Goal: Task Accomplishment & Management: Use online tool/utility

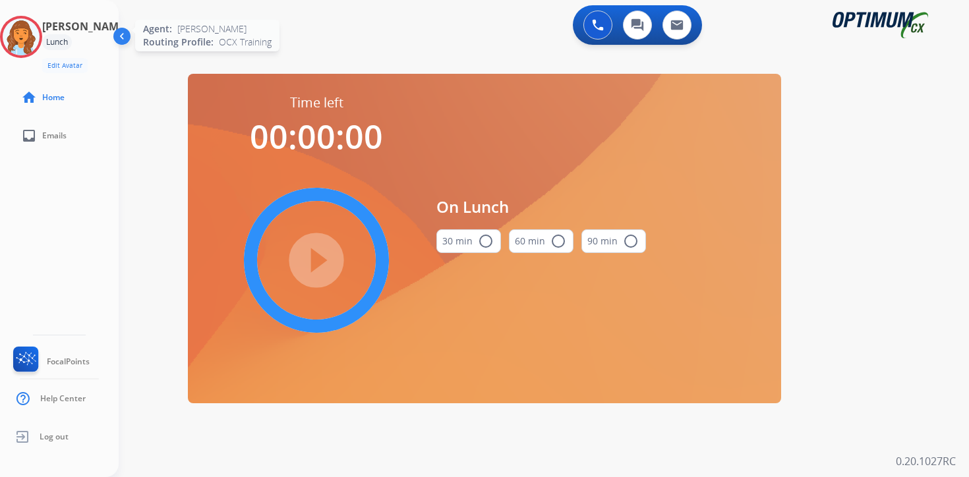
click at [28, 28] on img at bounding box center [21, 36] width 37 height 37
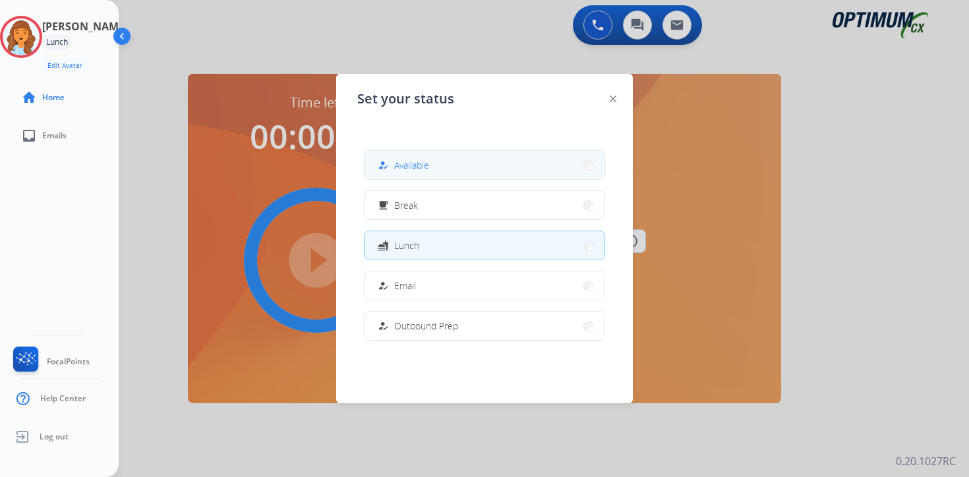
click at [426, 157] on button "how_to_reg Available" at bounding box center [484, 165] width 240 height 28
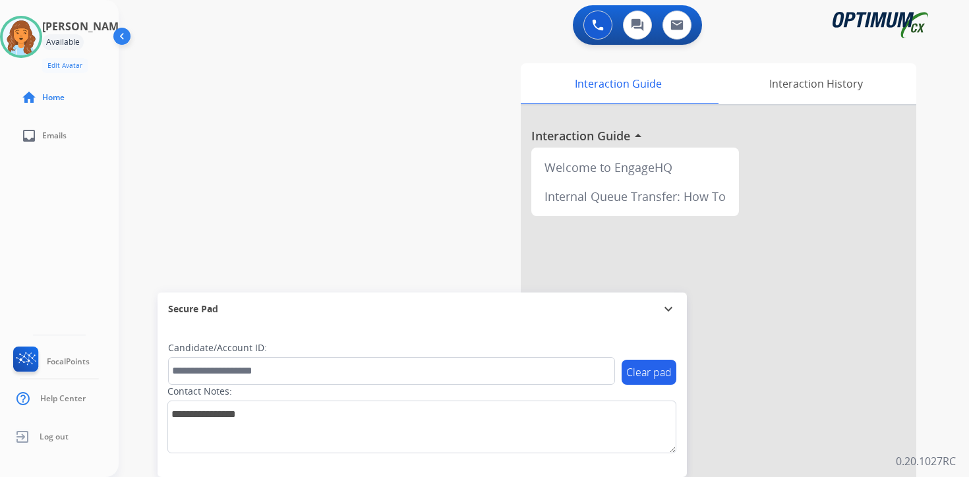
click at [949, 366] on div "0 Voice Interactions 0 Chat Interactions 0 Email Interactions swap_horiz Break …" at bounding box center [544, 238] width 850 height 477
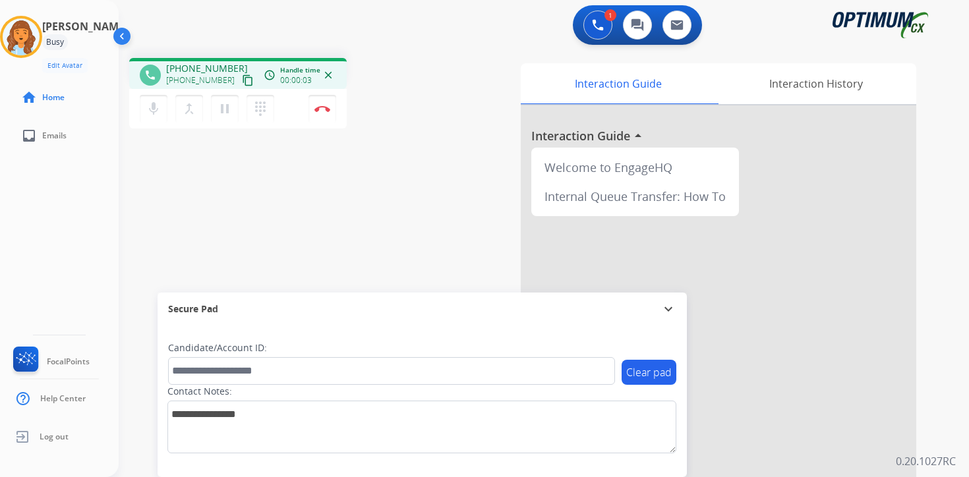
click at [242, 83] on mat-icon "content_copy" at bounding box center [248, 80] width 12 height 12
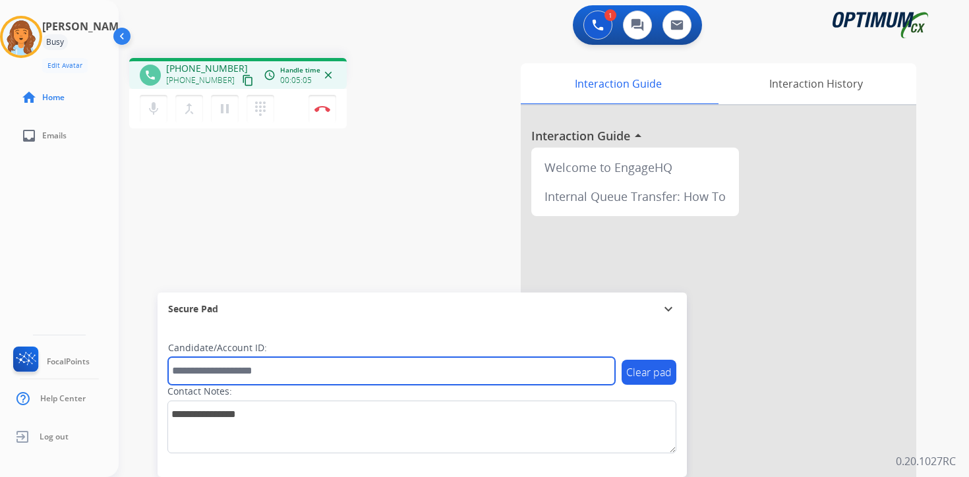
click at [215, 372] on input "text" at bounding box center [391, 371] width 447 height 28
type input "*******"
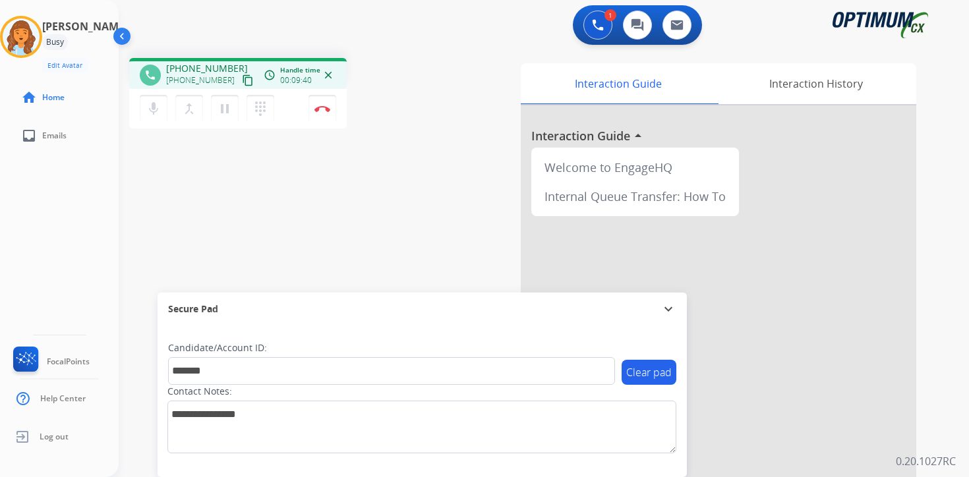
click at [681, 464] on div "Clear pad Candidate/Account ID: ******* Contact Notes:" at bounding box center [421, 401] width 529 height 152
click at [322, 112] on button "Disconnect" at bounding box center [322, 109] width 28 height 28
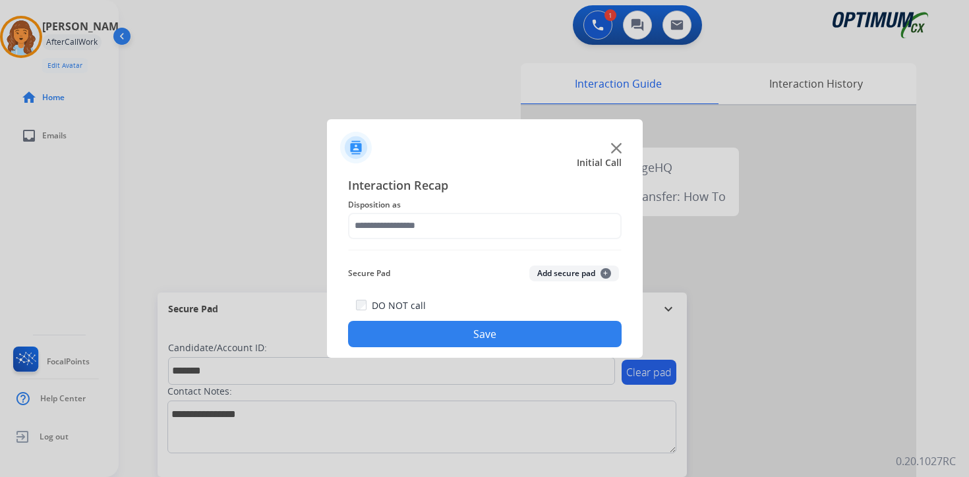
click at [602, 272] on span "+" at bounding box center [605, 273] width 11 height 11
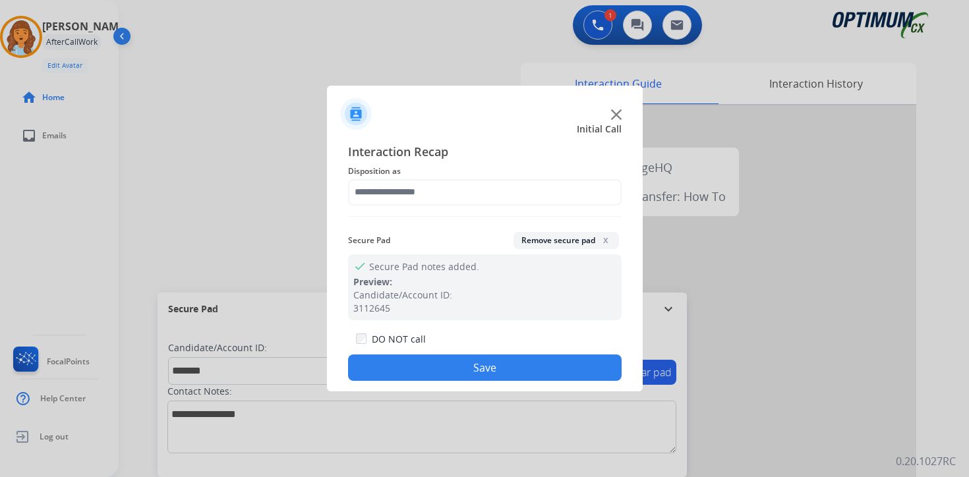
click at [366, 178] on span "Disposition as" at bounding box center [484, 171] width 273 height 16
click at [373, 171] on span "Disposition as" at bounding box center [484, 171] width 273 height 16
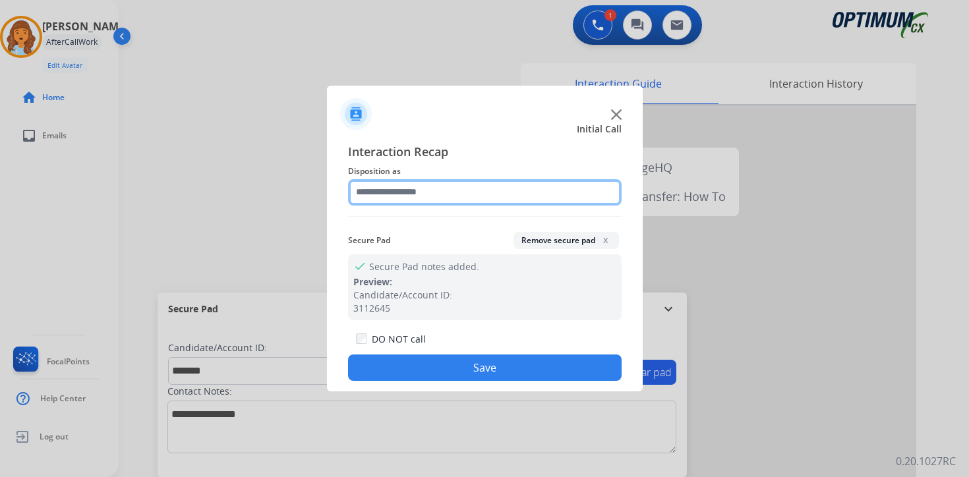
click at [374, 181] on input "text" at bounding box center [484, 192] width 273 height 26
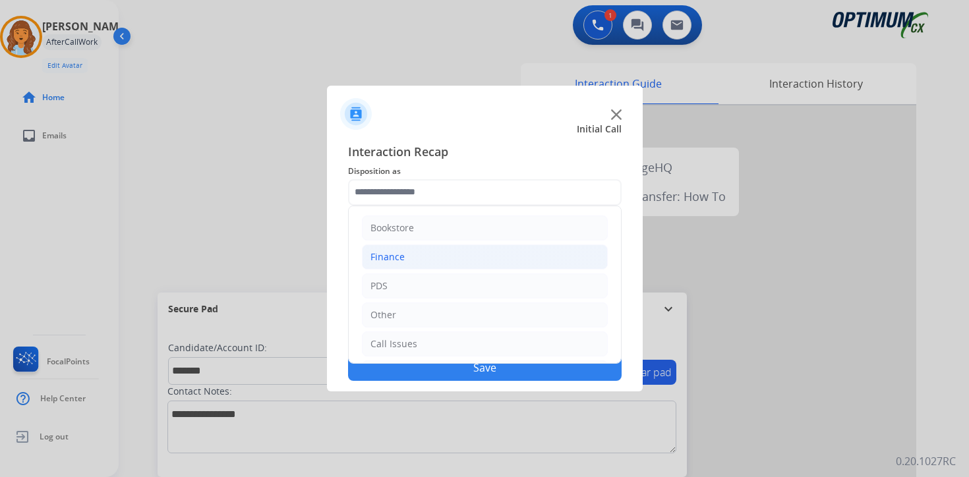
click at [384, 254] on div "Finance" at bounding box center [387, 256] width 34 height 13
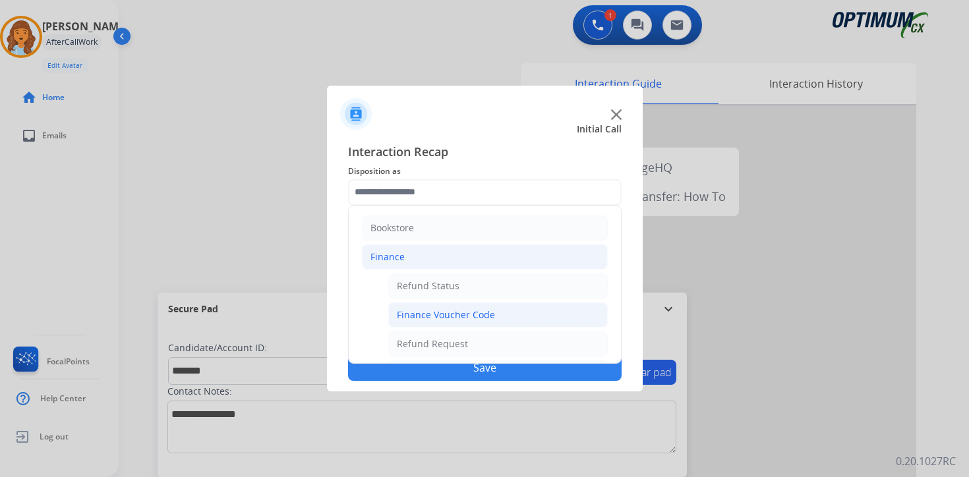
click at [414, 310] on div "Finance Voucher Code" at bounding box center [446, 314] width 98 height 13
type input "**********"
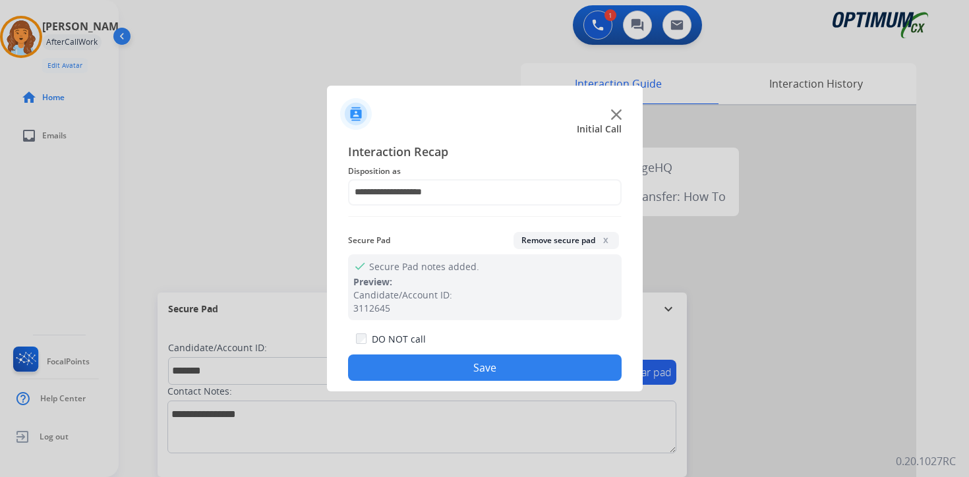
click at [407, 388] on div "**********" at bounding box center [485, 262] width 316 height 260
click at [401, 368] on button "Save" at bounding box center [484, 367] width 273 height 26
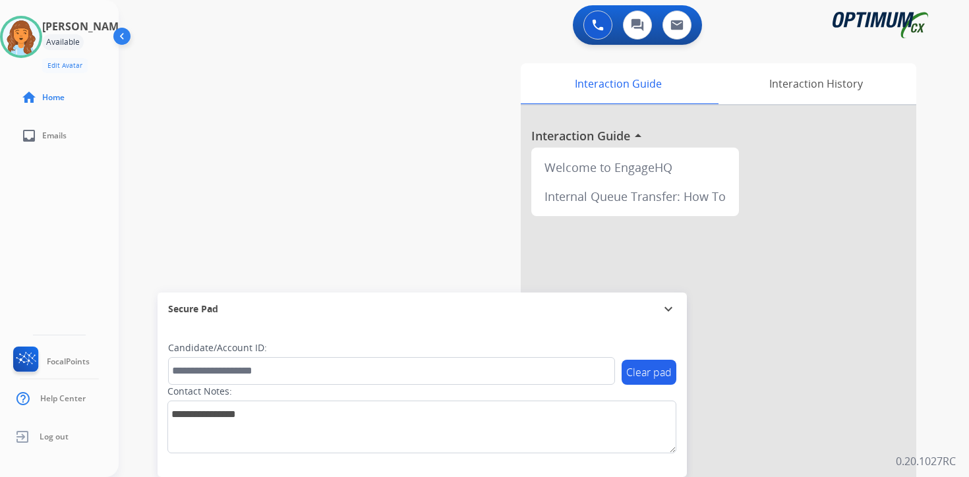
click at [934, 439] on div "Interaction Guide Interaction History Interaction Guide arrow_drop_up Welcome t…" at bounding box center [698, 327] width 478 height 539
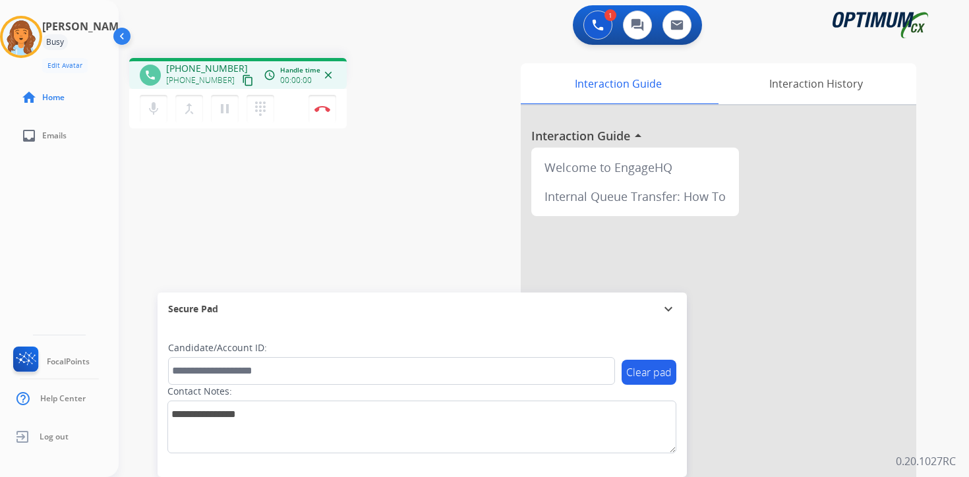
click at [242, 78] on mat-icon "content_copy" at bounding box center [248, 80] width 12 height 12
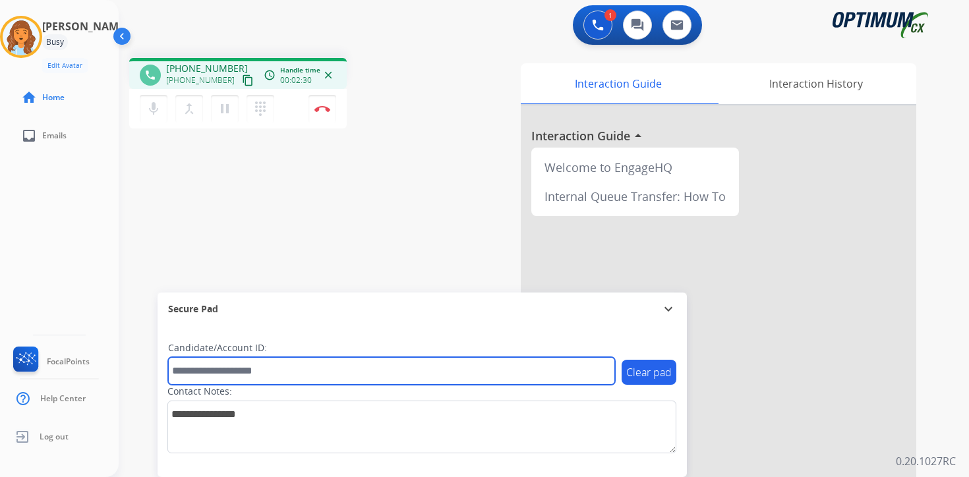
click at [260, 383] on input "text" at bounding box center [391, 371] width 447 height 28
type input "*******"
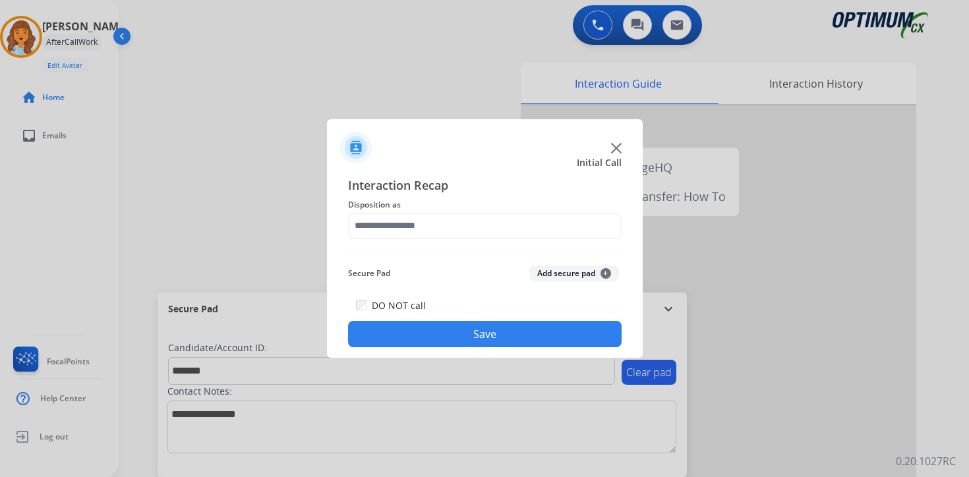
click at [952, 450] on div at bounding box center [484, 238] width 969 height 477
click at [589, 273] on button "Add secure pad +" at bounding box center [574, 274] width 90 height 16
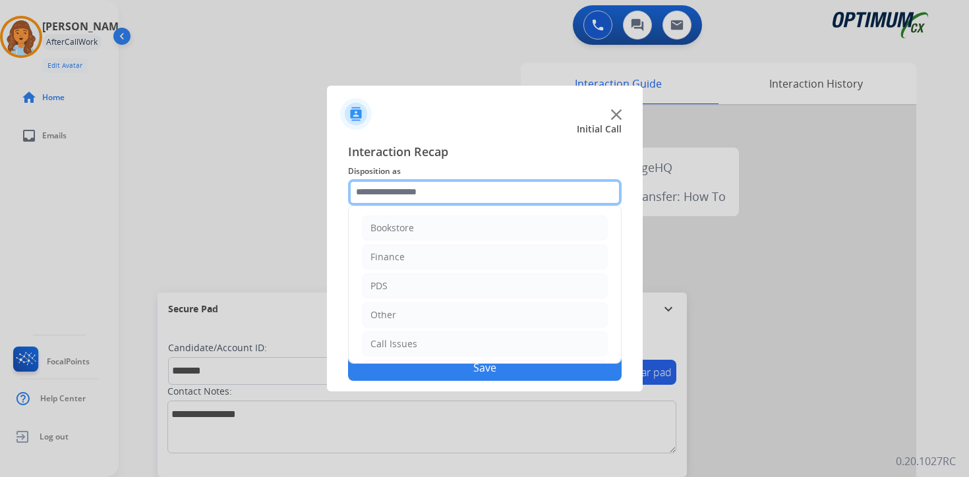
click at [441, 198] on input "text" at bounding box center [484, 192] width 273 height 26
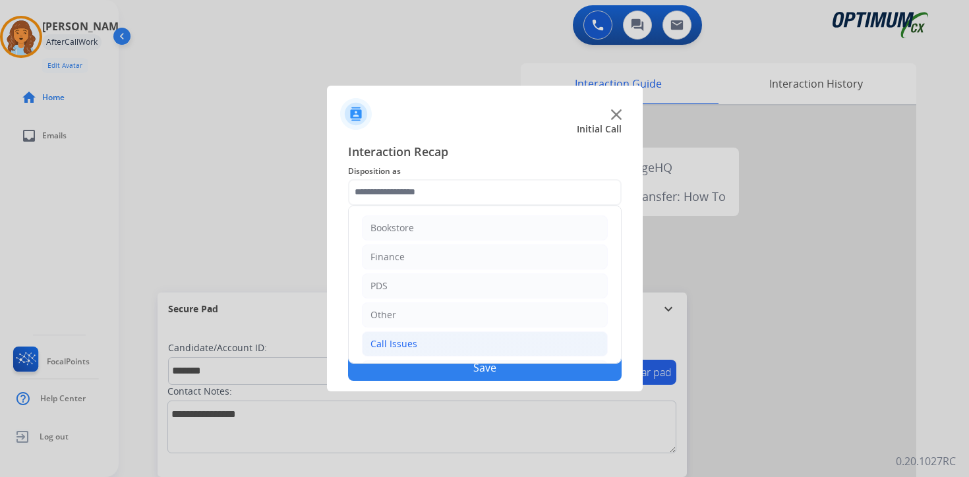
click at [395, 339] on div "Call Issues" at bounding box center [393, 343] width 47 height 13
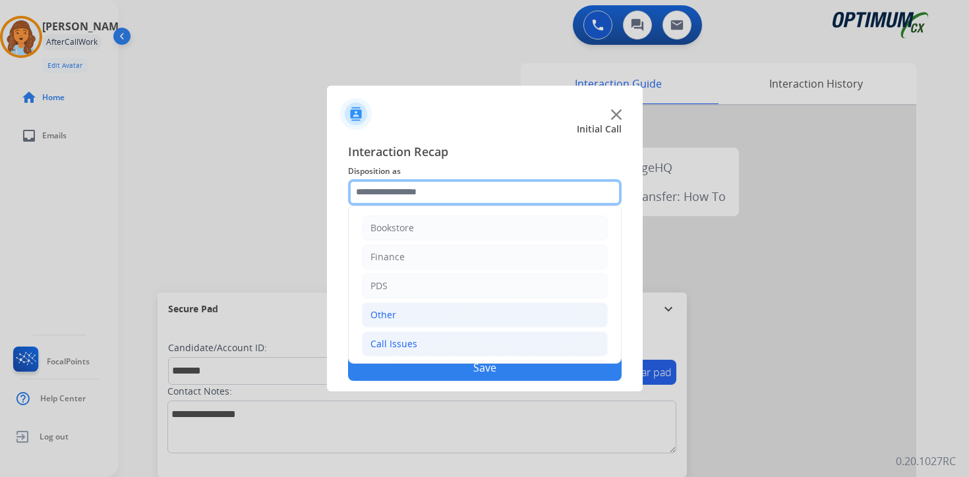
scroll to position [219, 0]
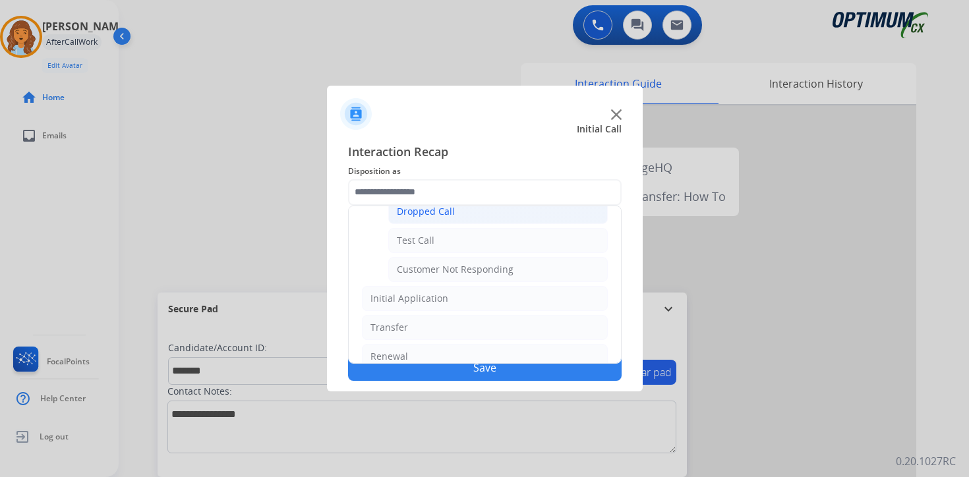
click at [424, 212] on div "Dropped Call" at bounding box center [426, 211] width 58 height 13
type input "**********"
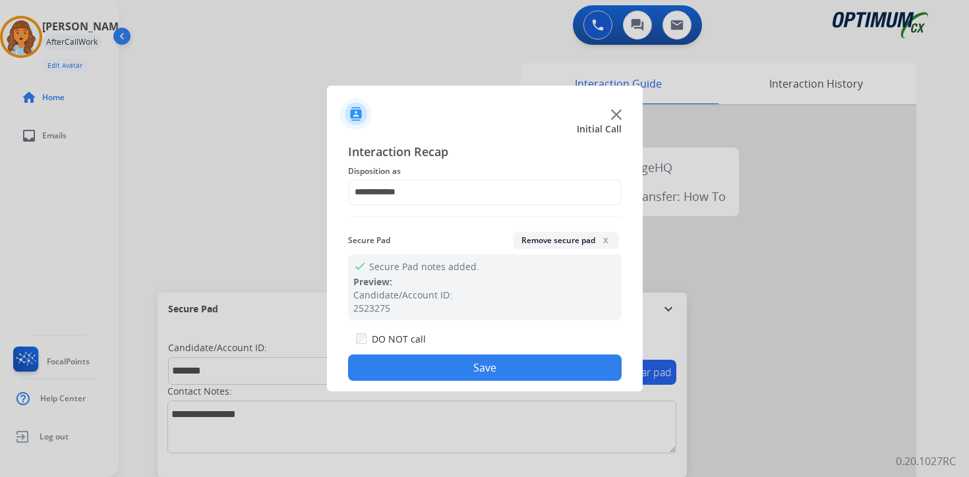
click at [531, 357] on button "Save" at bounding box center [484, 367] width 273 height 26
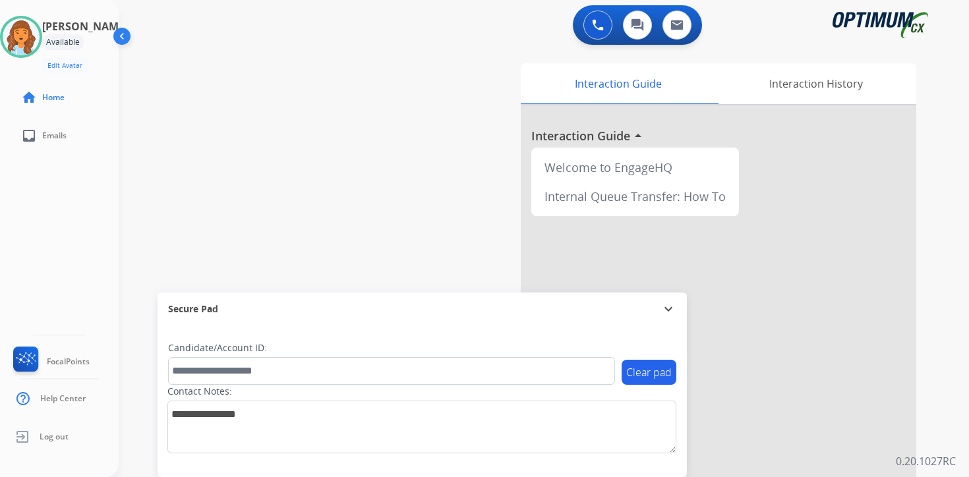
click at [923, 400] on div "Interaction Guide Interaction History Interaction Guide arrow_drop_up Welcome t…" at bounding box center [698, 327] width 478 height 539
click at [596, 29] on img at bounding box center [598, 25] width 12 height 12
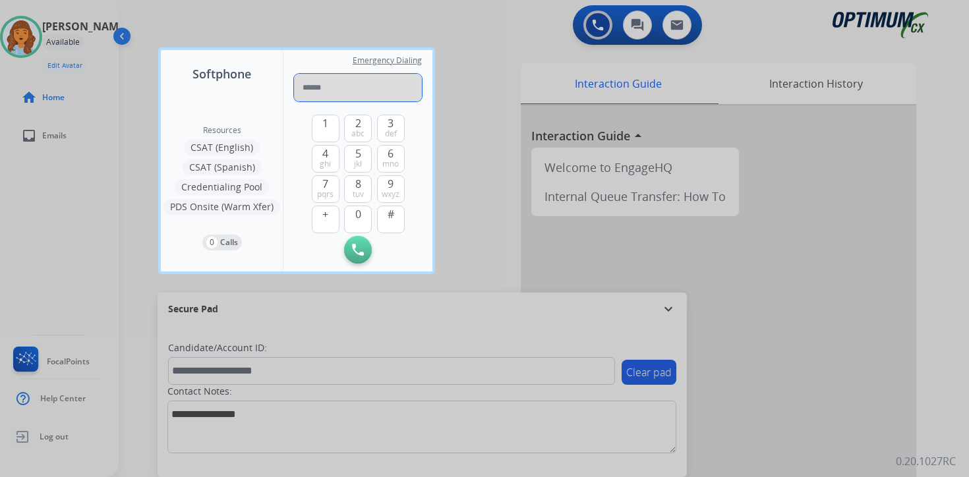
click at [337, 92] on input "tel" at bounding box center [358, 88] width 128 height 28
type input "**********"
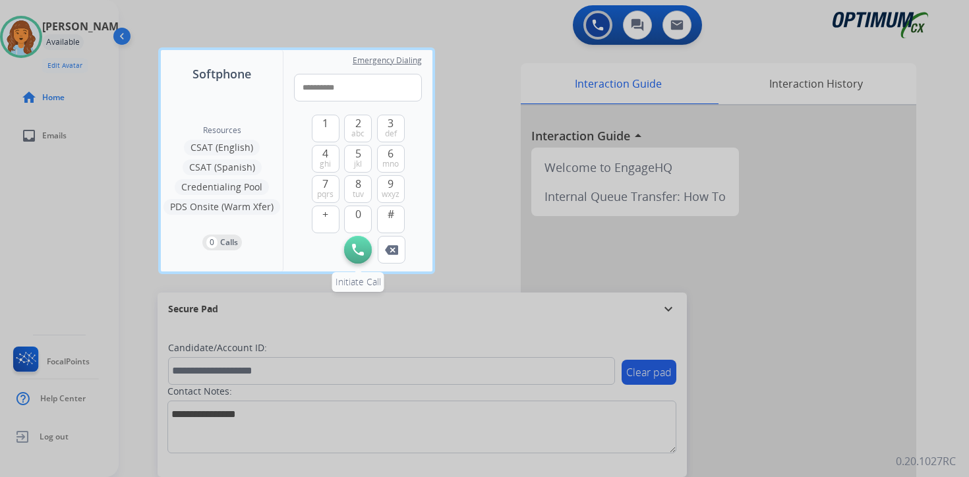
click at [357, 252] on img at bounding box center [358, 250] width 12 height 12
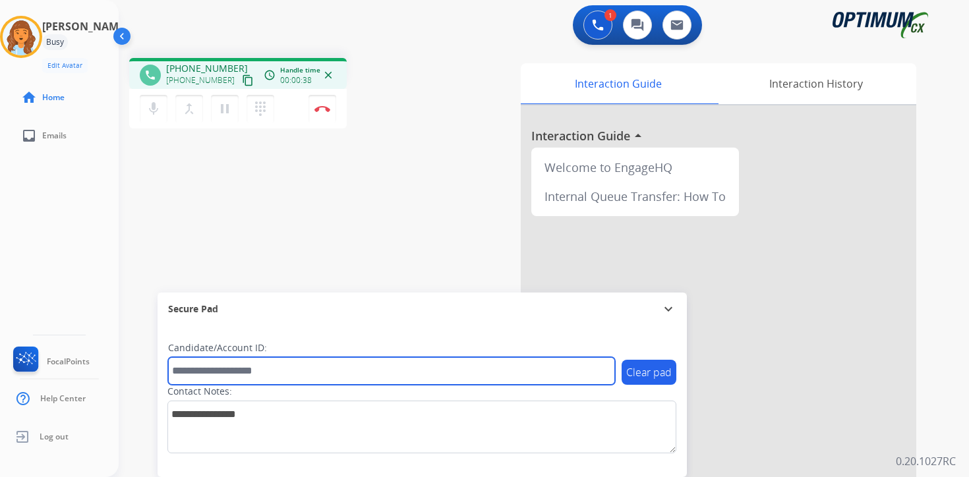
click at [391, 357] on input "text" at bounding box center [391, 371] width 447 height 28
type input "*******"
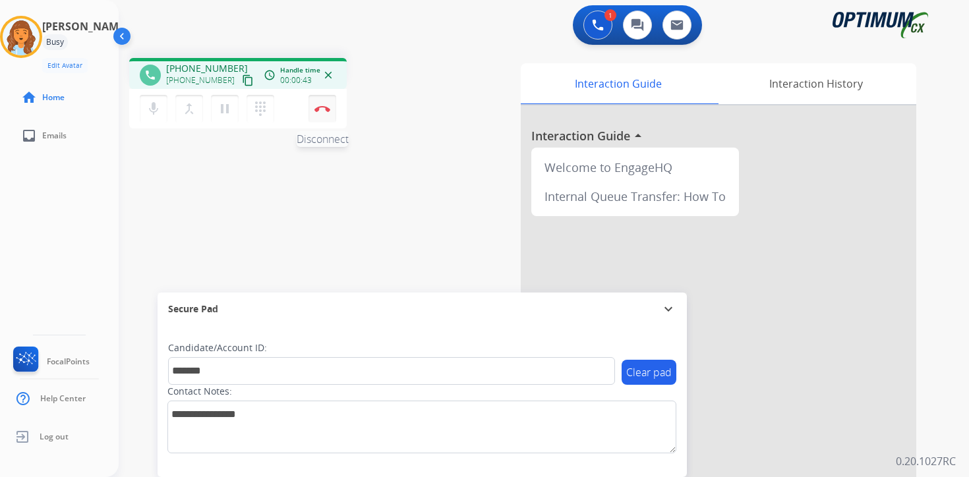
click at [324, 109] on img at bounding box center [322, 108] width 16 height 7
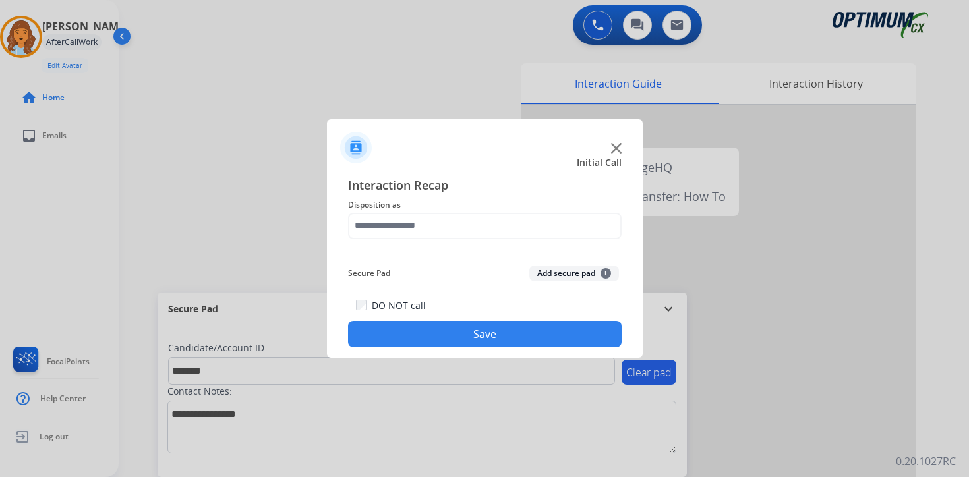
click at [608, 273] on span "+" at bounding box center [605, 273] width 11 height 11
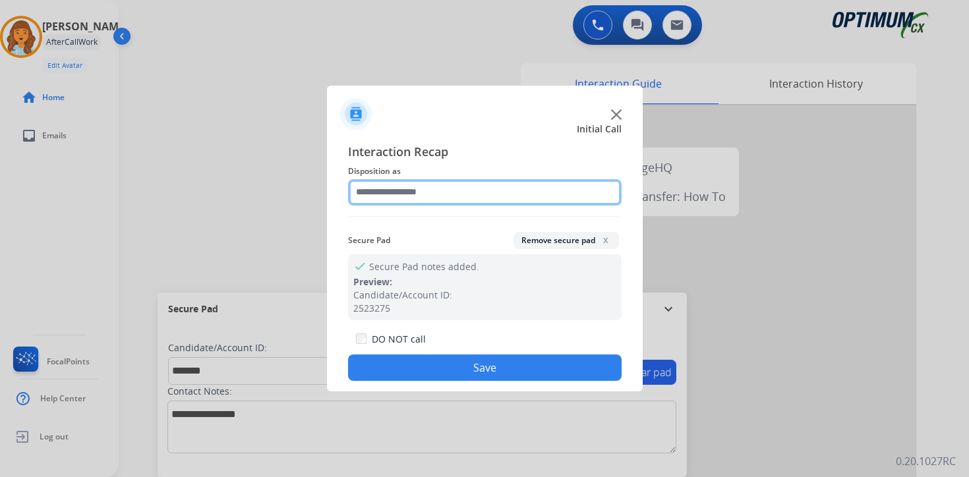
click at [404, 194] on input "text" at bounding box center [484, 192] width 273 height 26
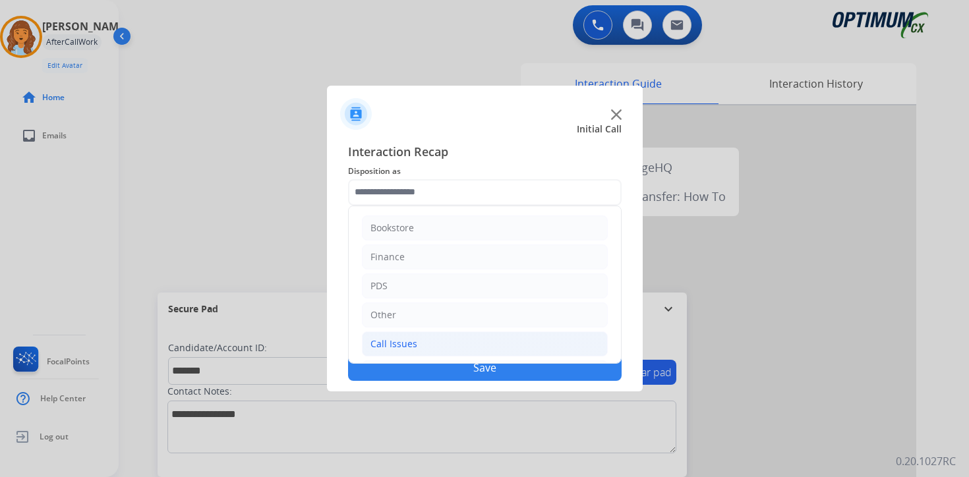
click at [401, 338] on div "Call Issues" at bounding box center [393, 343] width 47 height 13
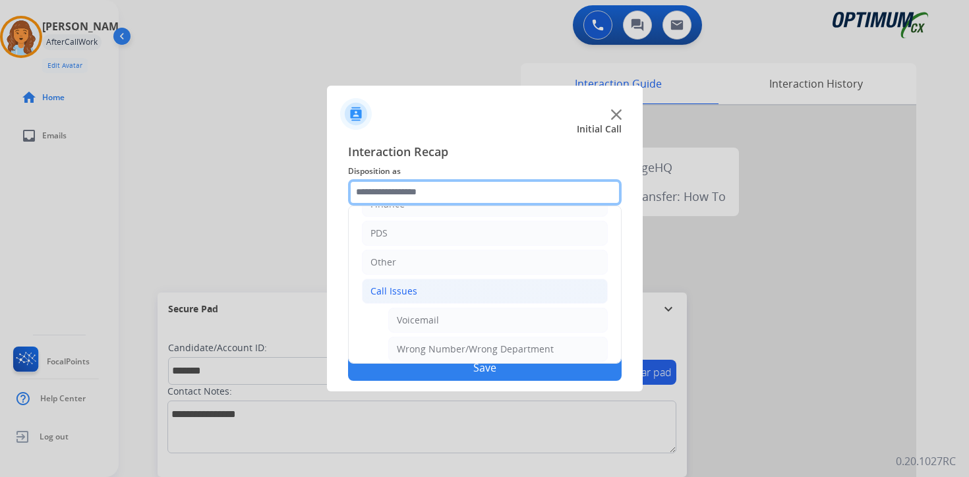
scroll to position [67, 0]
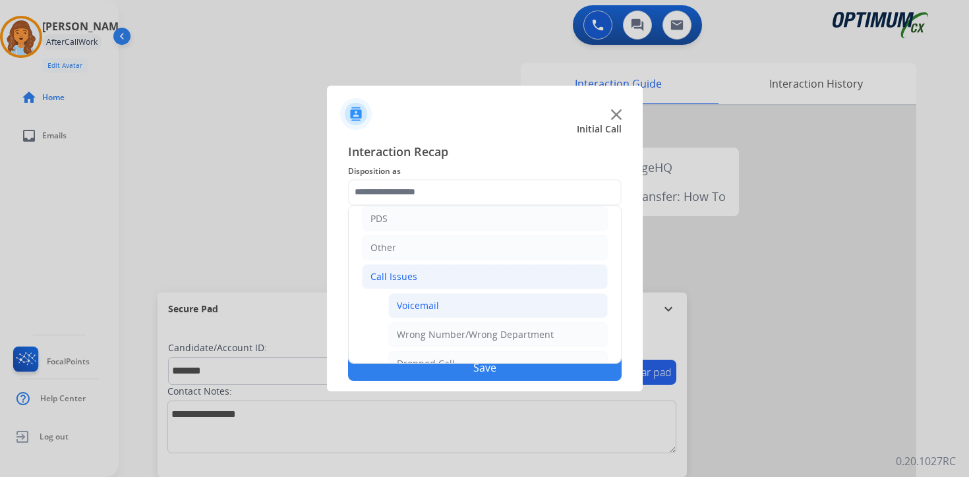
click at [497, 298] on li "Voicemail" at bounding box center [497, 305] width 219 height 25
type input "*********"
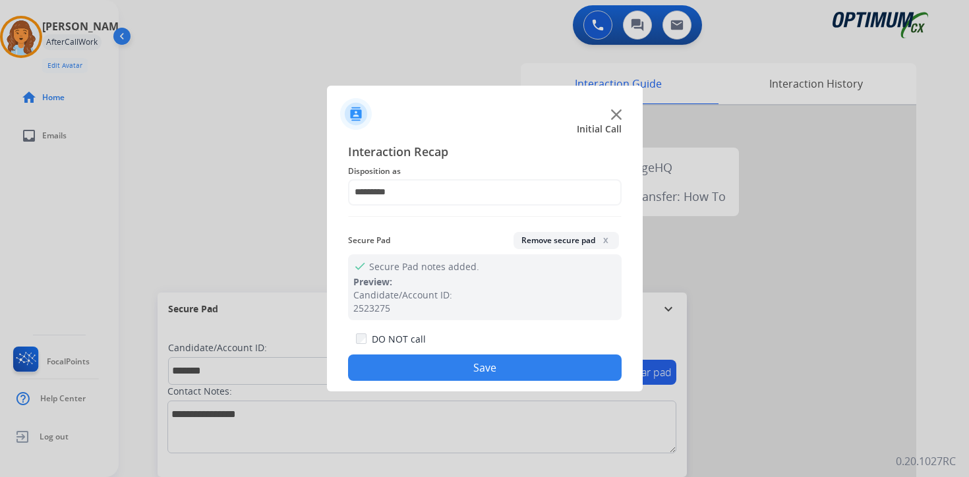
click at [477, 370] on button "Save" at bounding box center [484, 367] width 273 height 26
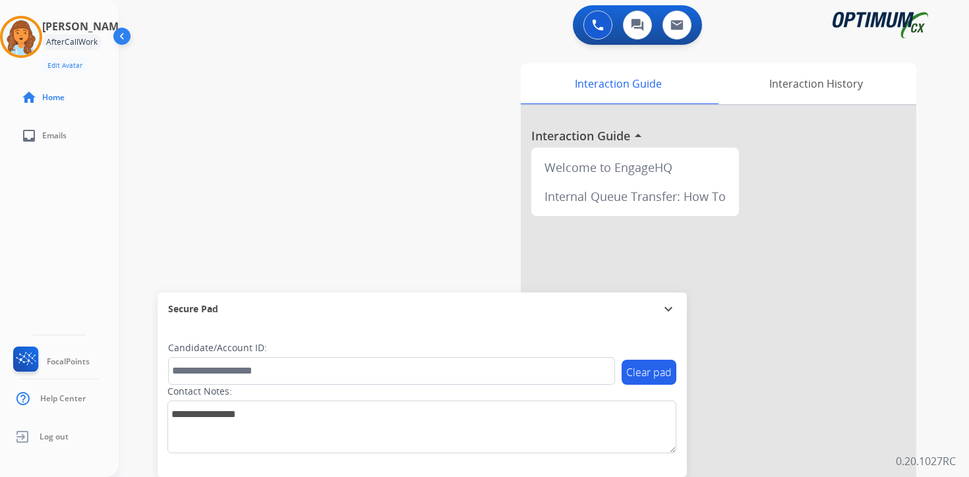
click at [938, 356] on div "0 Voice Interactions 0 Chat Interactions 0 Email Interactions swap_horiz Break …" at bounding box center [544, 238] width 850 height 477
click at [932, 409] on div "Interaction Guide Interaction History Interaction Guide arrow_drop_up Welcome t…" at bounding box center [698, 327] width 478 height 539
drag, startPoint x: 947, startPoint y: 389, endPoint x: 859, endPoint y: 399, distance: 88.1
click at [947, 391] on div "0 Voice Interactions 0 Chat Interactions 0 Email Interactions swap_horiz Break …" at bounding box center [544, 238] width 850 height 477
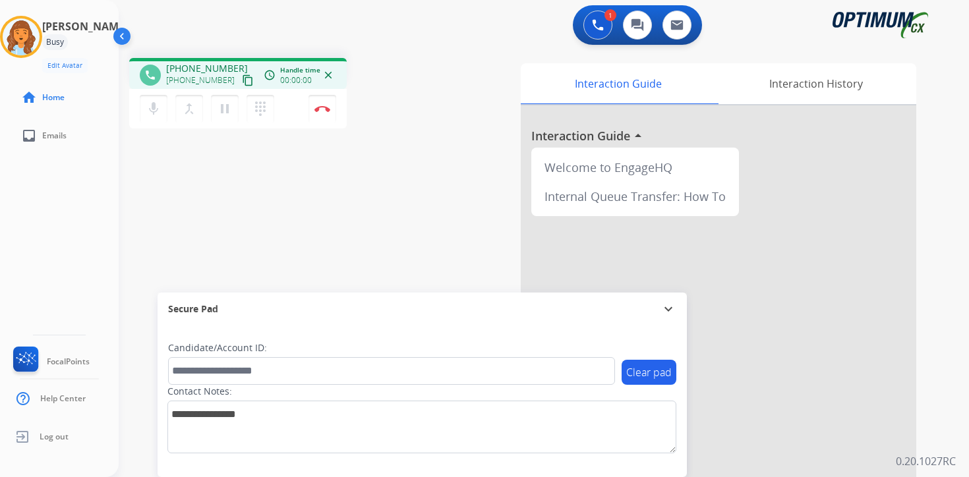
click at [242, 79] on mat-icon "content_copy" at bounding box center [248, 80] width 12 height 12
click at [229, 114] on mat-icon "pause" at bounding box center [225, 109] width 16 height 16
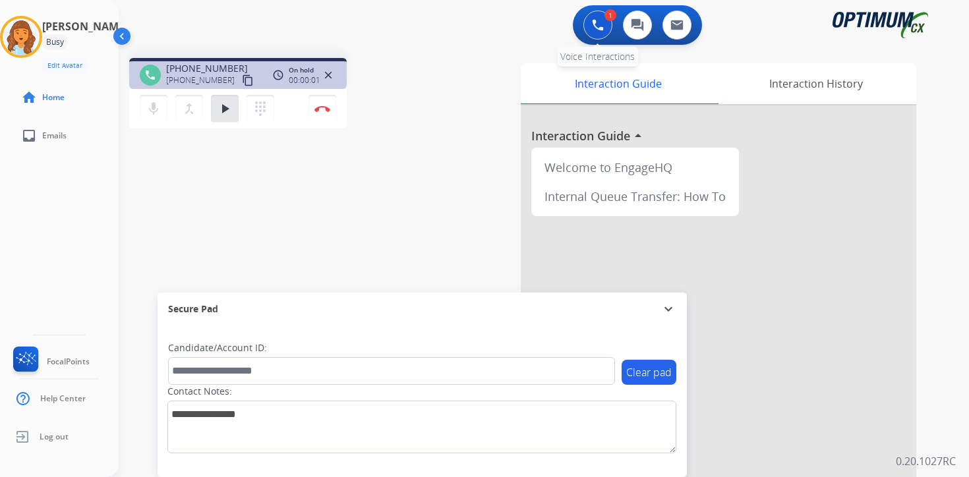
click at [594, 24] on img at bounding box center [598, 25] width 12 height 12
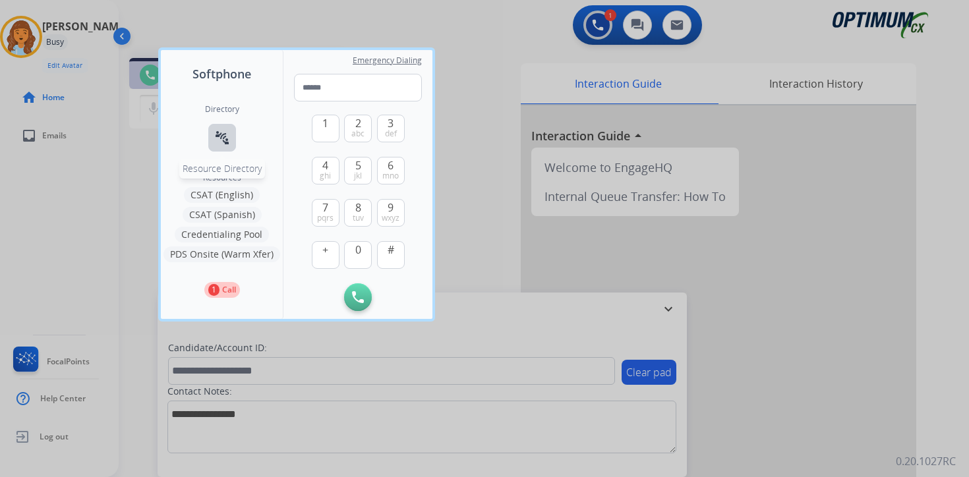
click at [230, 148] on button "connect_without_contact Resource Directory" at bounding box center [222, 138] width 28 height 28
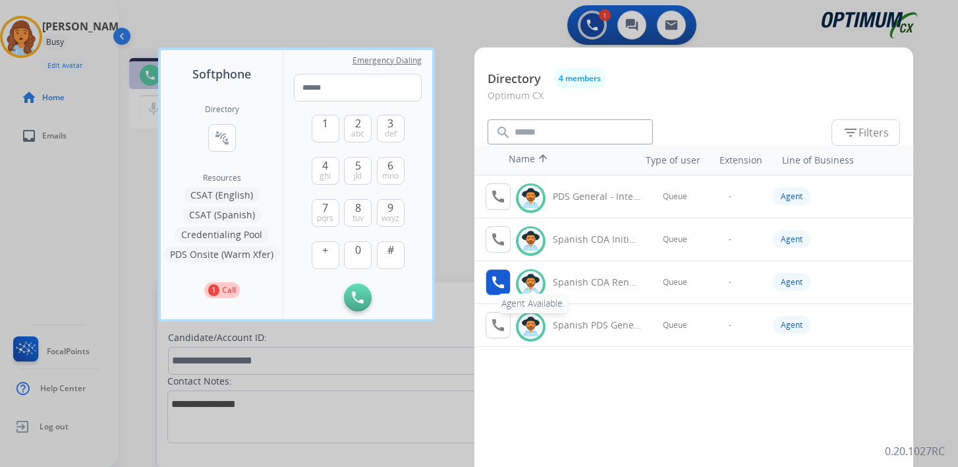
click at [502, 287] on mat-icon "call" at bounding box center [498, 282] width 16 height 16
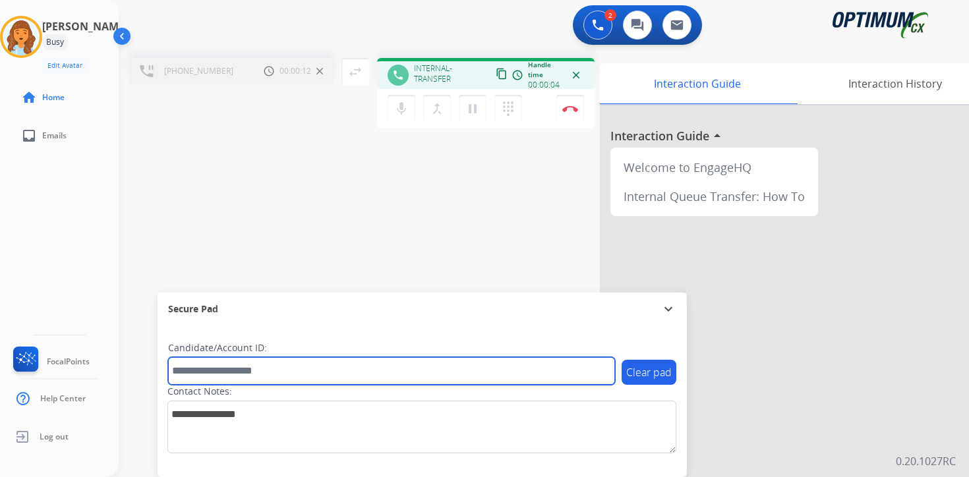
click at [237, 370] on input "text" at bounding box center [391, 371] width 447 height 28
type input "*******"
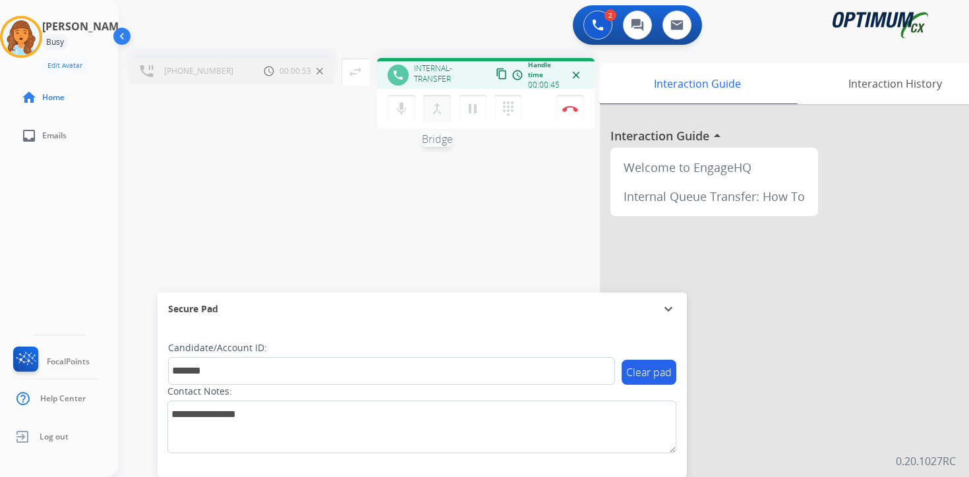
click at [441, 109] on mat-icon "merge_type" at bounding box center [437, 109] width 16 height 16
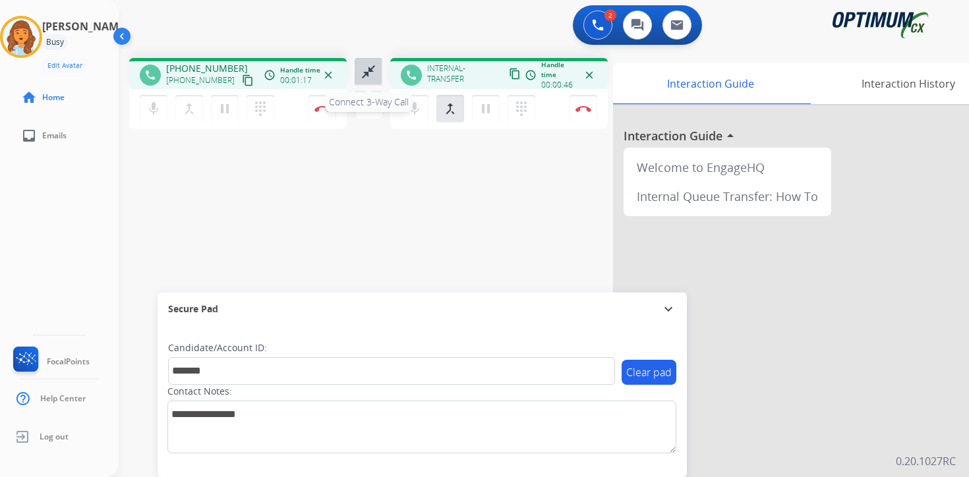
click at [370, 63] on button "close_fullscreen Connect 3-Way Call" at bounding box center [368, 72] width 28 height 28
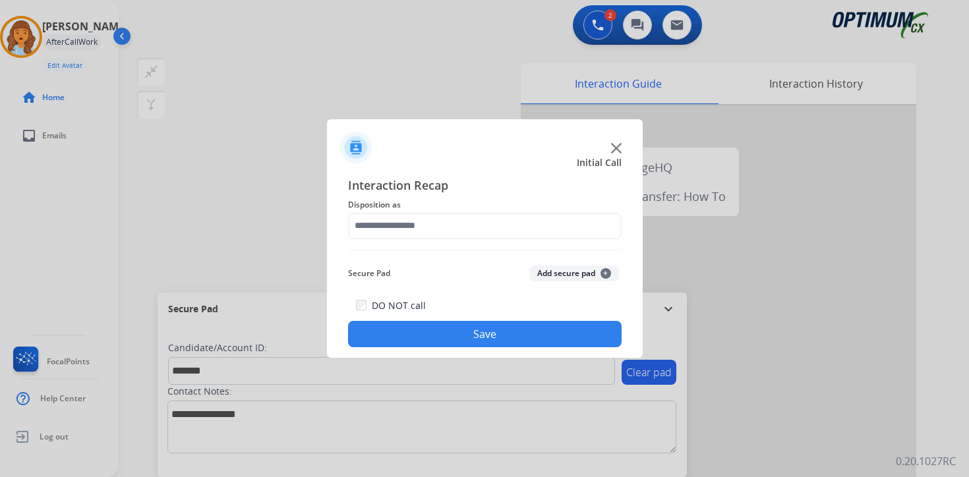
click at [609, 271] on button "Add secure pad +" at bounding box center [574, 274] width 90 height 16
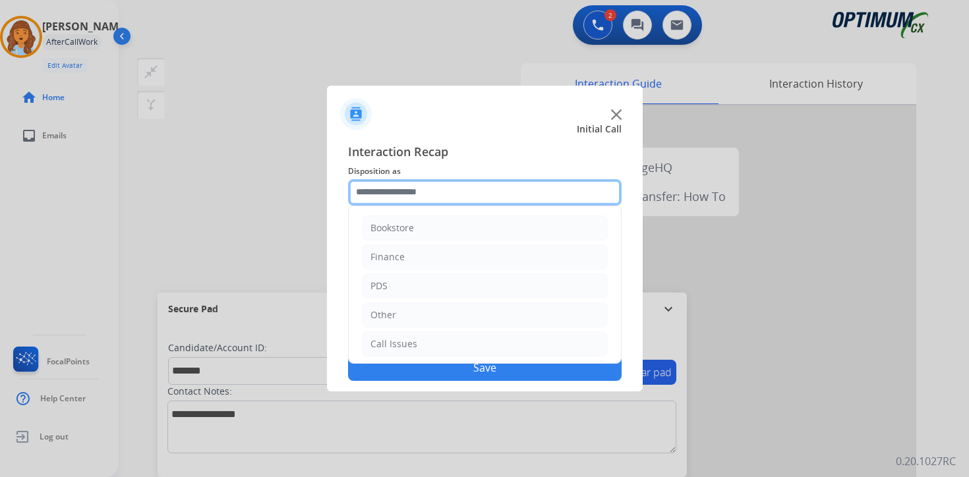
click at [407, 185] on input "text" at bounding box center [484, 192] width 273 height 26
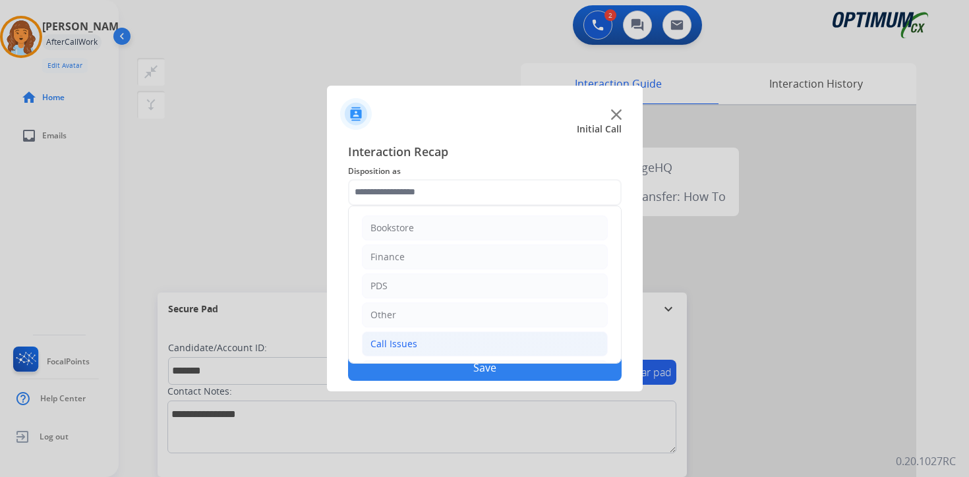
click at [426, 347] on li "Call Issues" at bounding box center [485, 343] width 246 height 25
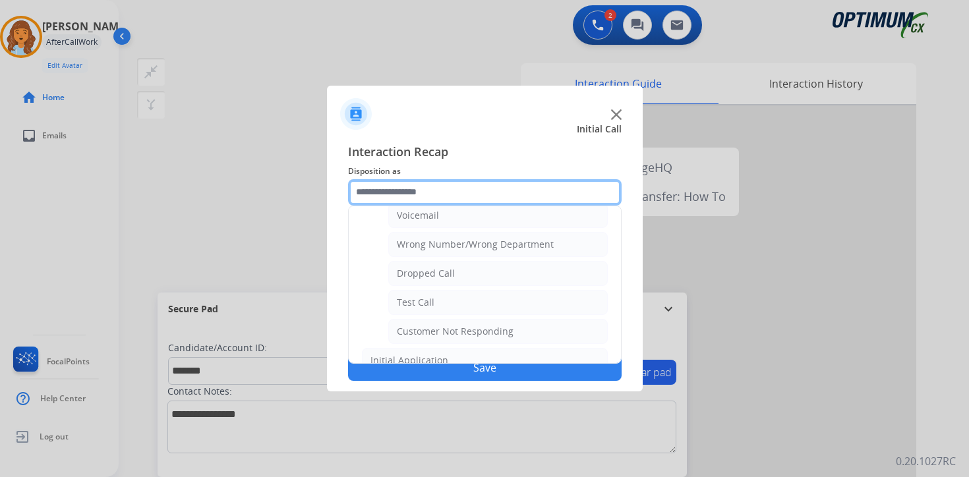
scroll to position [156, 0]
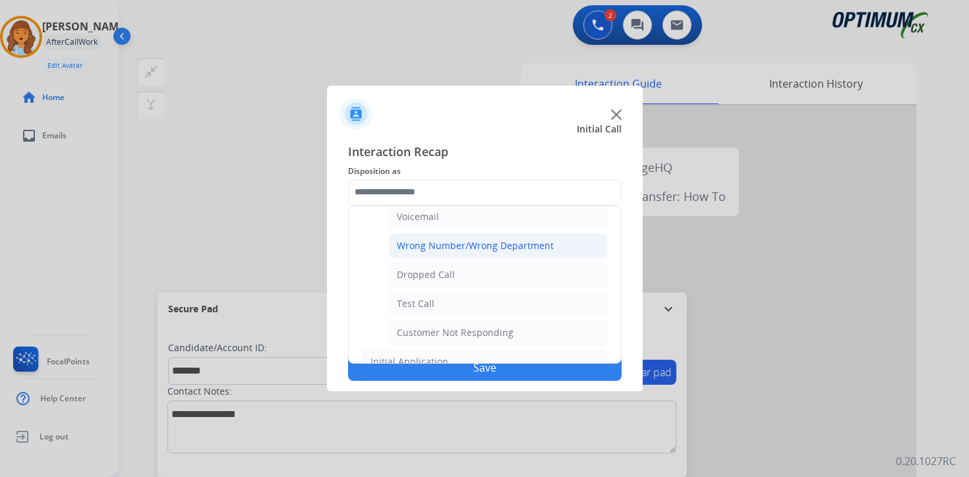
click at [530, 253] on li "Wrong Number/Wrong Department" at bounding box center [497, 245] width 219 height 25
type input "**********"
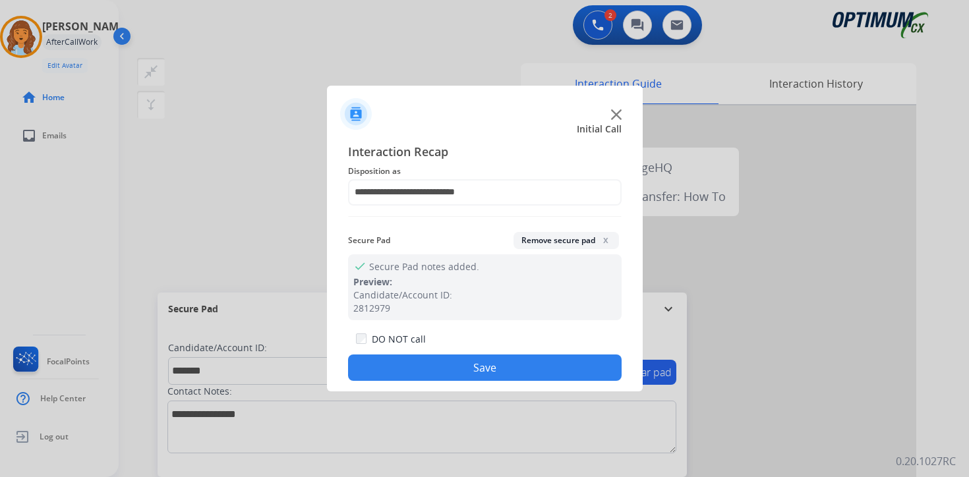
click at [549, 370] on button "Save" at bounding box center [484, 367] width 273 height 26
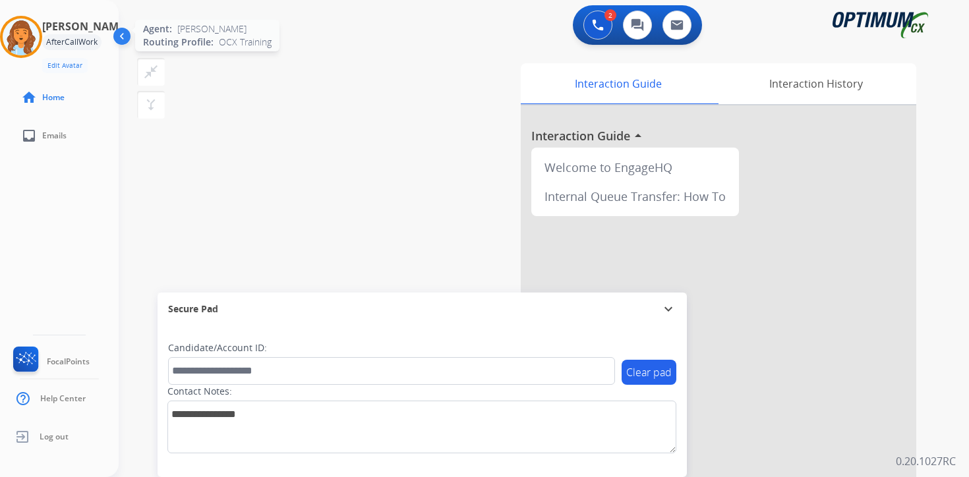
click at [27, 32] on img at bounding box center [21, 36] width 37 height 37
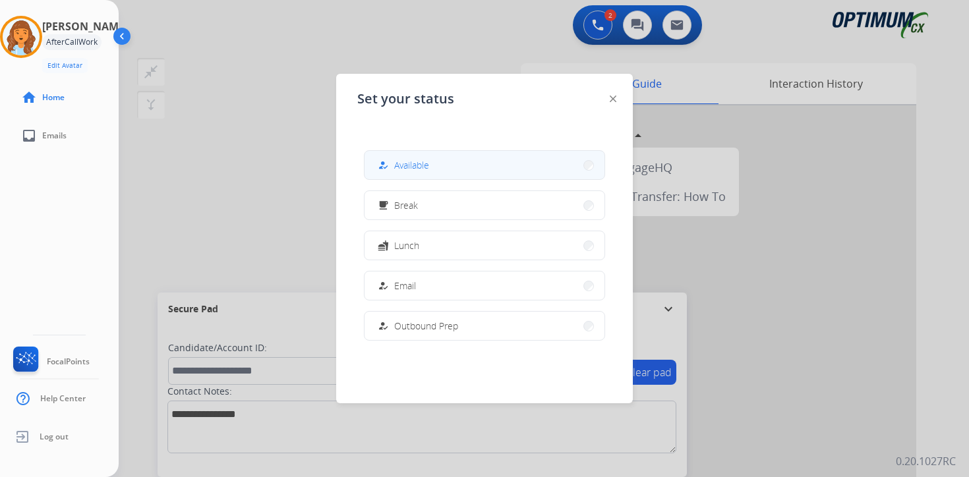
click at [480, 156] on button "how_to_reg Available" at bounding box center [484, 165] width 240 height 28
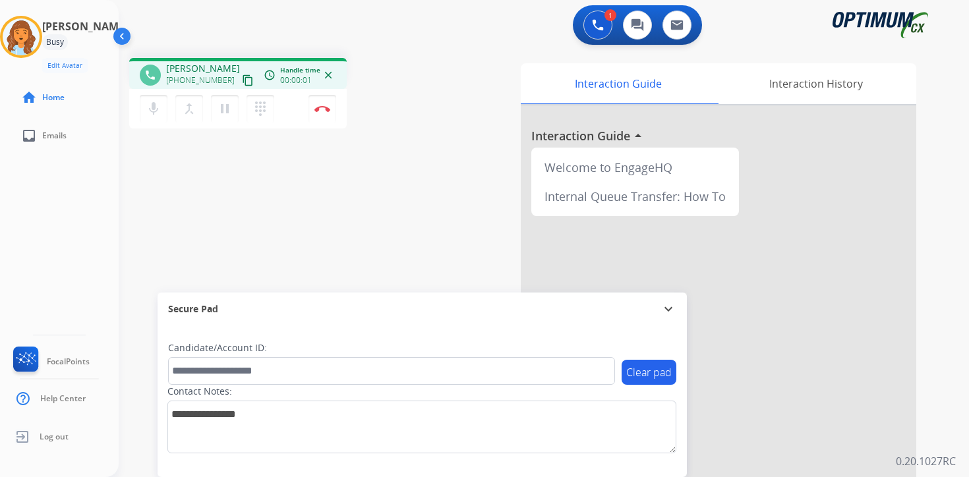
click at [242, 86] on mat-icon "content_copy" at bounding box center [248, 80] width 12 height 12
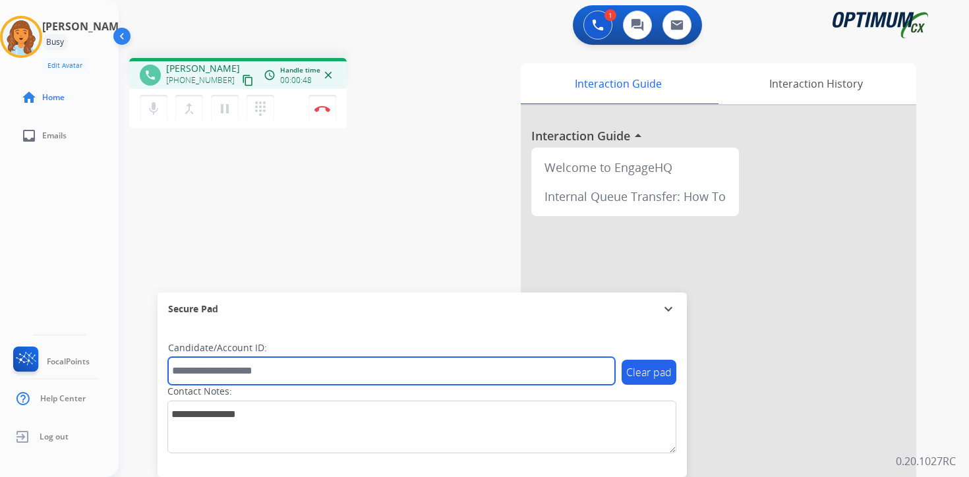
click at [189, 371] on input "text" at bounding box center [391, 371] width 447 height 28
type input "*******"
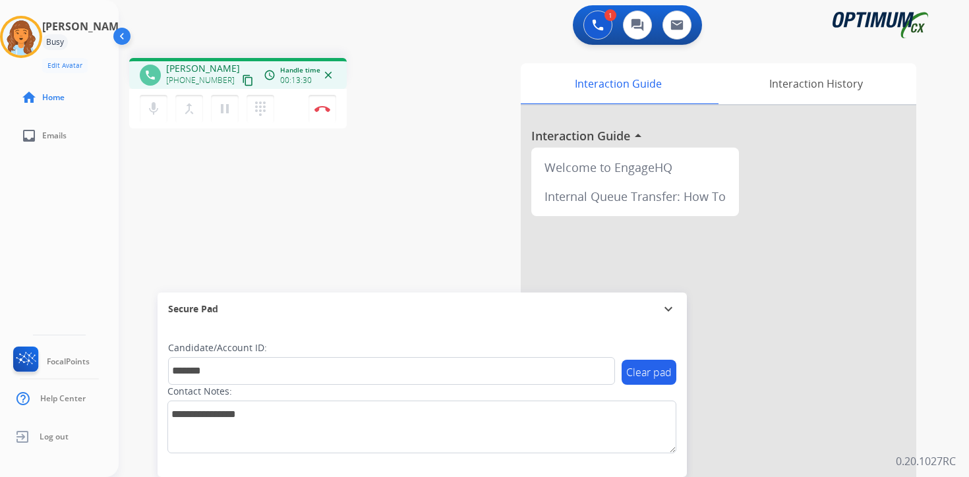
click at [957, 385] on div "1 Voice Interactions 0 Chat Interactions 0 Email Interactions phone [PERSON_NAM…" at bounding box center [544, 238] width 850 height 477
click at [317, 113] on button "Disconnect" at bounding box center [322, 109] width 28 height 28
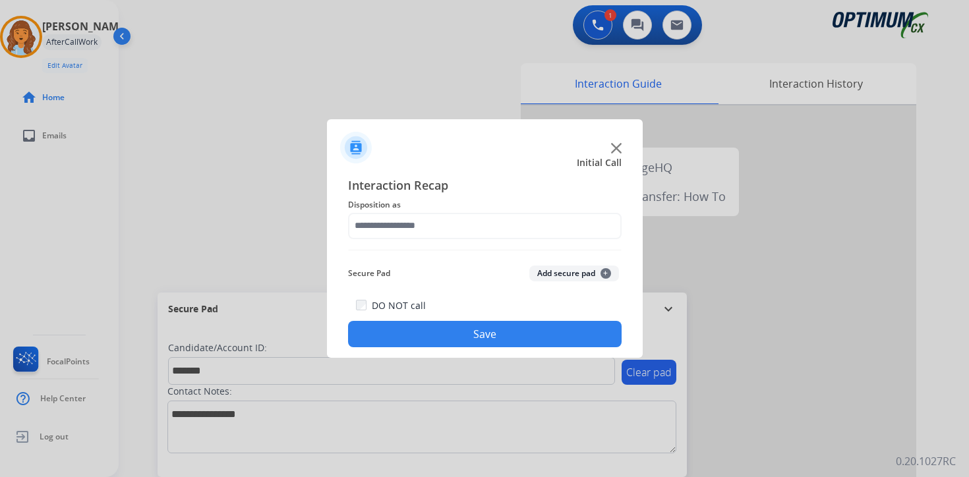
click at [599, 278] on button "Add secure pad +" at bounding box center [574, 274] width 90 height 16
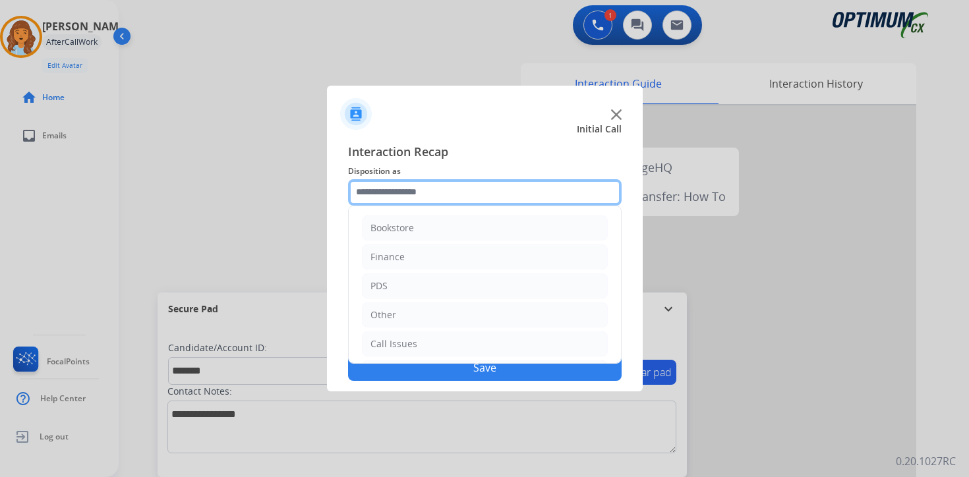
click at [422, 185] on input "text" at bounding box center [484, 192] width 273 height 26
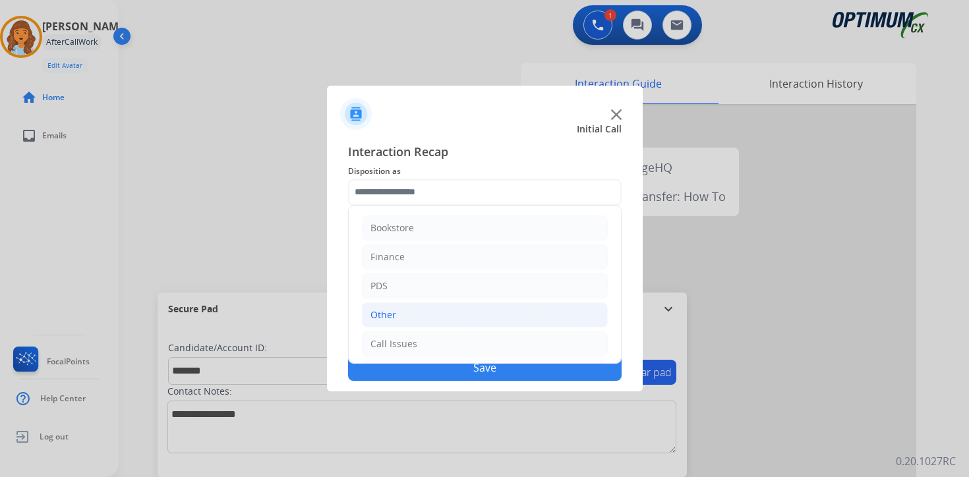
click at [395, 309] on li "Other" at bounding box center [485, 314] width 246 height 25
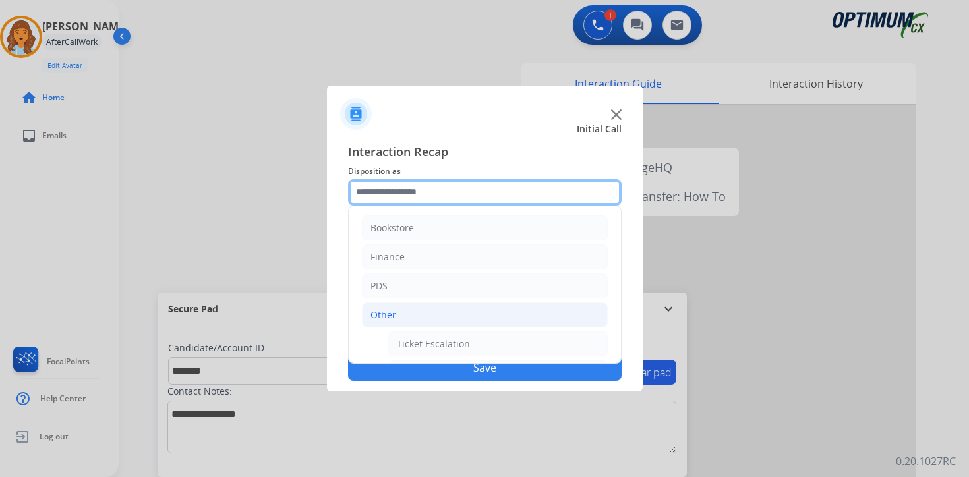
scroll to position [219, 0]
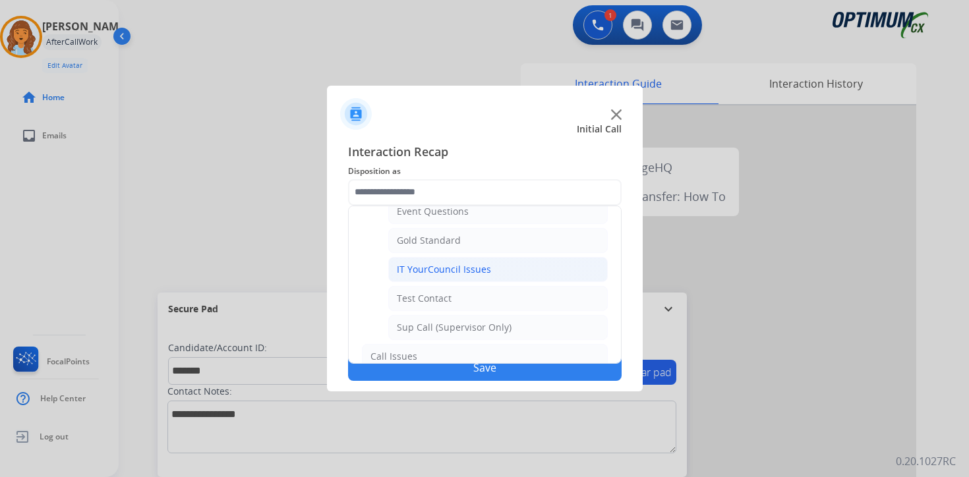
click at [419, 266] on div "IT YourCouncil Issues" at bounding box center [444, 269] width 94 height 13
type input "**********"
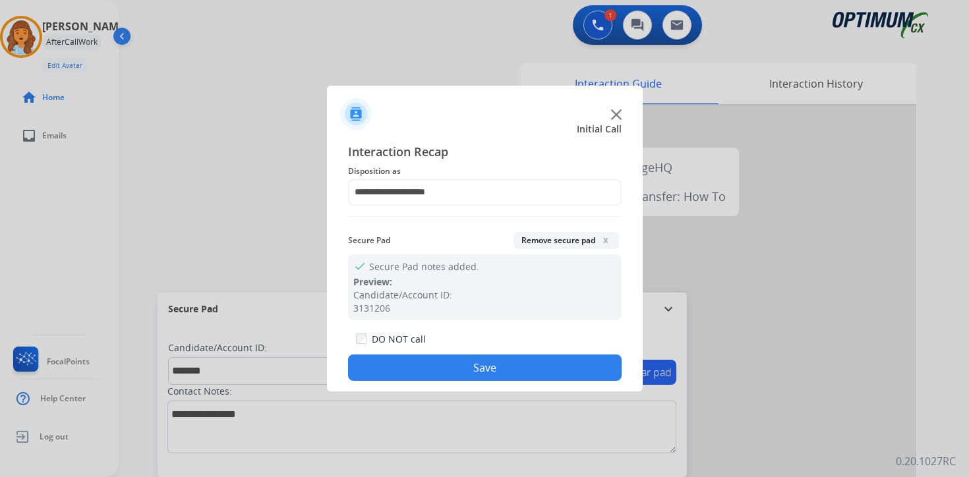
click at [462, 373] on button "Save" at bounding box center [484, 367] width 273 height 26
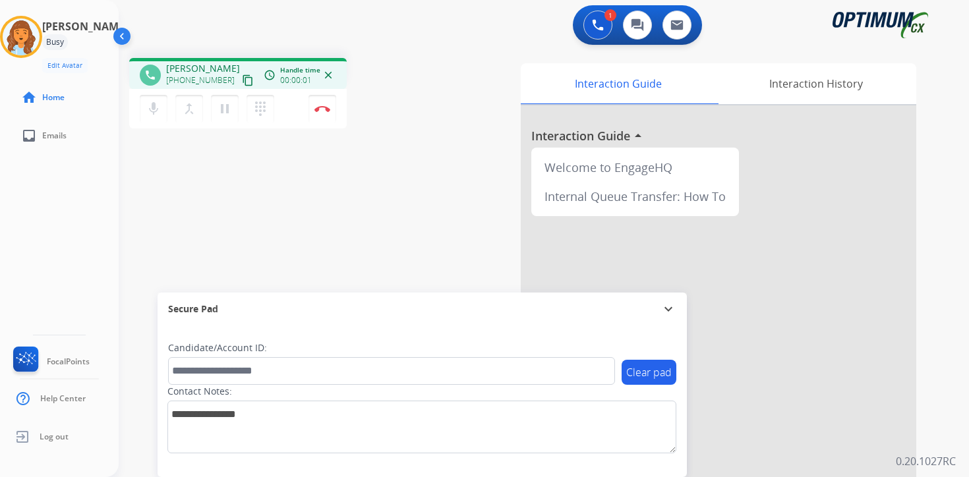
click at [242, 82] on mat-icon "content_copy" at bounding box center [248, 80] width 12 height 12
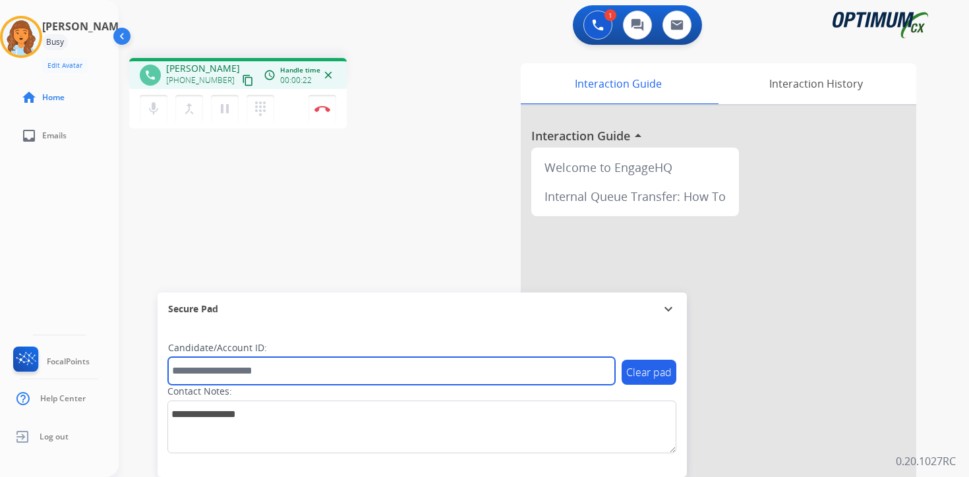
click at [190, 372] on input "text" at bounding box center [391, 371] width 447 height 28
type input "*******"
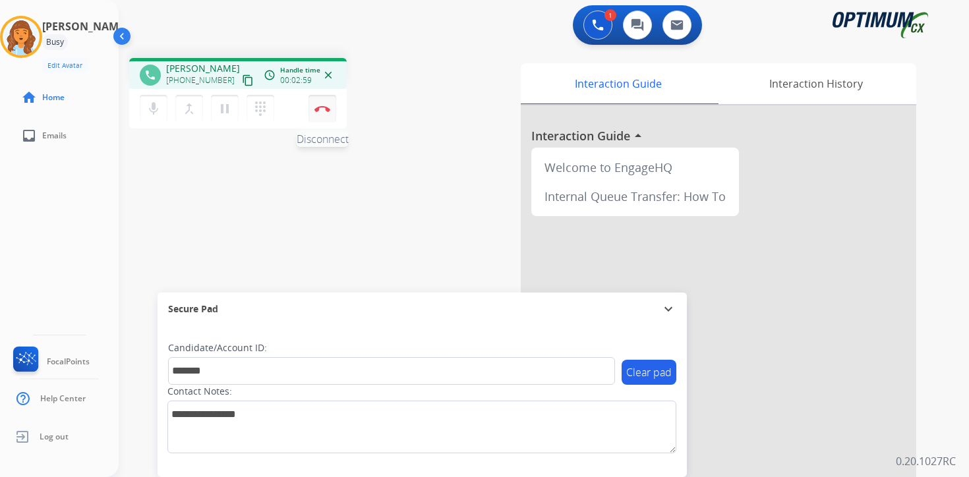
click at [324, 116] on button "Disconnect" at bounding box center [322, 109] width 28 height 28
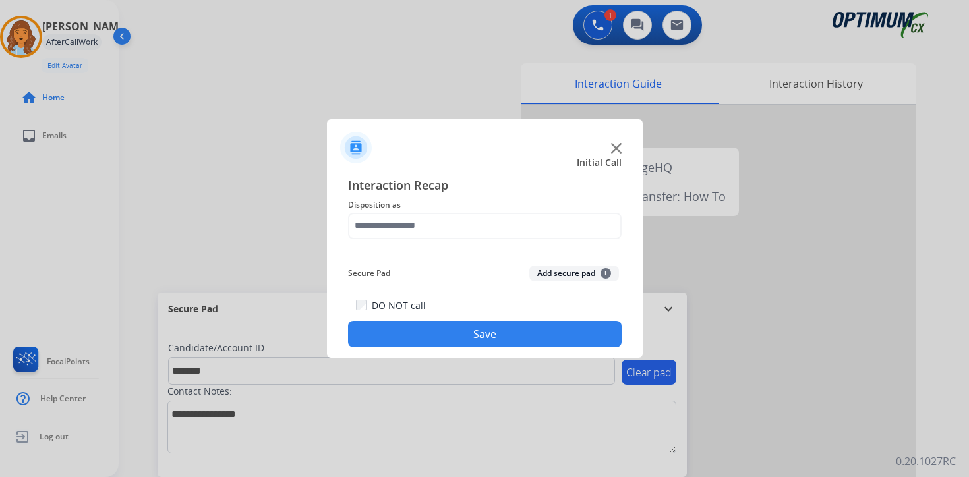
click at [598, 269] on button "Add secure pad +" at bounding box center [574, 274] width 90 height 16
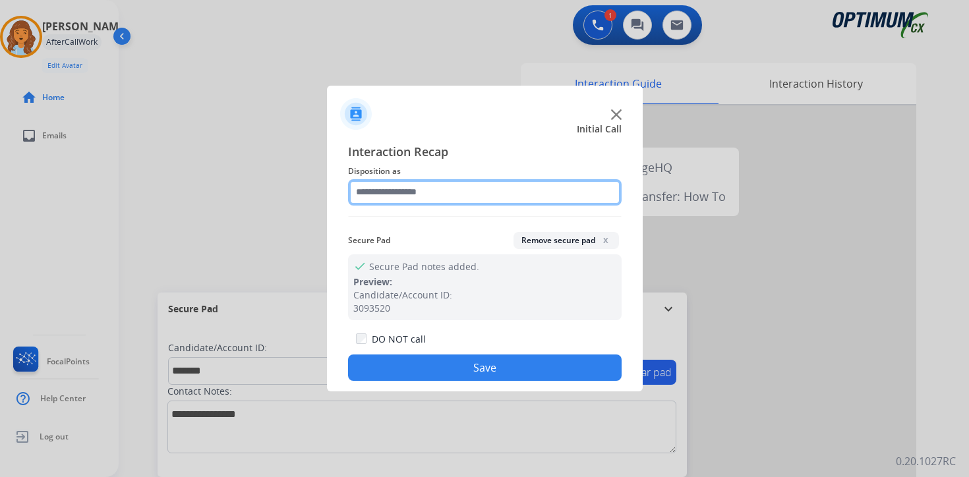
click at [400, 183] on input "text" at bounding box center [484, 192] width 273 height 26
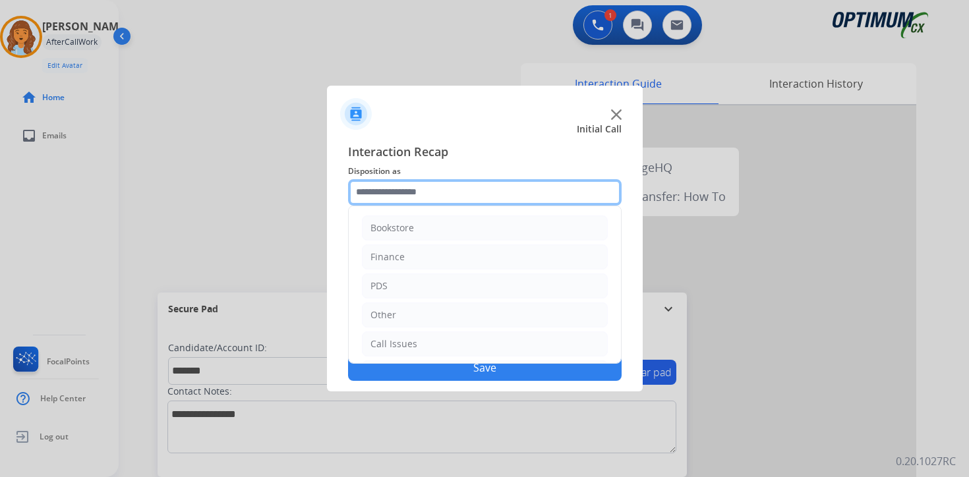
scroll to position [90, 0]
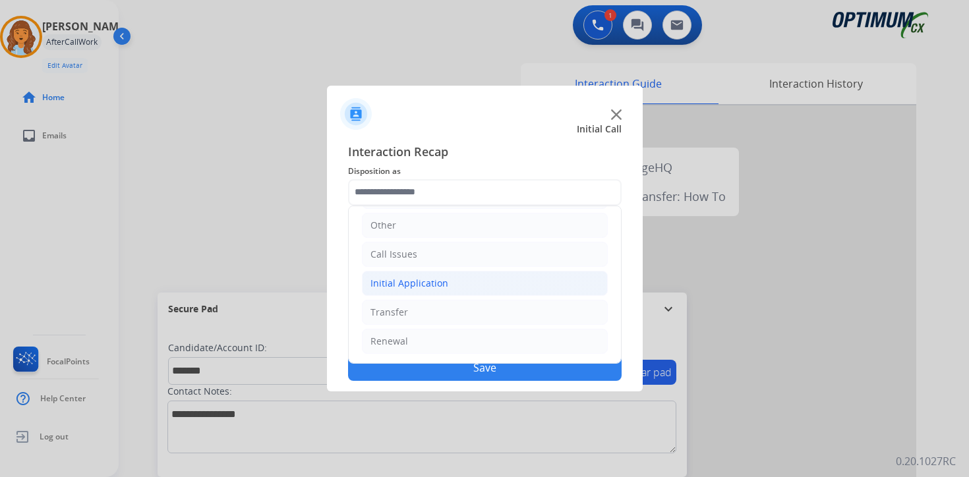
click at [380, 289] on div "Initial Application" at bounding box center [409, 283] width 78 height 13
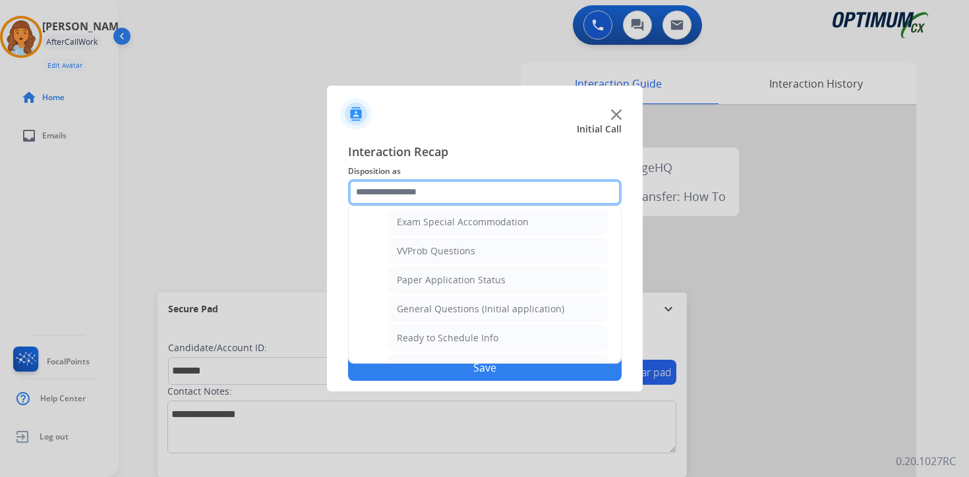
scroll to position [698, 0]
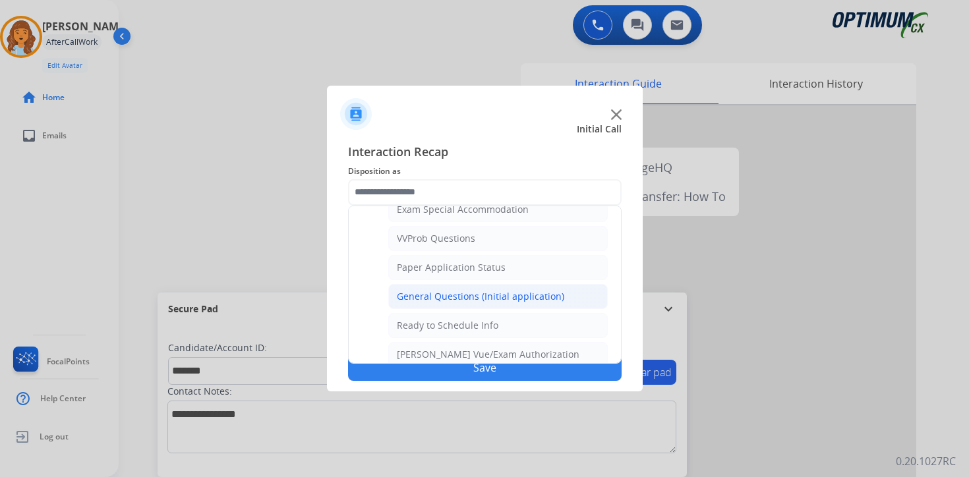
click at [542, 302] on div "General Questions (Initial application)" at bounding box center [480, 296] width 167 height 13
type input "**********"
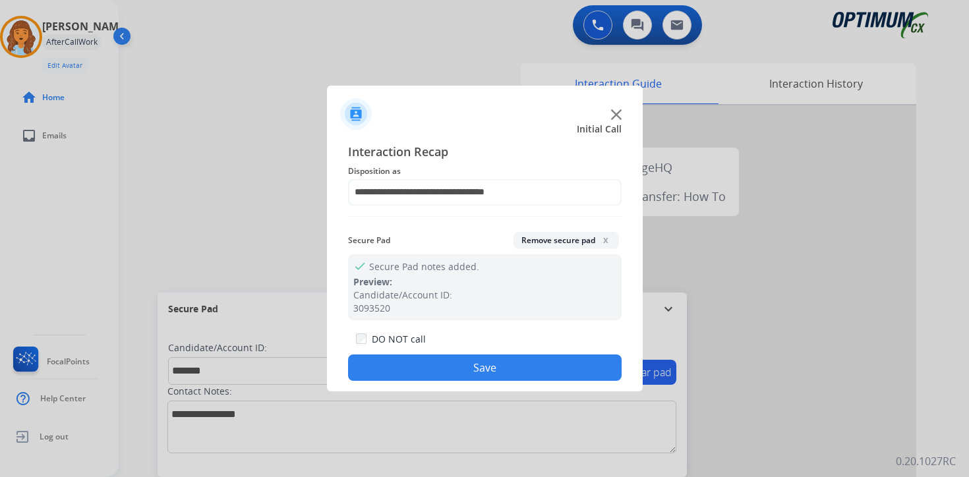
click at [522, 378] on button "Save" at bounding box center [484, 367] width 273 height 26
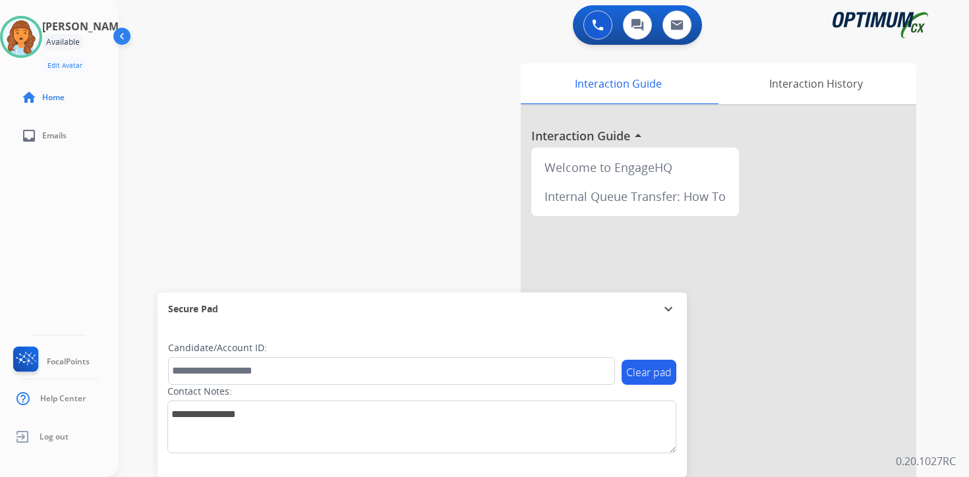
click at [942, 370] on div "0 Voice Interactions 0 Chat Interactions 0 Email Interactions swap_horiz Break …" at bounding box center [544, 238] width 850 height 477
click at [939, 401] on div "0 Voice Interactions 0 Chat Interactions 0 Email Interactions swap_horiz Break …" at bounding box center [544, 238] width 850 height 477
click at [30, 42] on img at bounding box center [21, 36] width 37 height 37
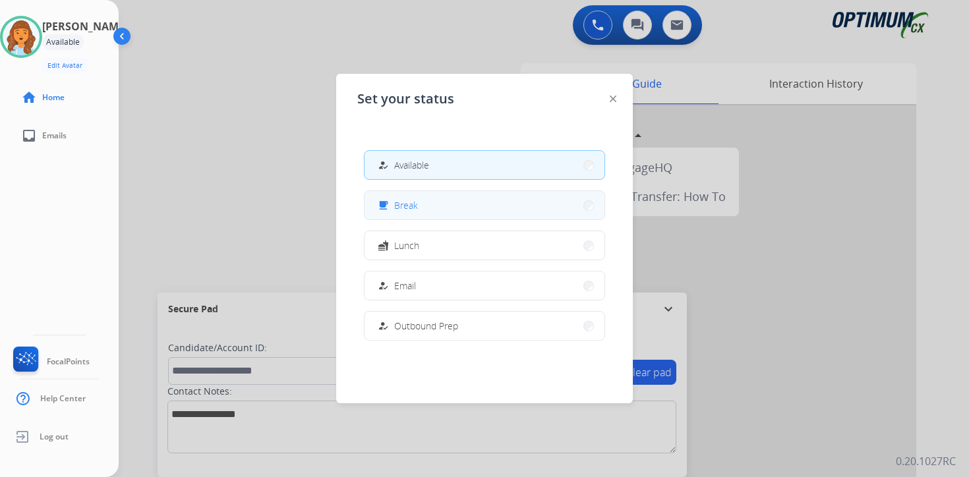
click at [428, 207] on button "free_breakfast Break" at bounding box center [484, 205] width 240 height 28
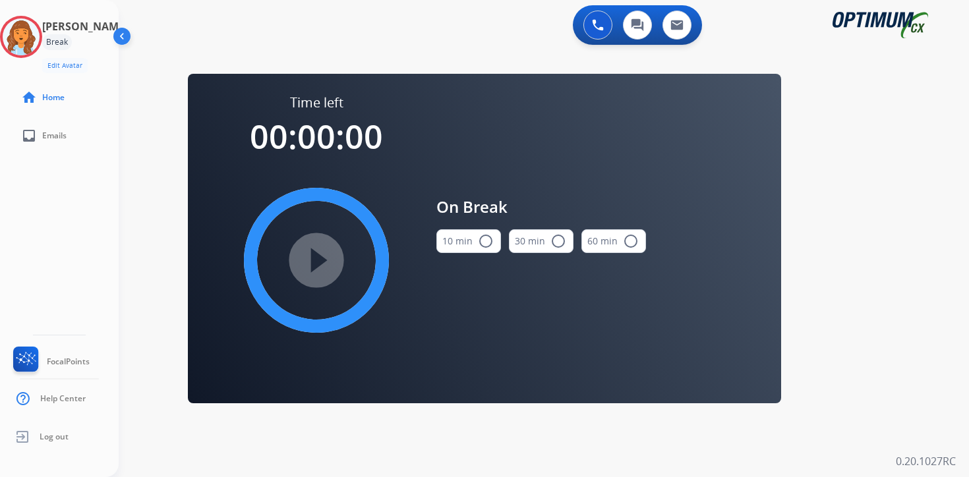
click at [846, 351] on div "0 Voice Interactions 0 Chat Interactions 0 Email Interactions swap_horiz Break …" at bounding box center [544, 238] width 850 height 477
click at [42, 22] on div "Agent: [PERSON_NAME] Profile: OCX Training" at bounding box center [21, 37] width 42 height 42
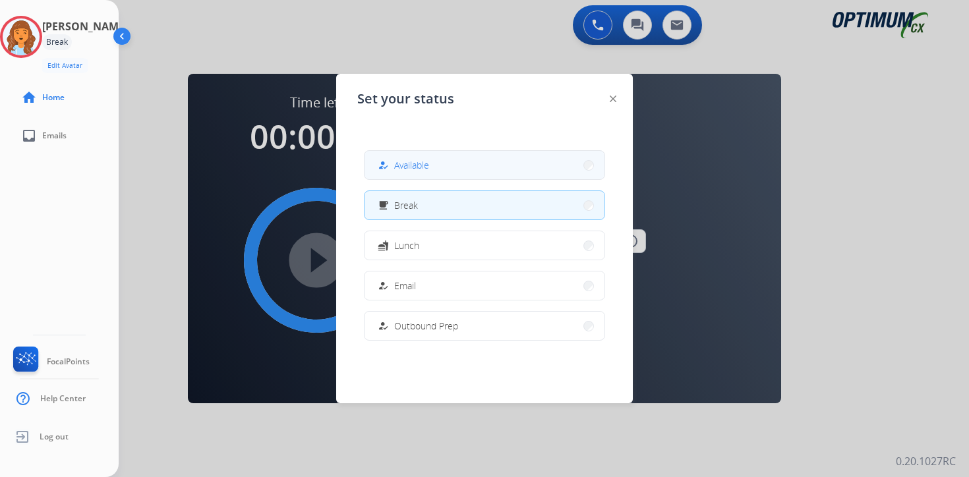
click at [401, 173] on button "how_to_reg Available" at bounding box center [484, 165] width 240 height 28
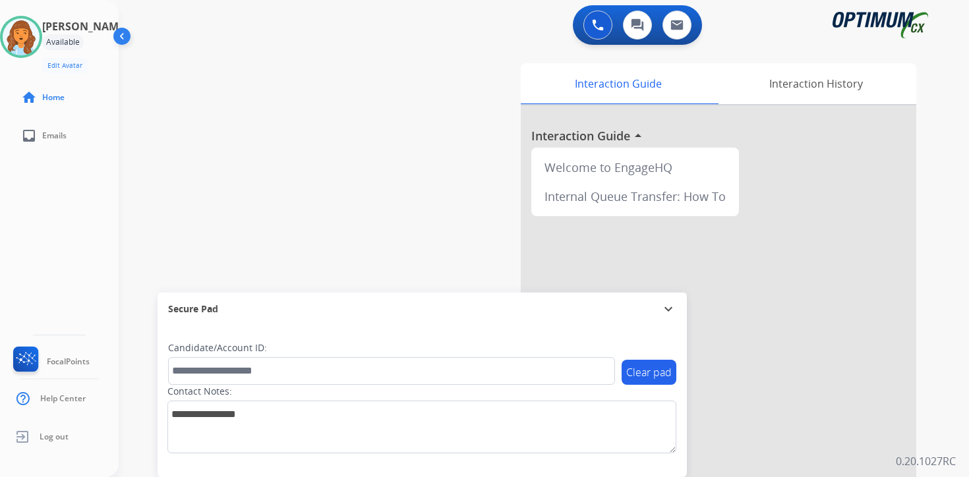
click at [946, 415] on div "0 Voice Interactions 0 Chat Interactions 0 Email Interactions swap_horiz Break …" at bounding box center [544, 238] width 850 height 477
click at [940, 418] on div "0 Voice Interactions 0 Chat Interactions 0 Email Interactions swap_horiz Break …" at bounding box center [544, 238] width 850 height 477
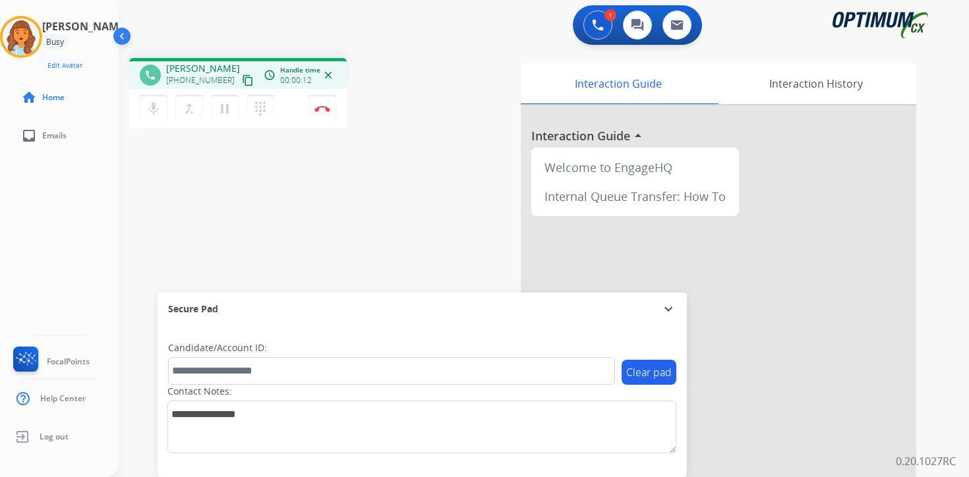
click at [242, 78] on mat-icon "content_copy" at bounding box center [248, 80] width 12 height 12
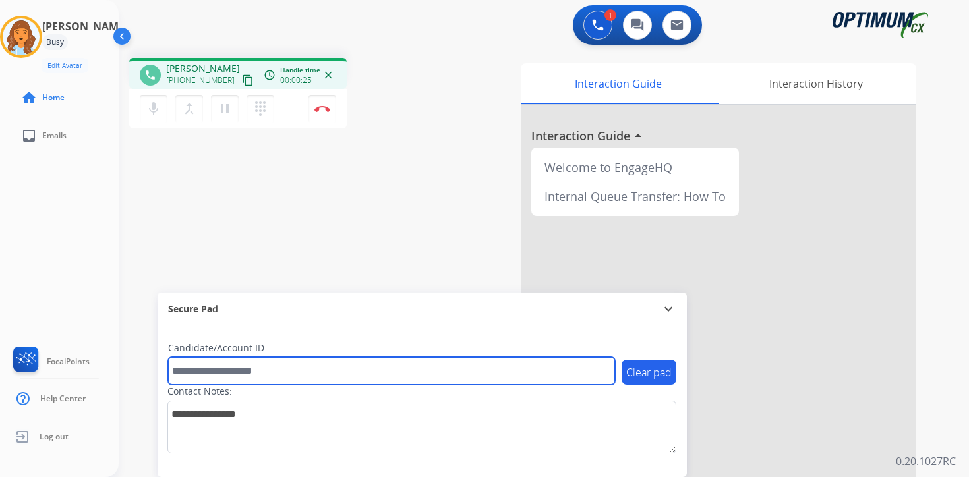
click at [217, 366] on input "text" at bounding box center [391, 371] width 447 height 28
type input "*******"
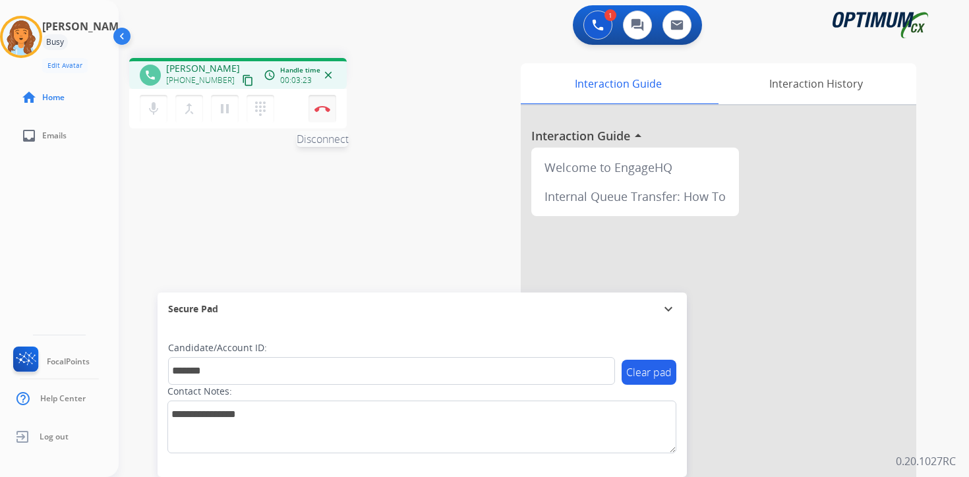
click at [321, 115] on button "Disconnect" at bounding box center [322, 109] width 28 height 28
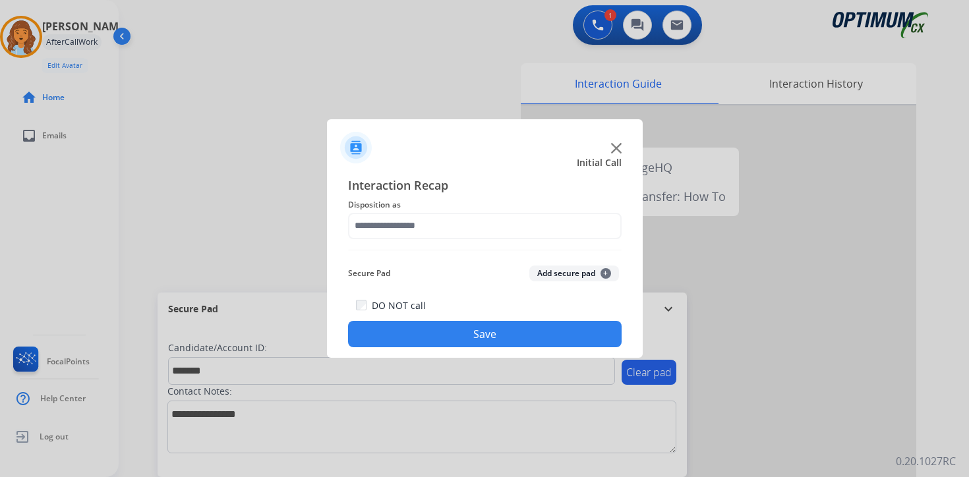
click at [602, 275] on span "+" at bounding box center [605, 273] width 11 height 11
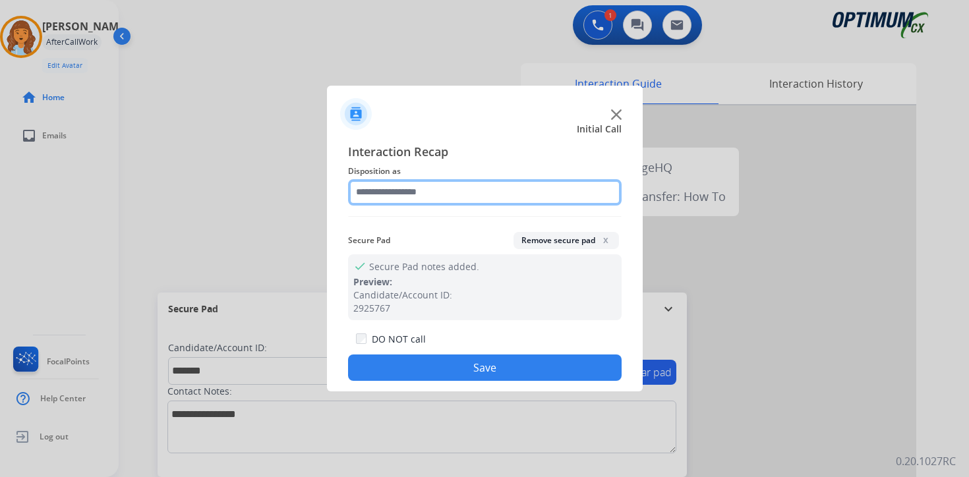
click at [350, 198] on input "text" at bounding box center [484, 192] width 273 height 26
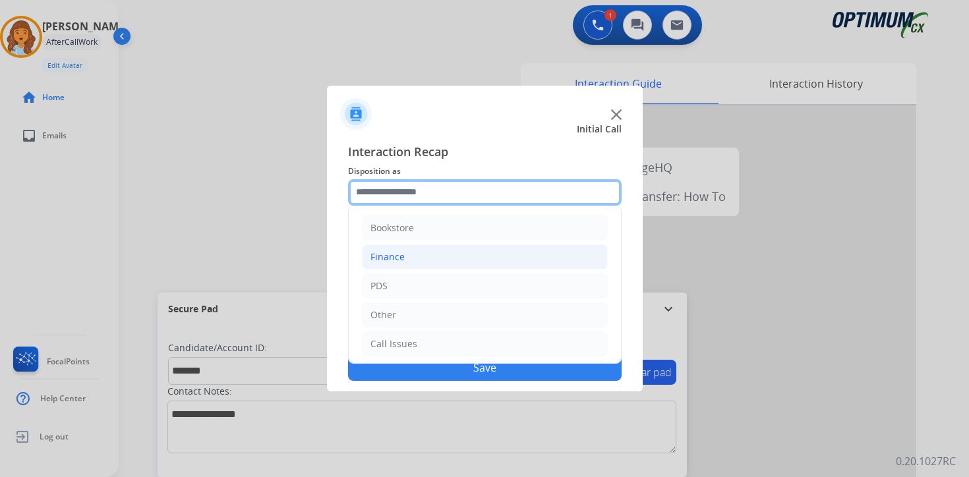
scroll to position [90, 0]
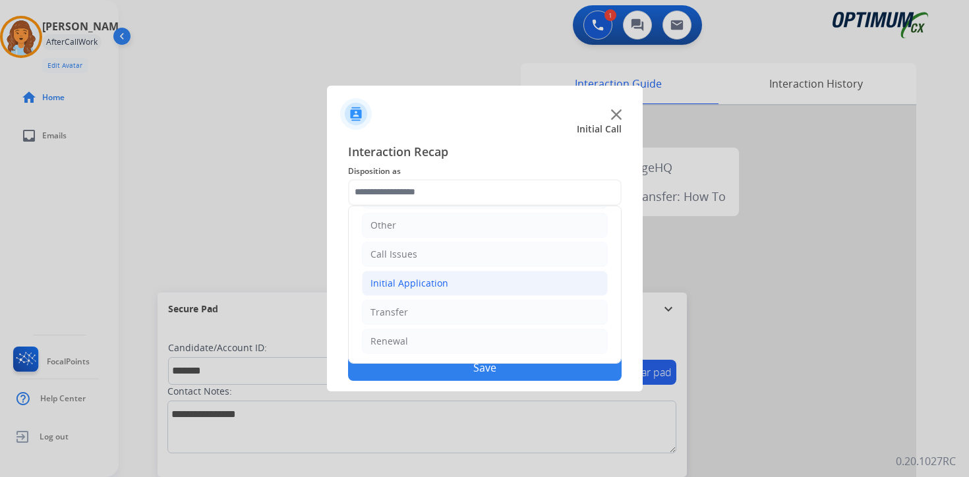
click at [395, 287] on div "Initial Application" at bounding box center [409, 283] width 78 height 13
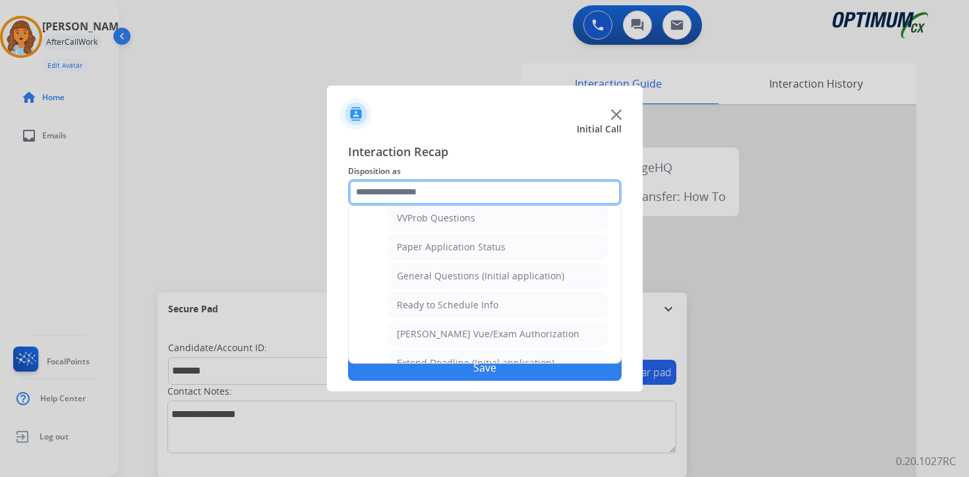
scroll to position [722, 0]
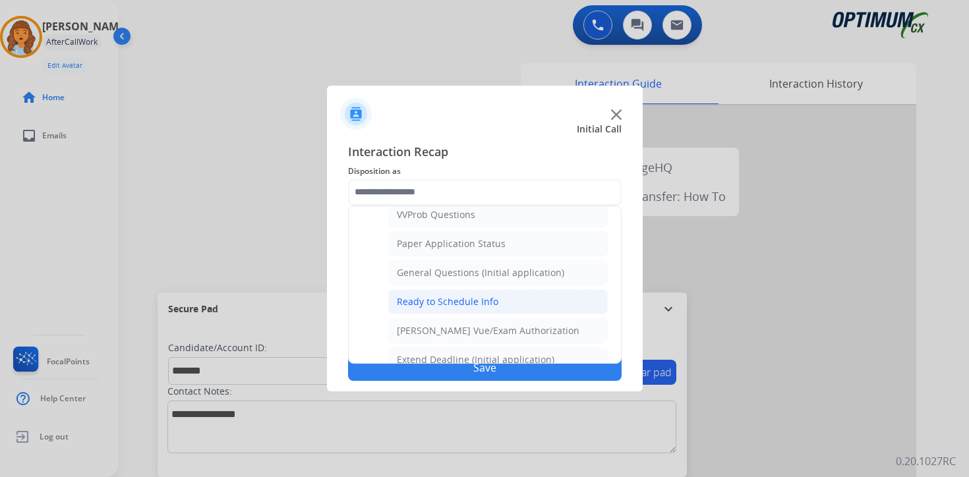
click at [410, 306] on div "Ready to Schedule Info" at bounding box center [447, 301] width 101 height 13
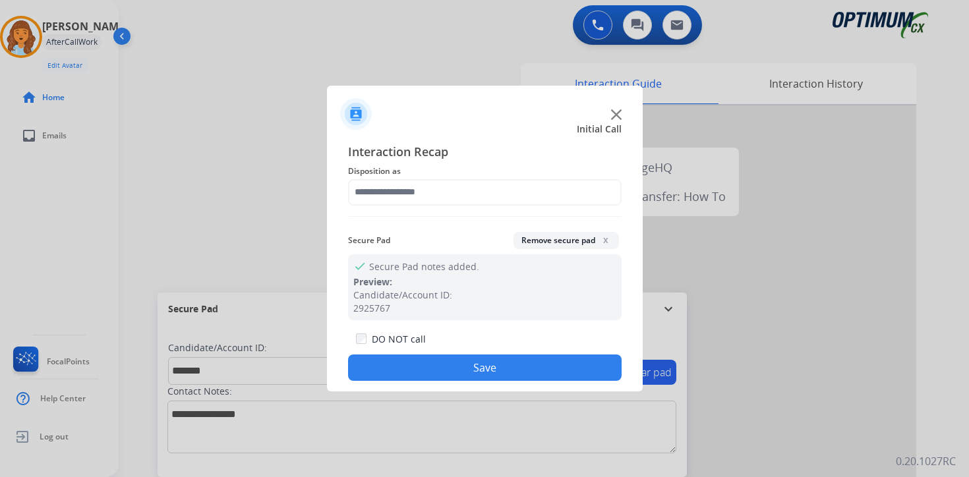
type input "**********"
click at [445, 368] on button "Save" at bounding box center [484, 367] width 273 height 26
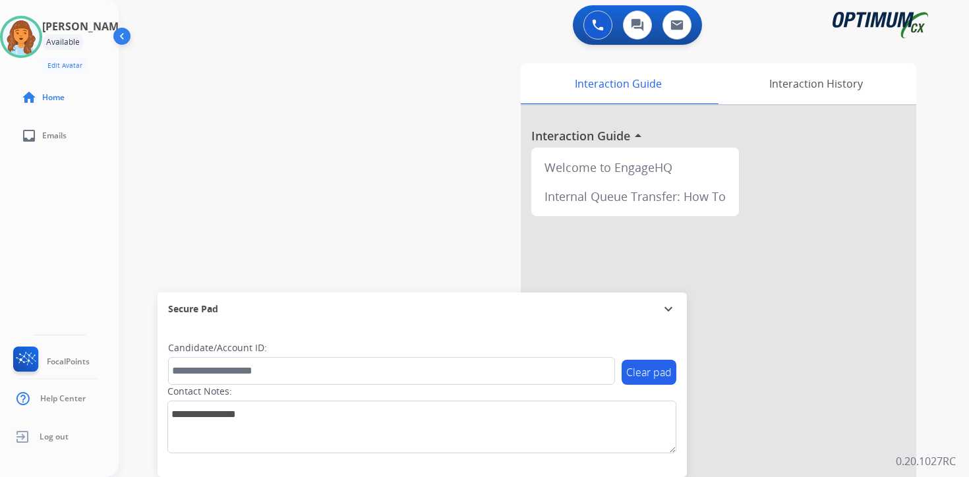
click at [935, 398] on div "Interaction Guide Interaction History Interaction Guide arrow_drop_up Welcome t…" at bounding box center [698, 327] width 478 height 539
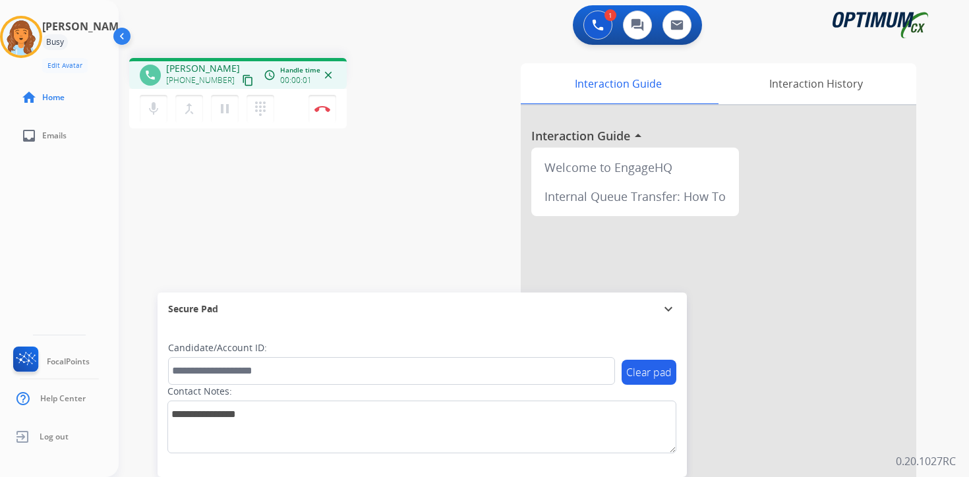
click at [242, 77] on mat-icon "content_copy" at bounding box center [248, 80] width 12 height 12
click at [227, 112] on mat-icon "pause" at bounding box center [225, 109] width 16 height 16
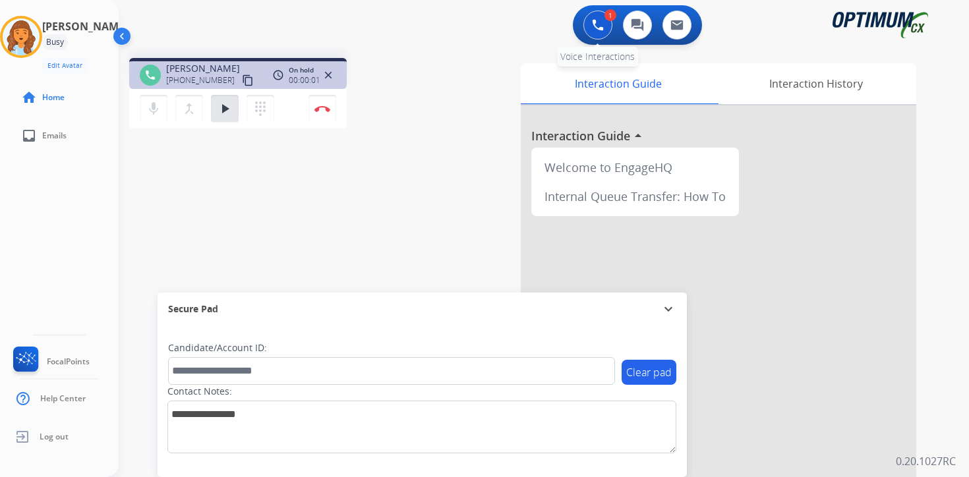
click at [594, 24] on img at bounding box center [598, 25] width 12 height 12
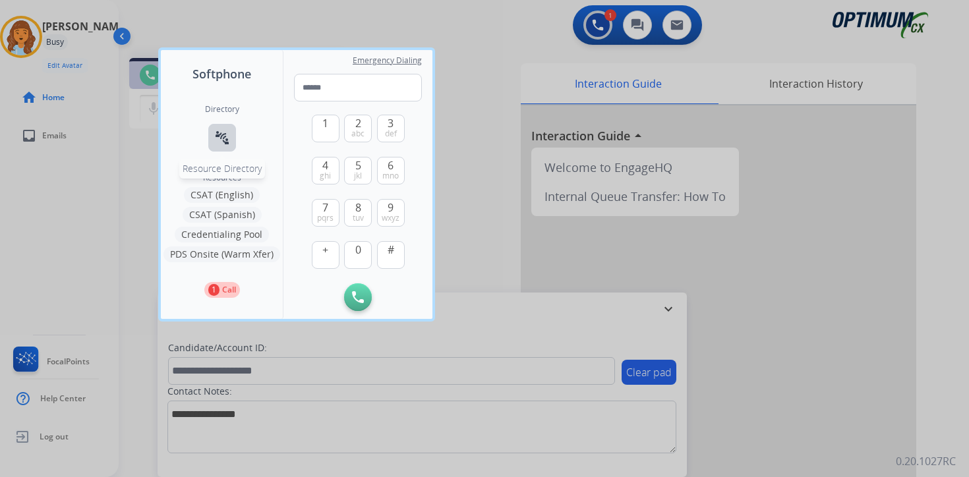
click at [226, 134] on mat-icon "connect_without_contact" at bounding box center [222, 138] width 16 height 16
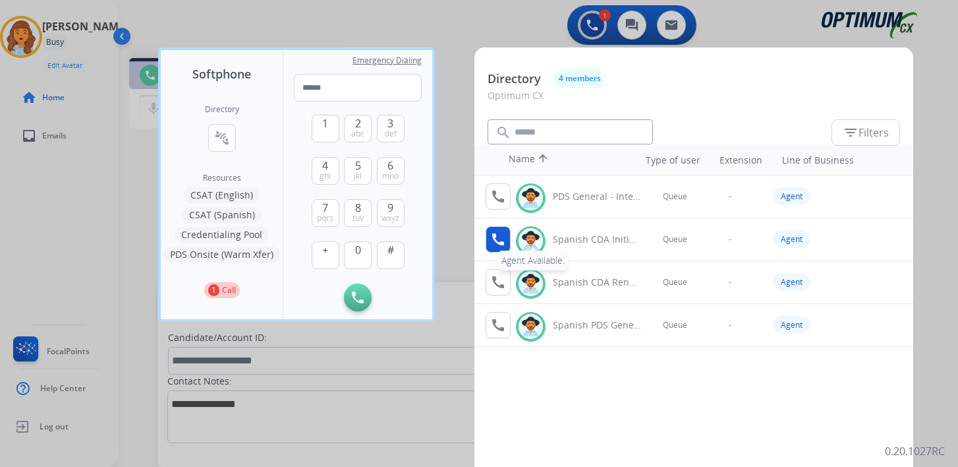
click at [495, 237] on mat-icon "call" at bounding box center [498, 239] width 16 height 16
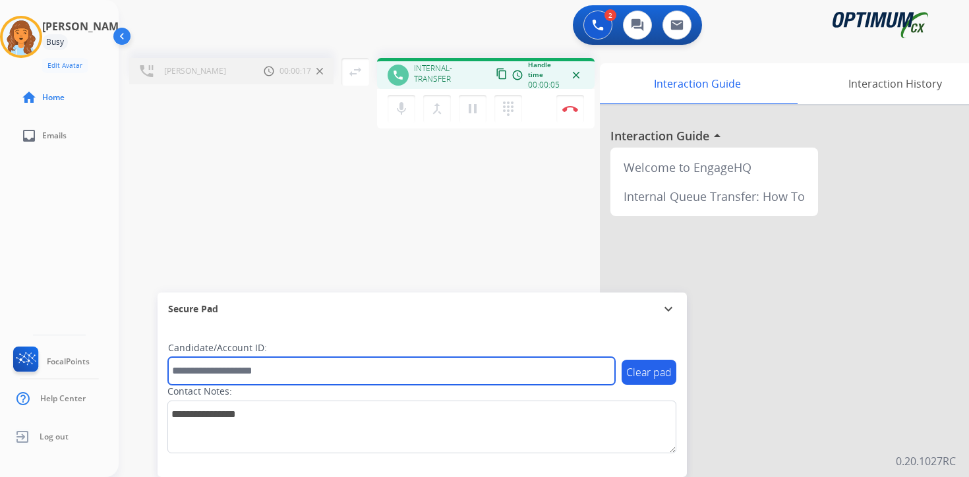
click at [219, 370] on input "text" at bounding box center [391, 371] width 447 height 28
type input "*******"
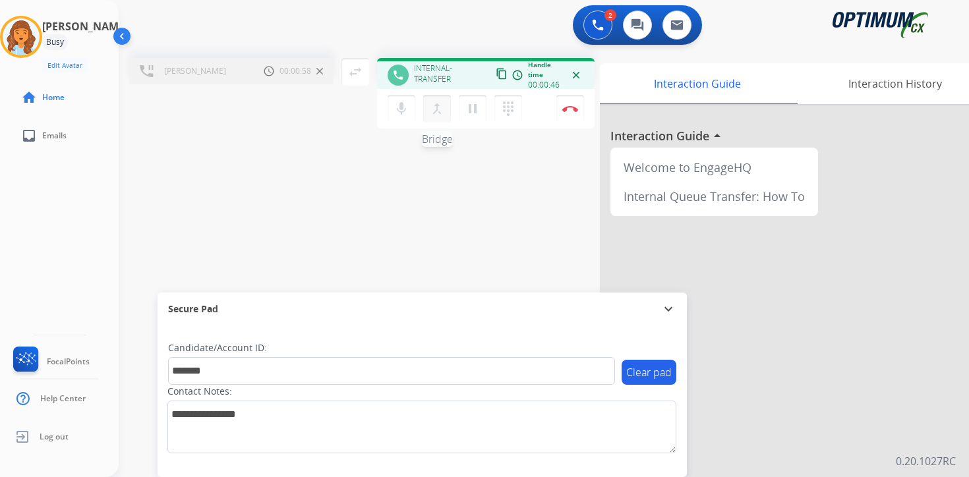
click at [439, 113] on mat-icon "merge_type" at bounding box center [437, 109] width 16 height 16
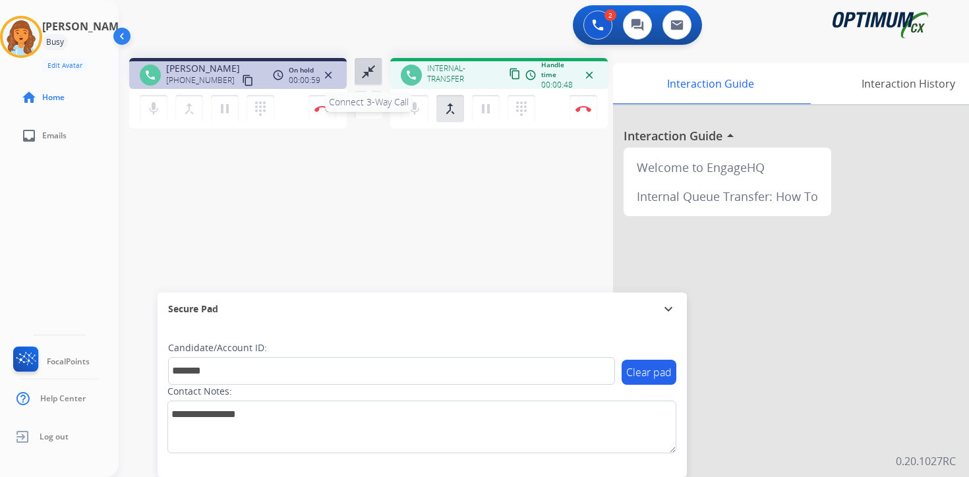
click at [372, 72] on mat-icon "close_fullscreen" at bounding box center [368, 72] width 16 height 16
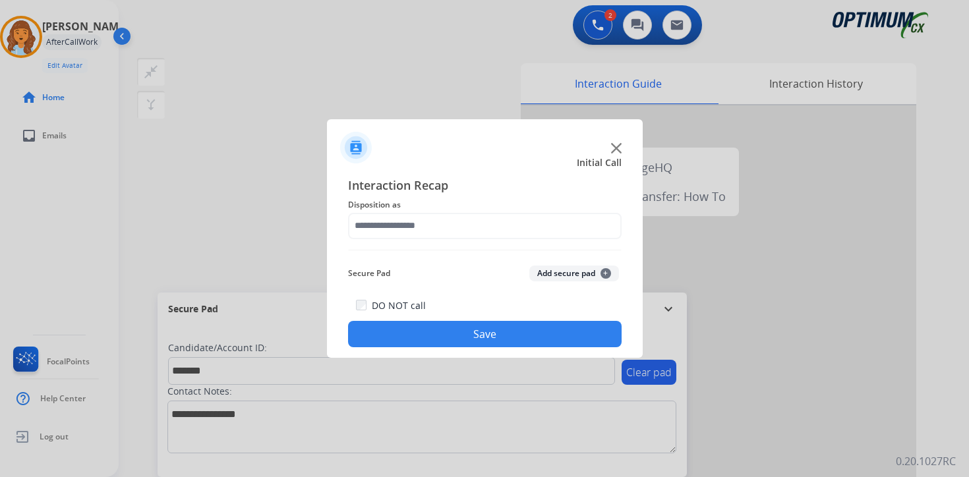
click at [596, 273] on button "Add secure pad +" at bounding box center [574, 274] width 90 height 16
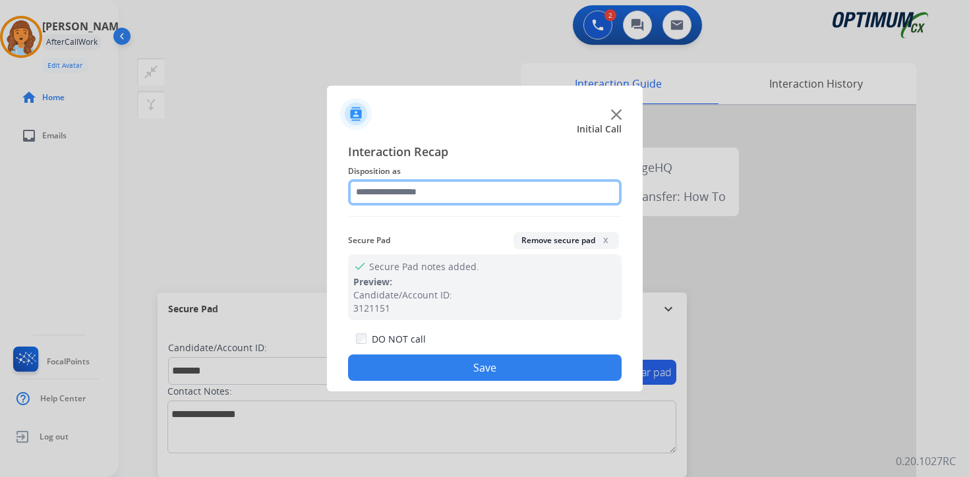
click at [376, 192] on input "text" at bounding box center [484, 192] width 273 height 26
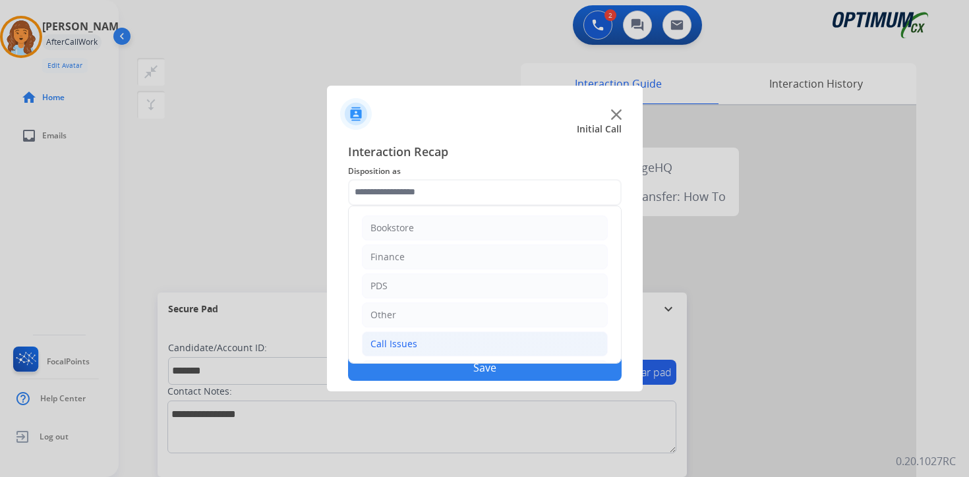
click at [390, 341] on div "Call Issues" at bounding box center [393, 343] width 47 height 13
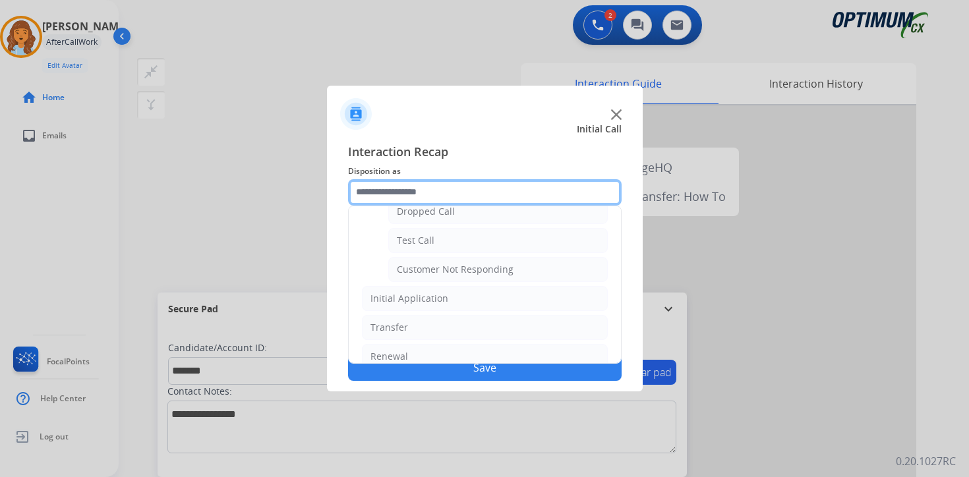
scroll to position [151, 0]
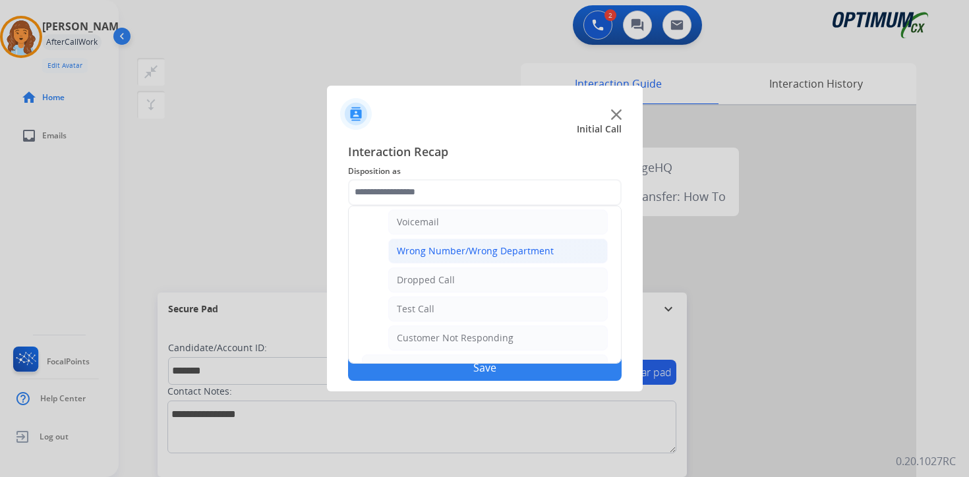
click at [523, 253] on div "Wrong Number/Wrong Department" at bounding box center [475, 250] width 157 height 13
type input "**********"
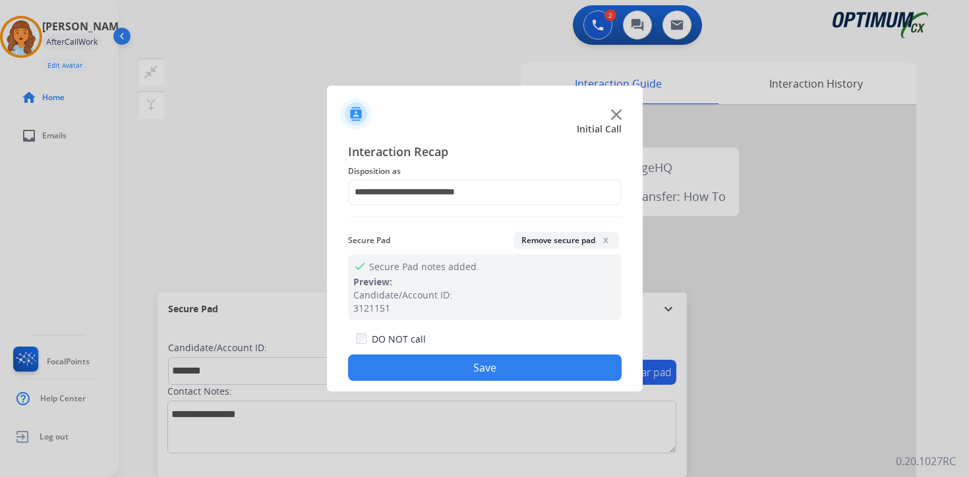
click at [528, 368] on button "Save" at bounding box center [484, 367] width 273 height 26
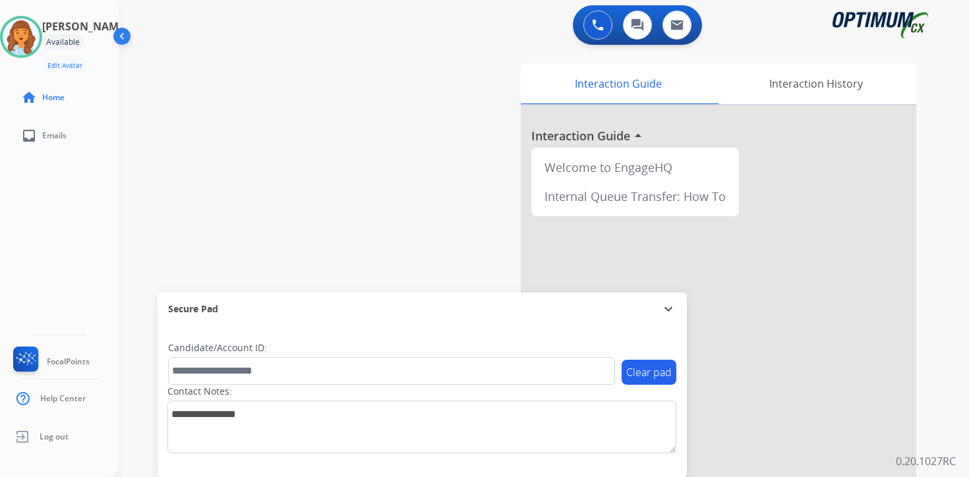
drag, startPoint x: 924, startPoint y: 432, endPoint x: 917, endPoint y: 431, distance: 6.7
click at [924, 432] on div "Interaction Guide Interaction History Interaction Guide arrow_drop_up Welcome t…" at bounding box center [698, 327] width 478 height 539
click at [960, 422] on div "0 Voice Interactions 0 Chat Interactions 0 Email Interactions swap_horiz Break …" at bounding box center [544, 238] width 850 height 477
click at [19, 26] on img at bounding box center [21, 36] width 37 height 37
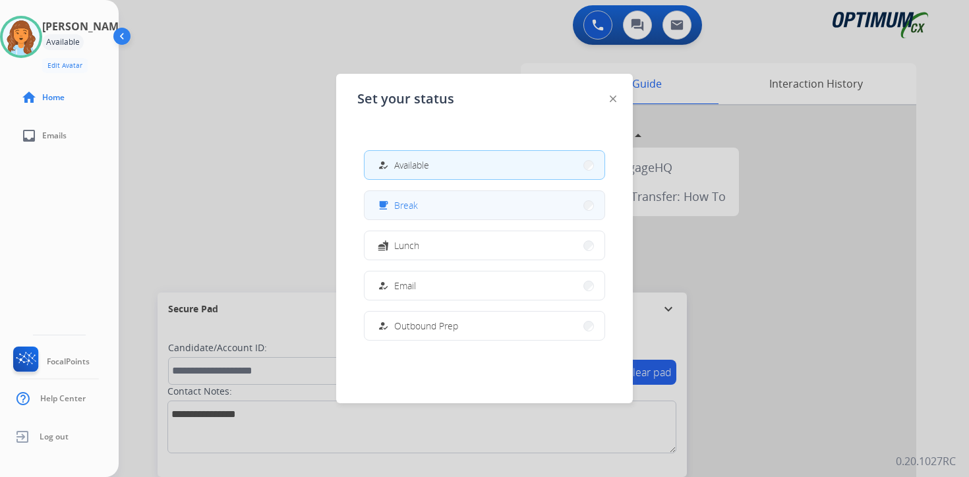
click at [418, 202] on button "free_breakfast Break" at bounding box center [484, 205] width 240 height 28
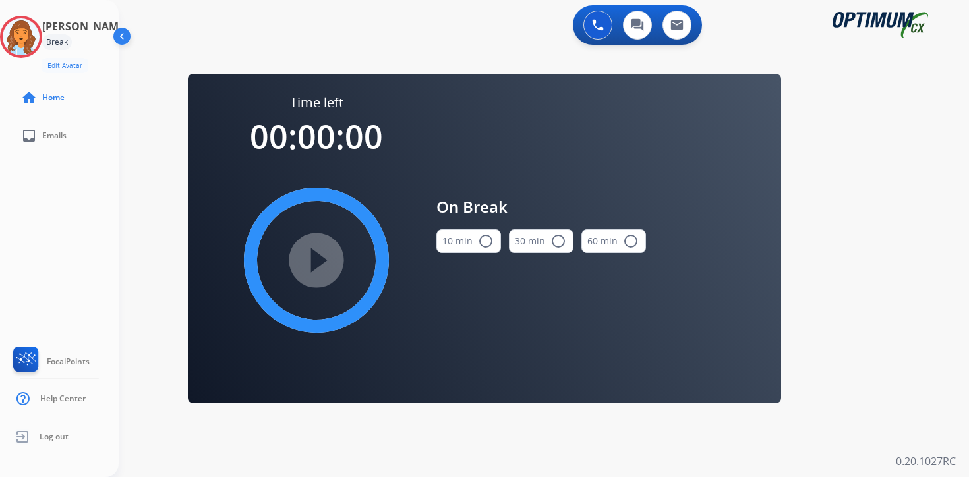
click at [841, 330] on div "0 Voice Interactions 0 Chat Interactions 0 Email Interactions swap_horiz Break …" at bounding box center [544, 238] width 850 height 477
click at [26, 40] on img at bounding box center [21, 36] width 37 height 37
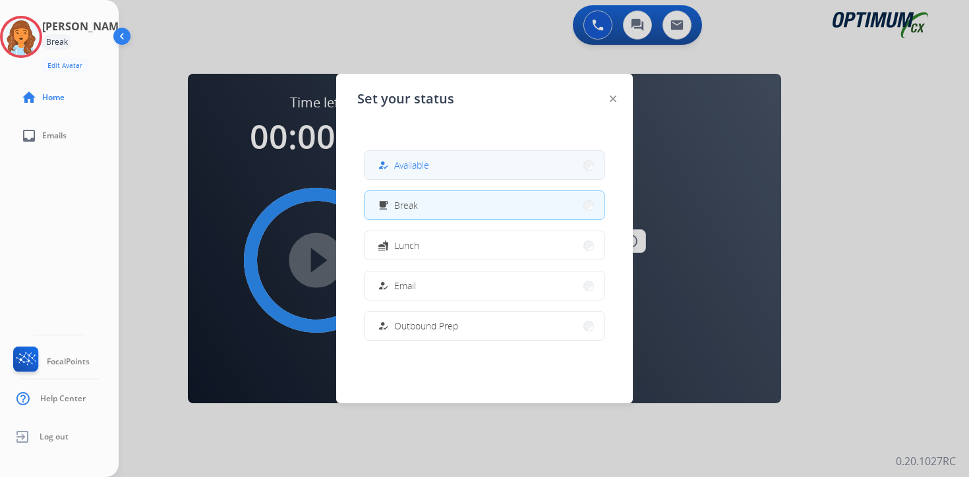
click at [416, 163] on span "Available" at bounding box center [411, 165] width 35 height 14
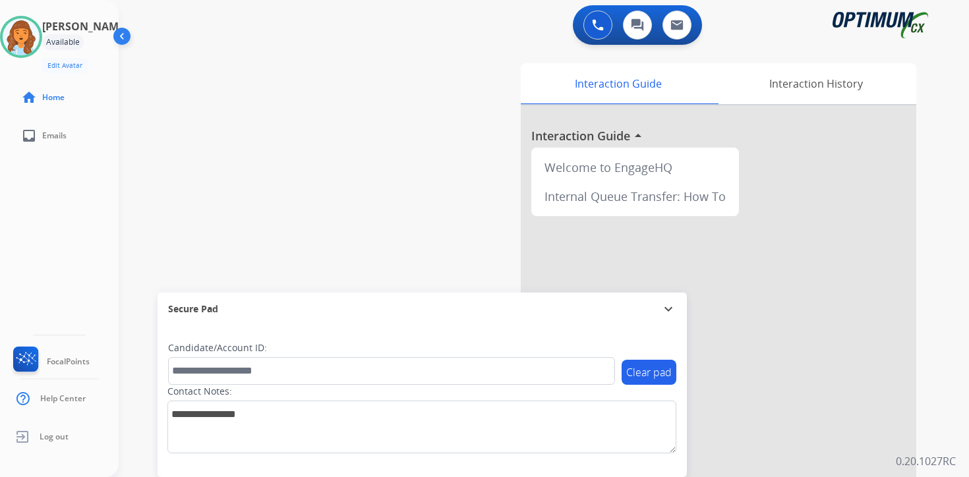
click at [936, 366] on div "Interaction Guide Interaction History Interaction Guide arrow_drop_up Welcome t…" at bounding box center [698, 327] width 478 height 539
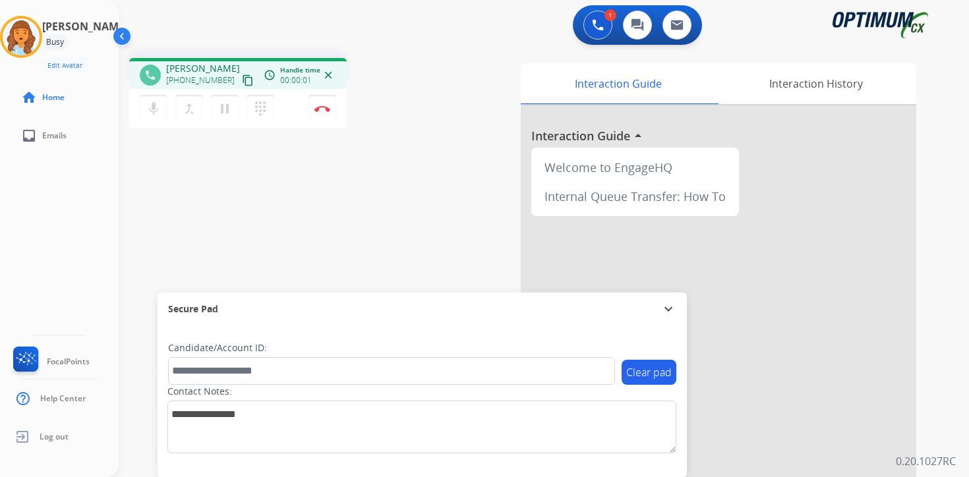
click at [242, 84] on mat-icon "content_copy" at bounding box center [248, 80] width 12 height 12
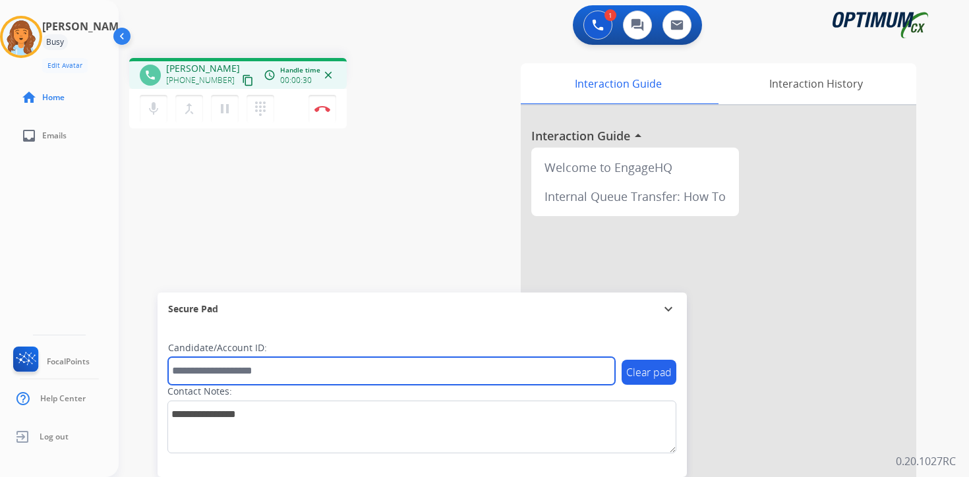
click at [274, 376] on input "text" at bounding box center [391, 371] width 447 height 28
type input "*********"
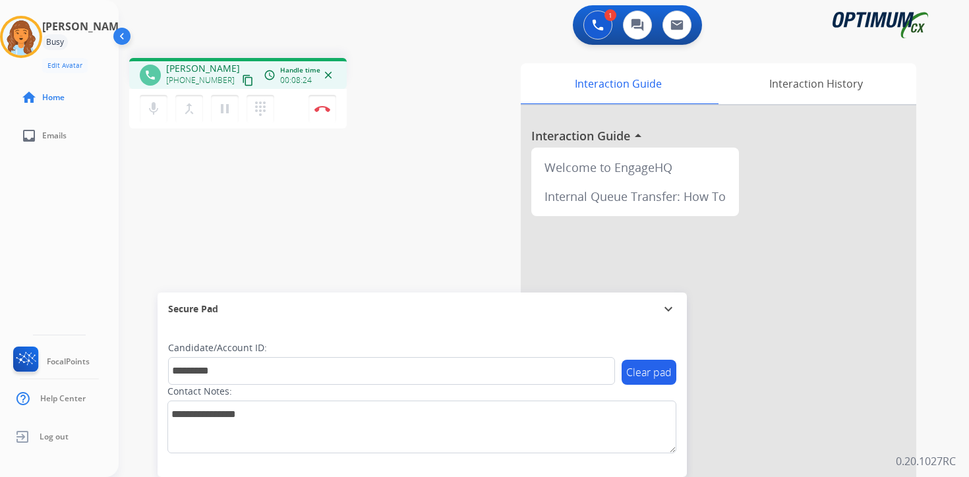
click at [929, 435] on div "Interaction Guide Interaction History Interaction Guide arrow_drop_up Welcome t…" at bounding box center [698, 327] width 478 height 539
click at [327, 115] on button "Disconnect" at bounding box center [322, 109] width 28 height 28
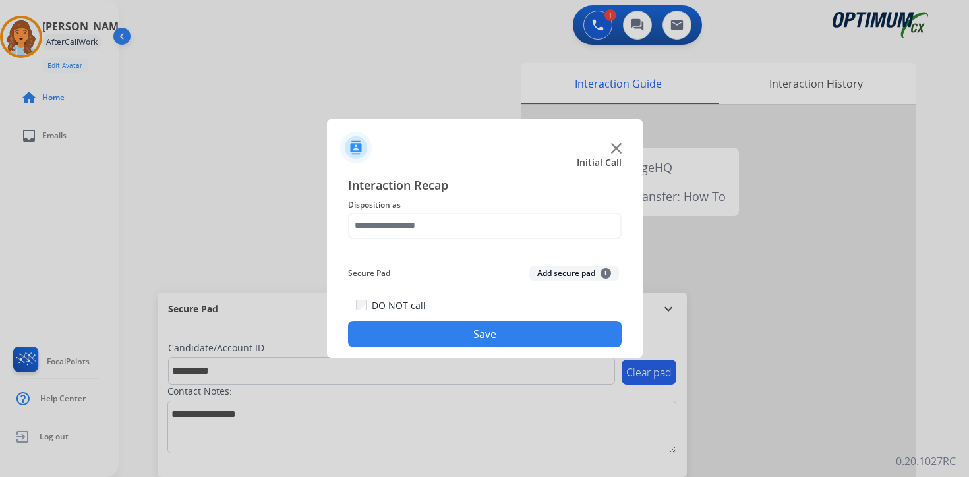
click at [598, 271] on button "Add secure pad +" at bounding box center [574, 274] width 90 height 16
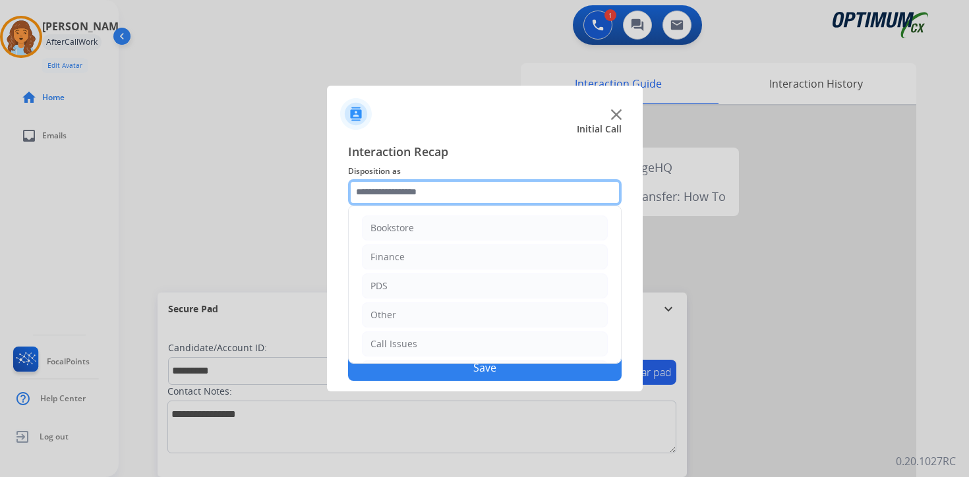
click at [483, 196] on input "text" at bounding box center [484, 192] width 273 height 26
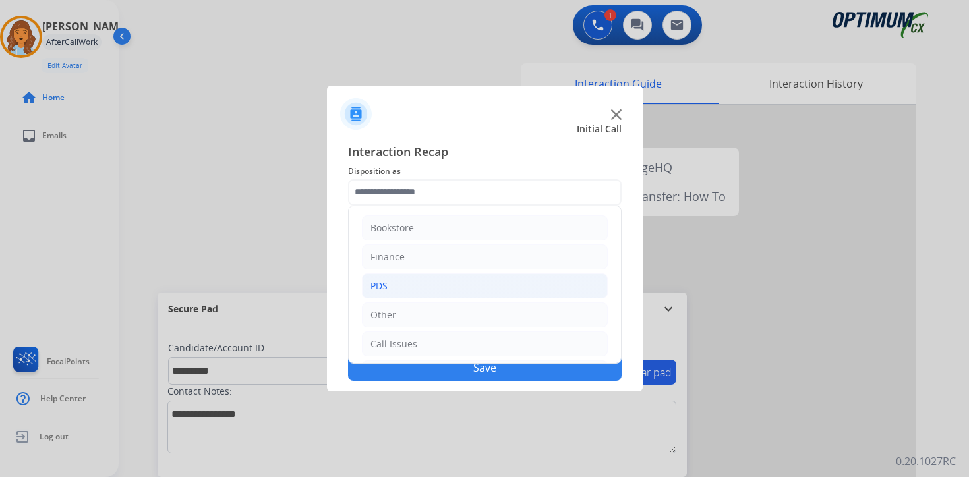
click at [405, 285] on li "PDS" at bounding box center [485, 285] width 246 height 25
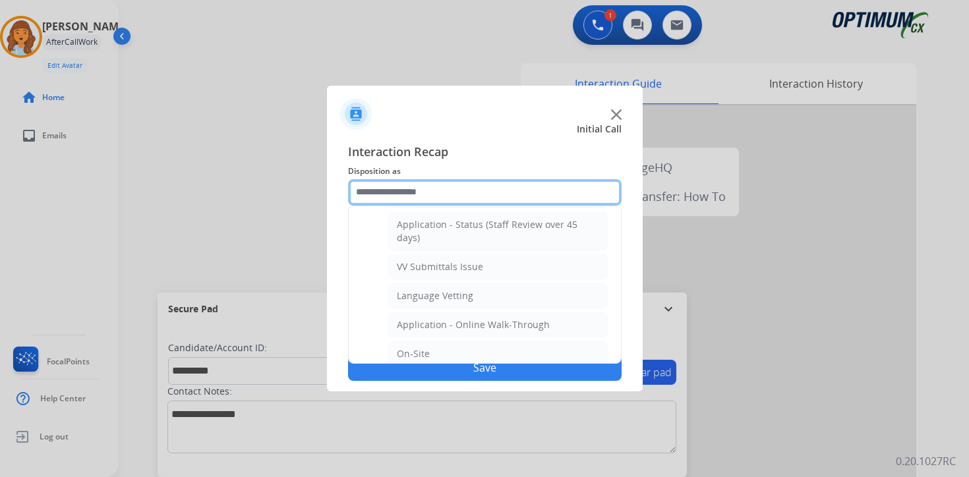
scroll to position [439, 0]
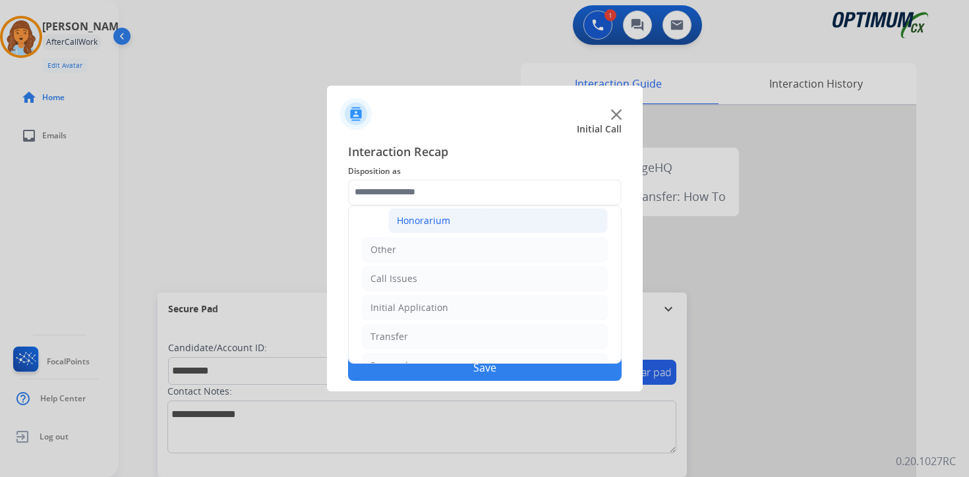
click at [436, 230] on li "Honorarium" at bounding box center [497, 220] width 219 height 25
type input "**********"
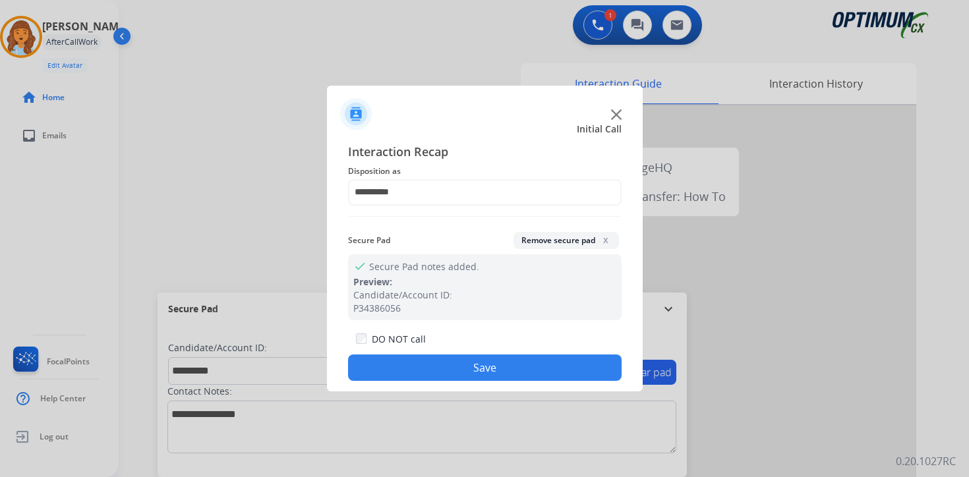
click at [459, 376] on button "Save" at bounding box center [484, 367] width 273 height 26
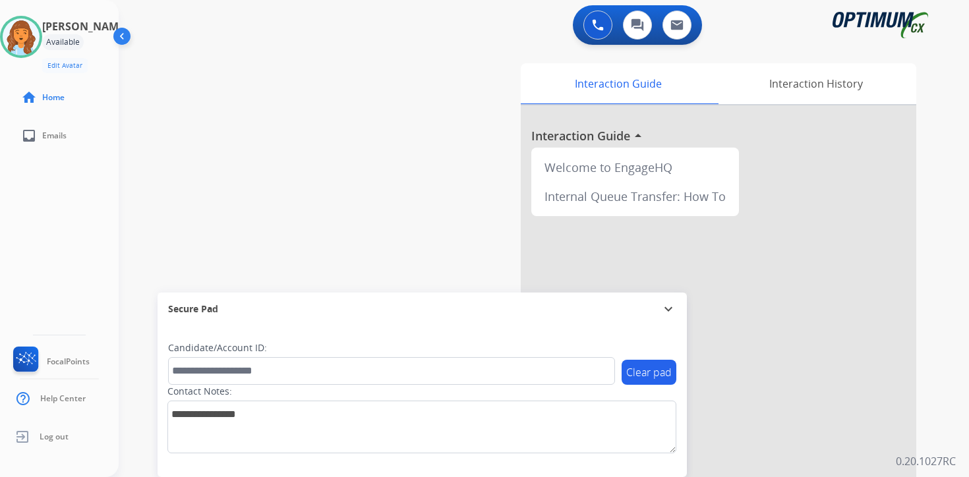
click at [924, 324] on div "Interaction Guide Interaction History Interaction Guide arrow_drop_up Welcome t…" at bounding box center [698, 327] width 478 height 539
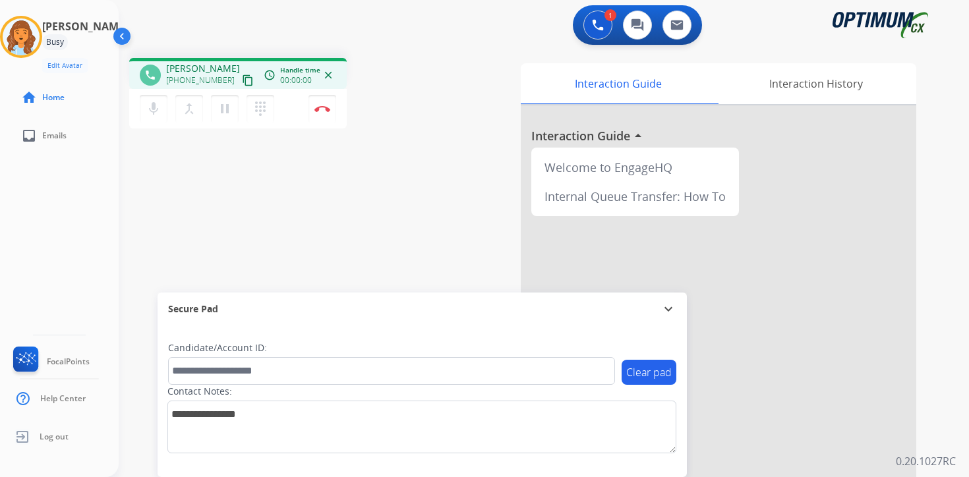
click at [242, 77] on mat-icon "content_copy" at bounding box center [248, 80] width 12 height 12
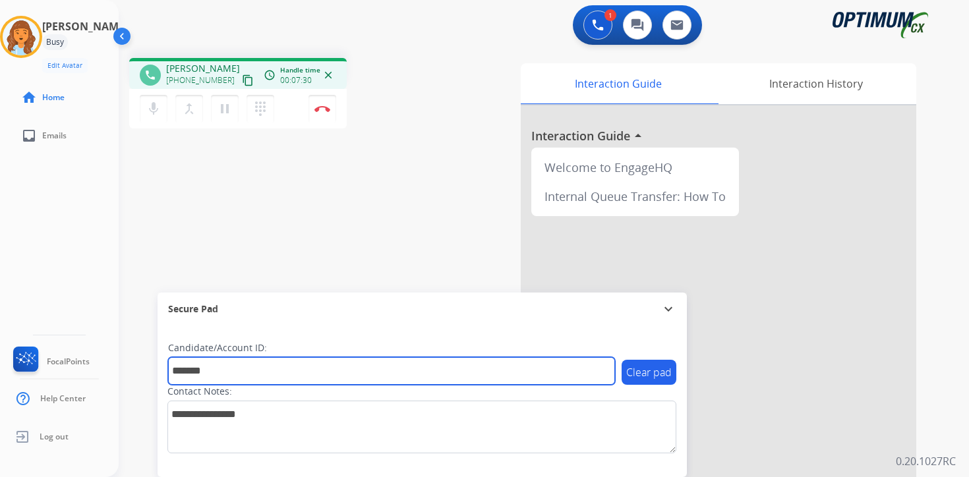
click at [215, 374] on input "*******" at bounding box center [391, 371] width 447 height 28
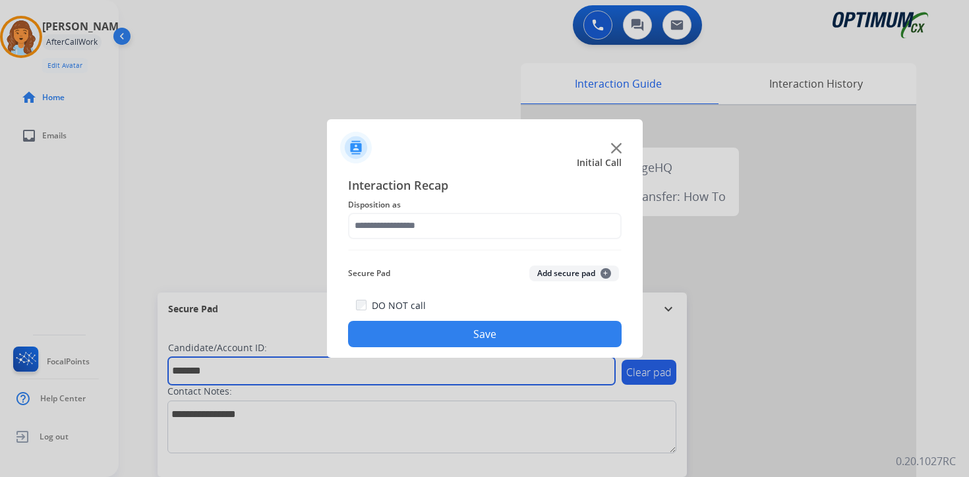
type input "*******"
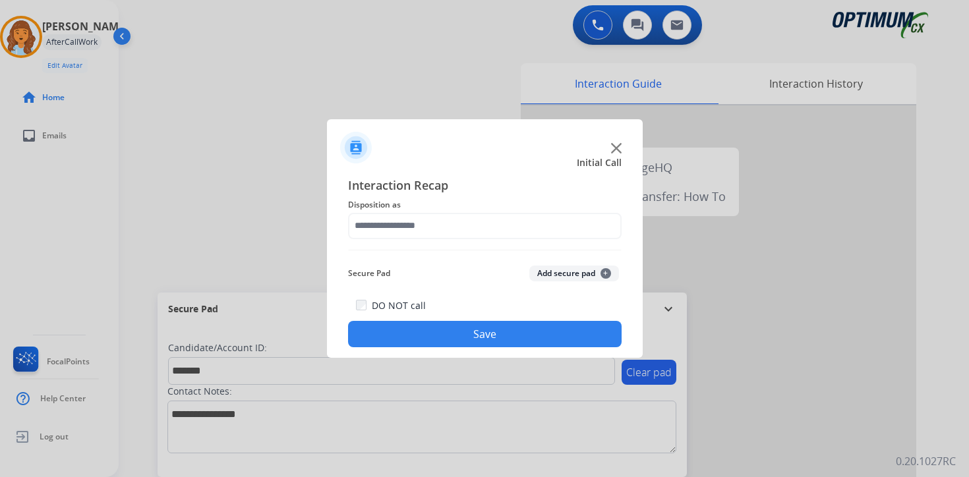
click at [608, 273] on span "+" at bounding box center [605, 273] width 11 height 11
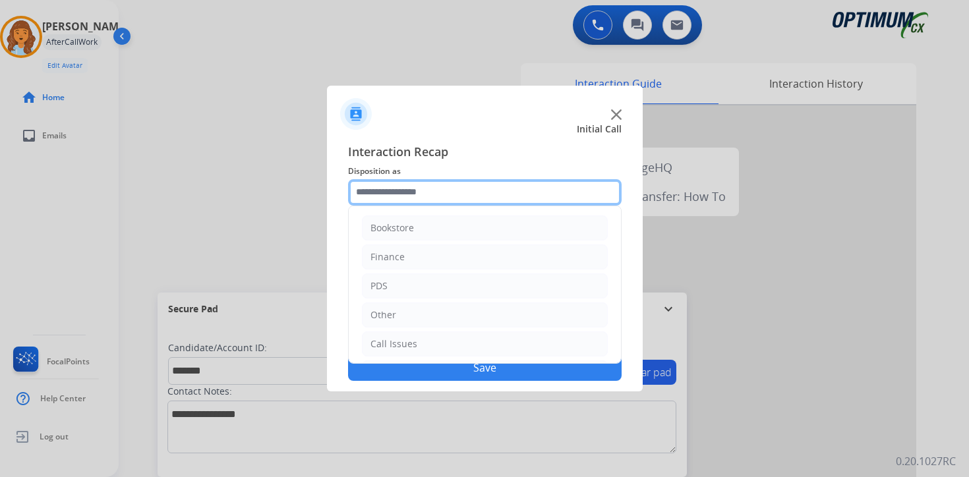
click at [425, 192] on input "text" at bounding box center [484, 192] width 273 height 26
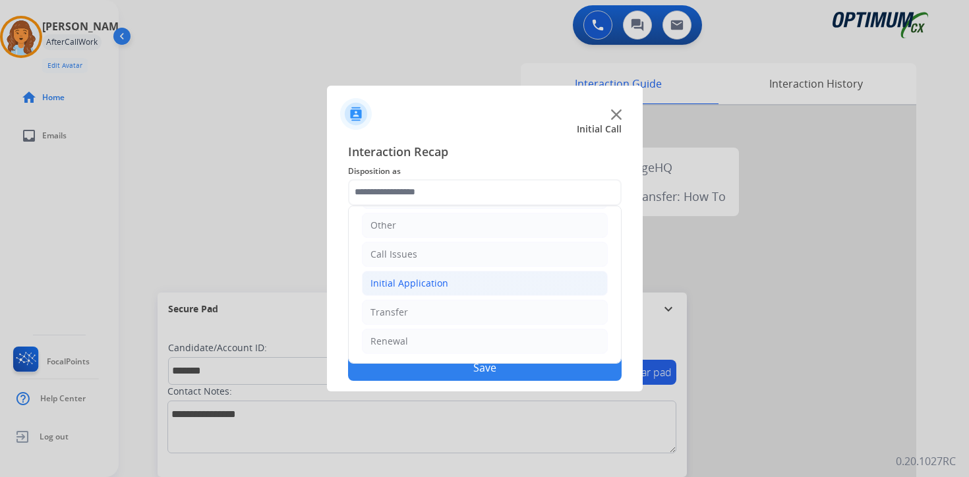
click at [419, 279] on div "Initial Application" at bounding box center [409, 283] width 78 height 13
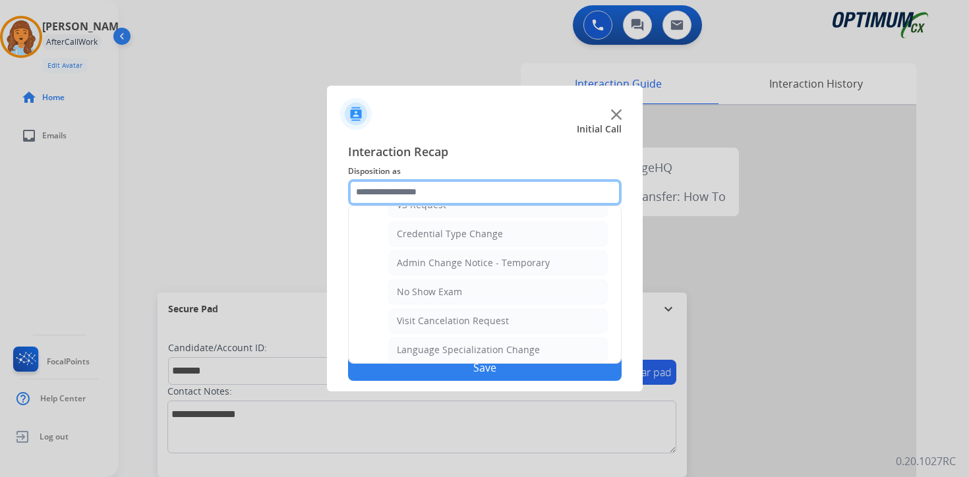
scroll to position [749, 0]
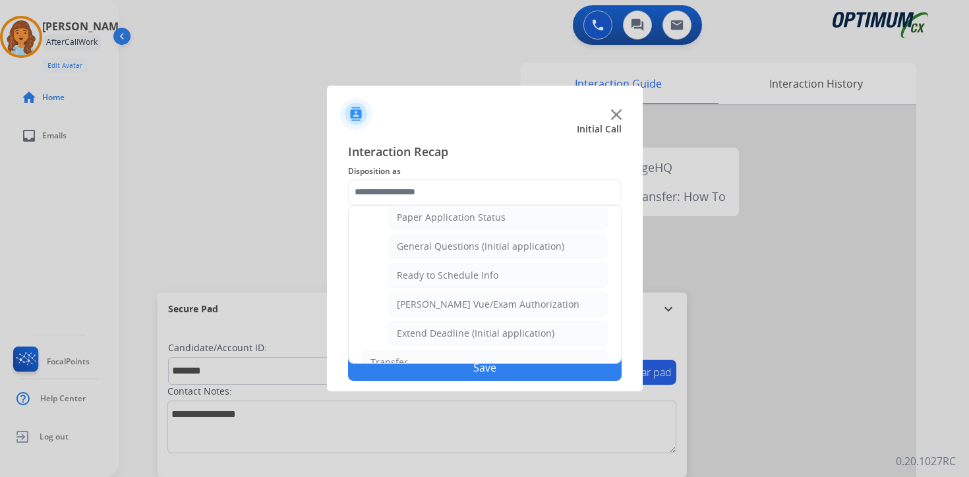
click at [436, 300] on div "[PERSON_NAME] Vue/Exam Authorization" at bounding box center [488, 304] width 183 height 13
type input "**********"
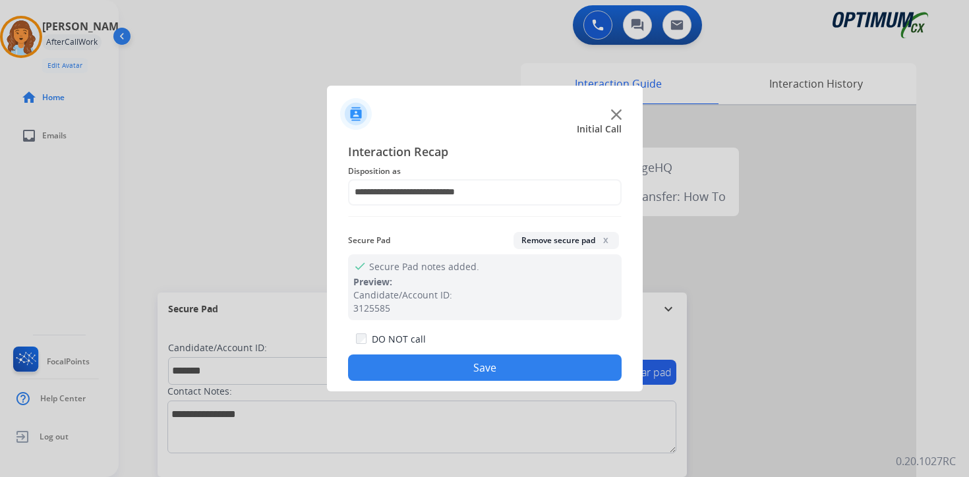
click at [436, 357] on button "Save" at bounding box center [484, 367] width 273 height 26
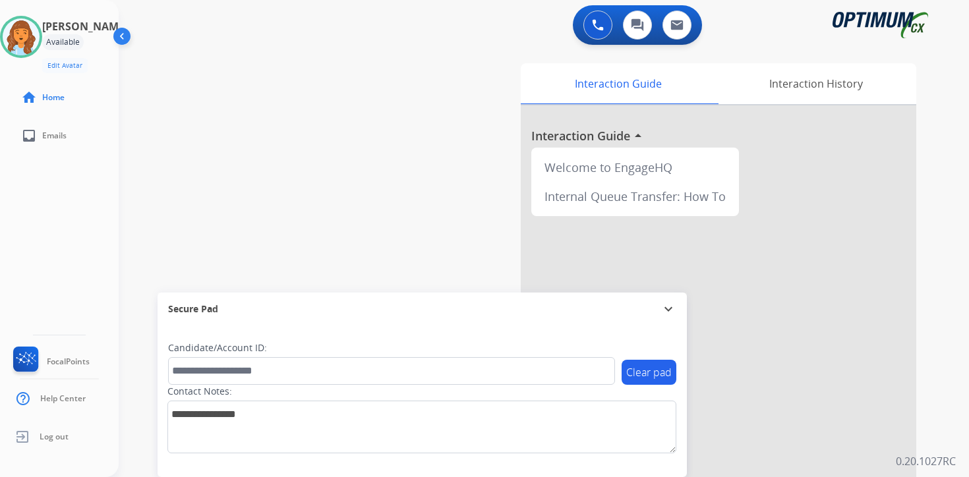
click at [944, 364] on div "0 Voice Interactions 0 Chat Interactions 0 Email Interactions swap_horiz Break …" at bounding box center [544, 238] width 850 height 477
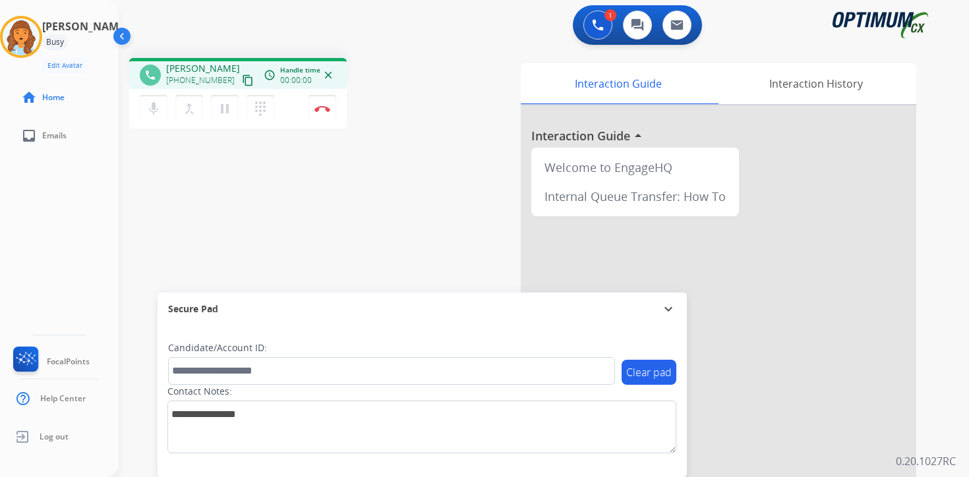
click at [242, 81] on mat-icon "content_copy" at bounding box center [248, 80] width 12 height 12
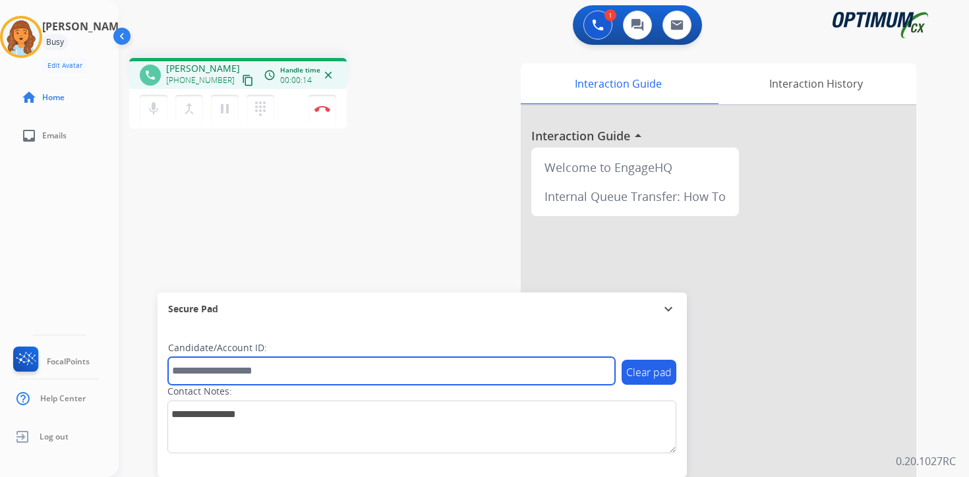
click at [235, 374] on input "text" at bounding box center [391, 371] width 447 height 28
type input "*******"
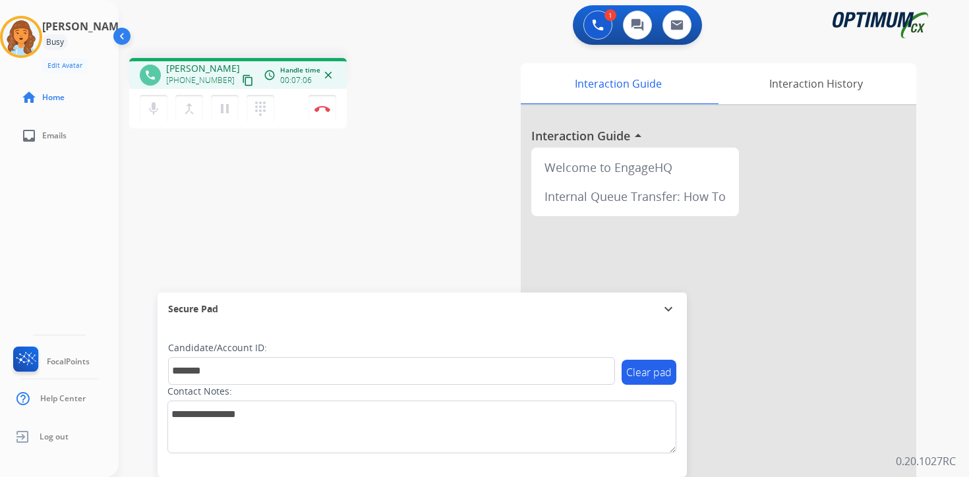
click at [950, 449] on div "1 Voice Interactions 0 Chat Interactions 0 Email Interactions phone [PERSON_NAM…" at bounding box center [544, 238] width 850 height 477
click at [229, 109] on mat-icon "pause" at bounding box center [225, 109] width 16 height 16
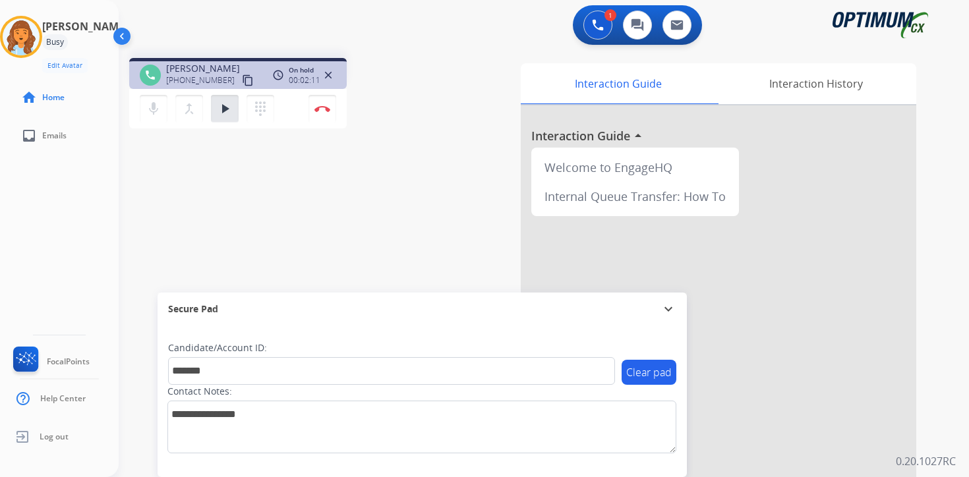
click at [943, 301] on div "1 Voice Interactions 0 Chat Interactions 0 Email Interactions phone [PERSON_NAM…" at bounding box center [544, 238] width 850 height 477
click at [232, 111] on mat-icon "play_arrow" at bounding box center [225, 109] width 16 height 16
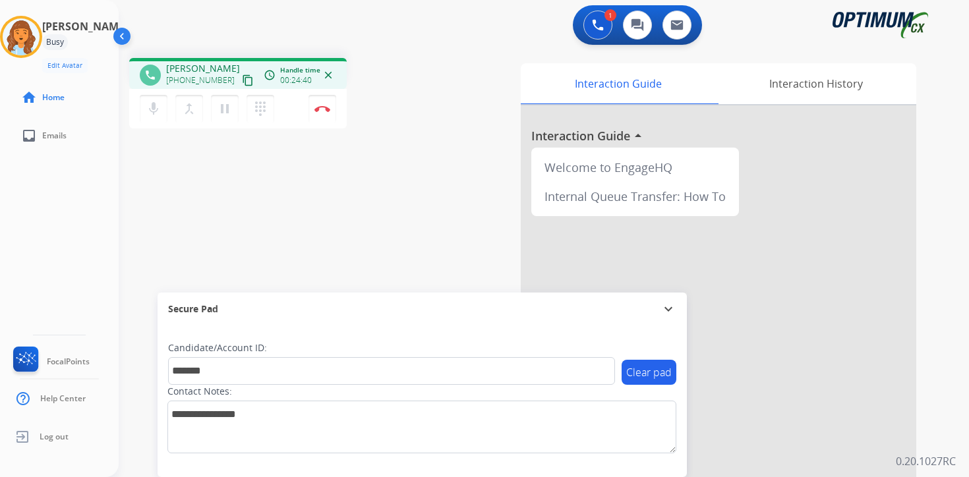
click at [941, 455] on p "0.20.1027RC" at bounding box center [925, 461] width 60 height 16
click at [321, 118] on button "Disconnect" at bounding box center [322, 109] width 28 height 28
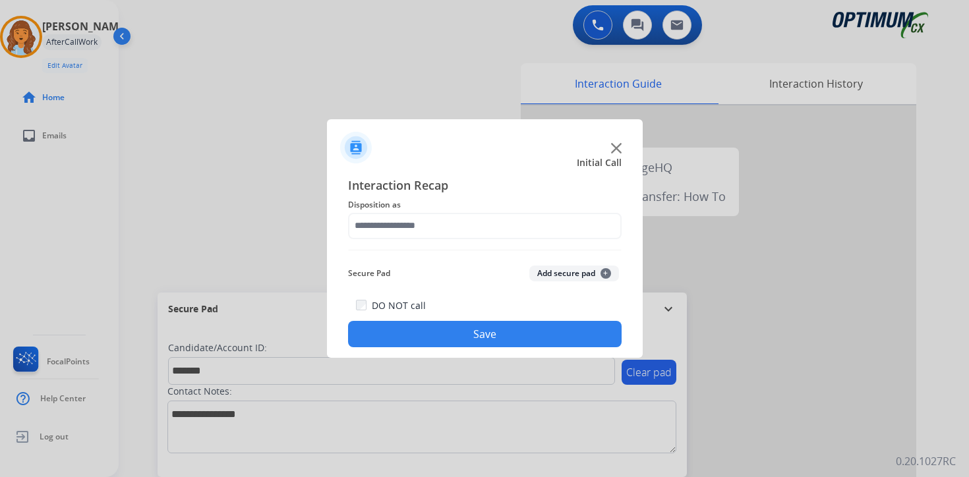
click at [576, 270] on button "Add secure pad +" at bounding box center [574, 274] width 90 height 16
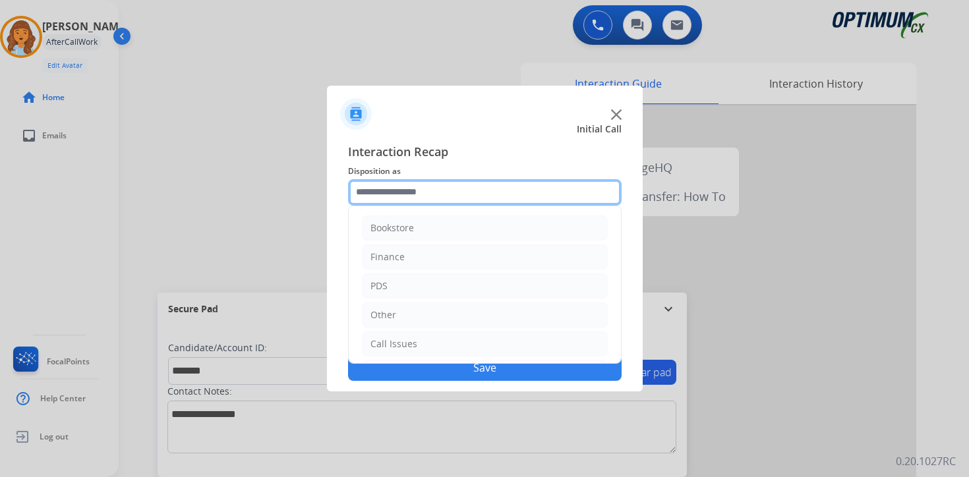
click at [410, 197] on input "text" at bounding box center [484, 192] width 273 height 26
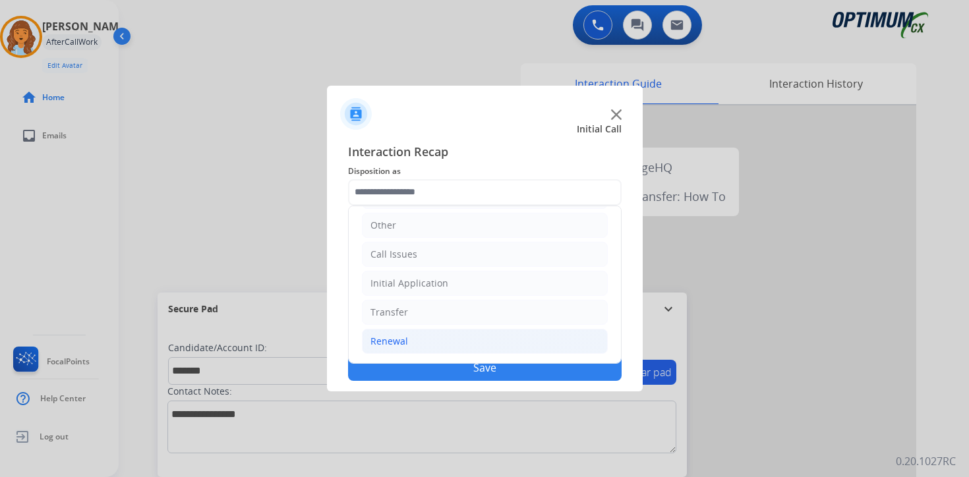
click at [386, 340] on div "Renewal" at bounding box center [389, 341] width 38 height 13
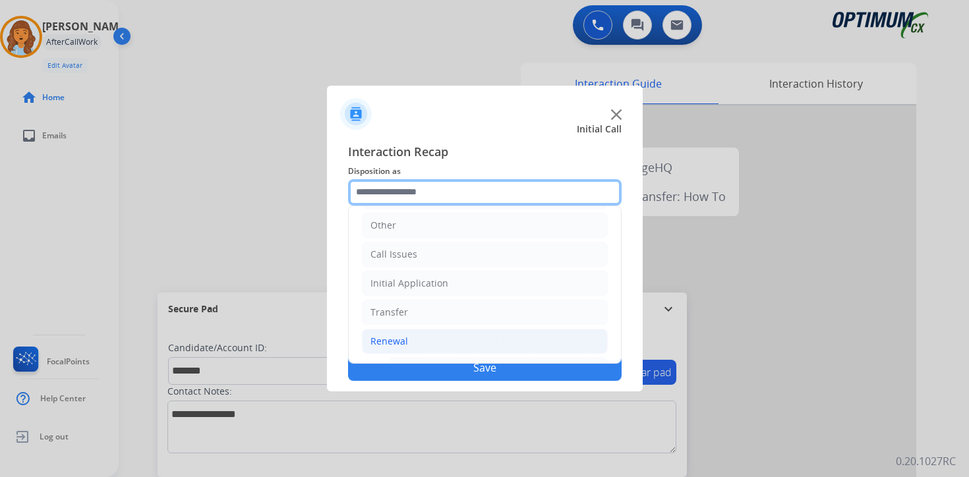
scroll to position [309, 0]
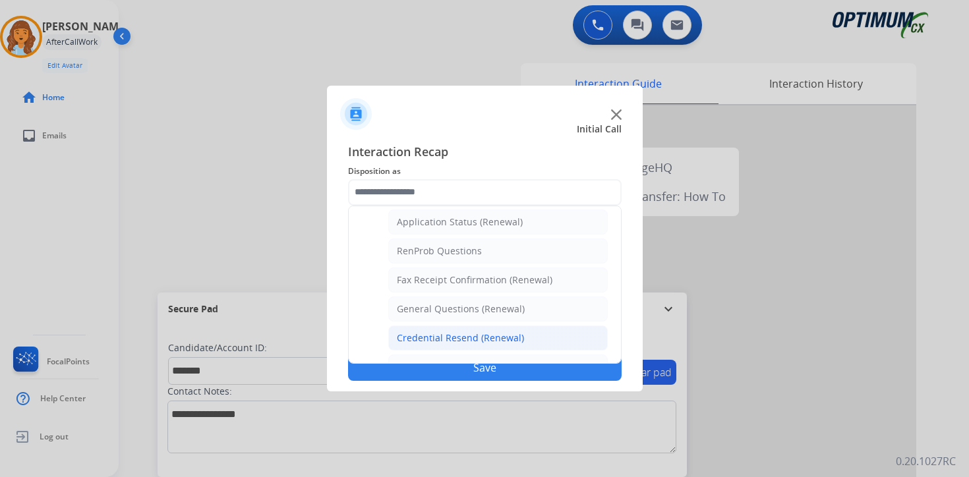
click at [400, 331] on div "Credential Resend (Renewal)" at bounding box center [460, 337] width 127 height 13
type input "**********"
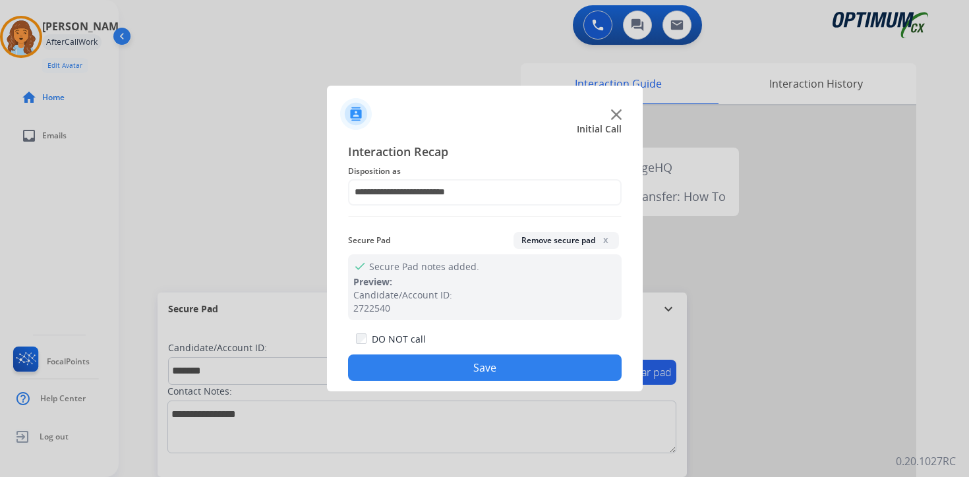
click at [494, 365] on button "Save" at bounding box center [484, 367] width 273 height 26
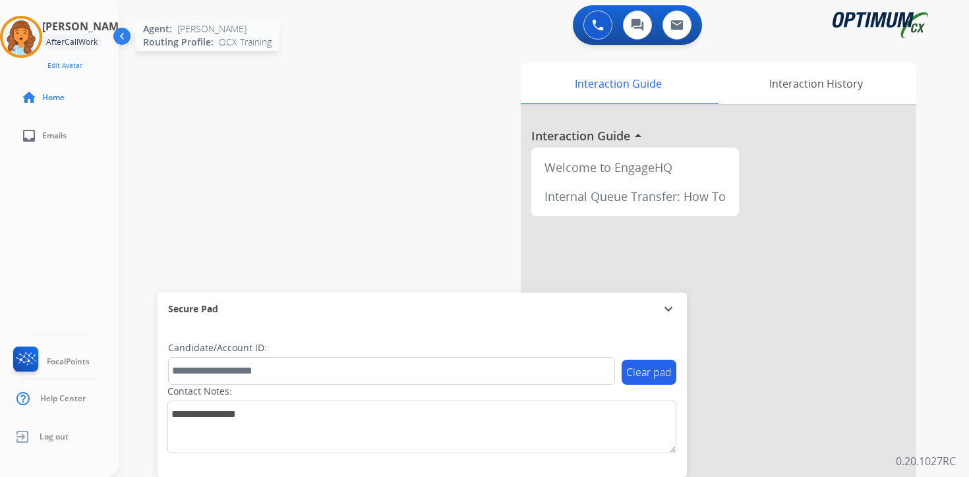
click at [30, 40] on img at bounding box center [21, 36] width 37 height 37
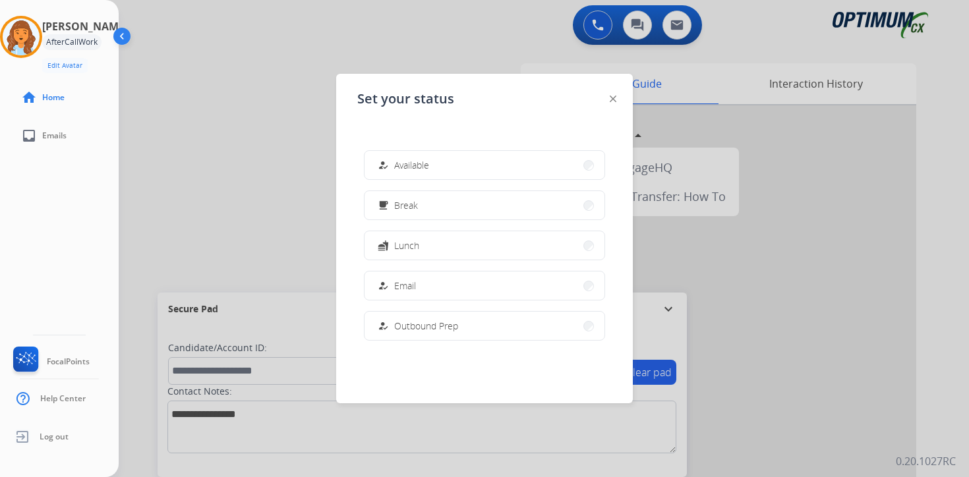
scroll to position [219, 0]
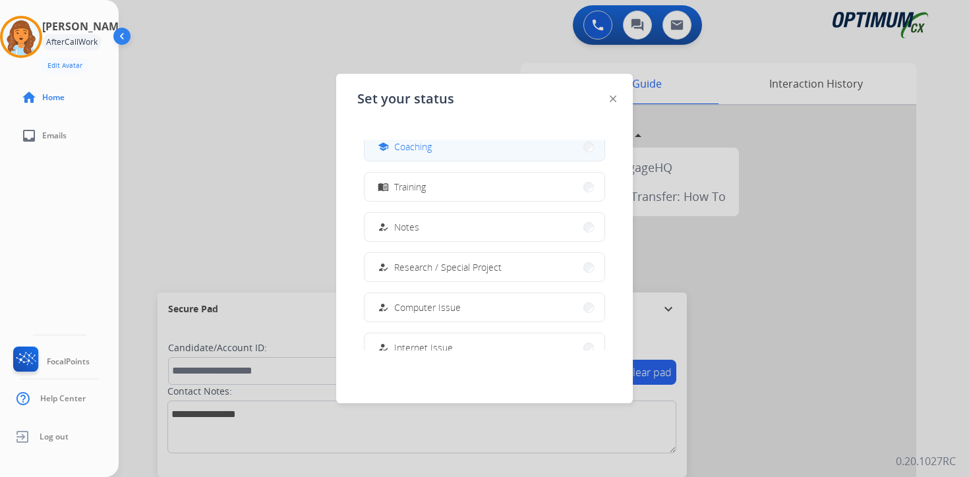
click at [403, 148] on span "Coaching" at bounding box center [413, 147] width 38 height 14
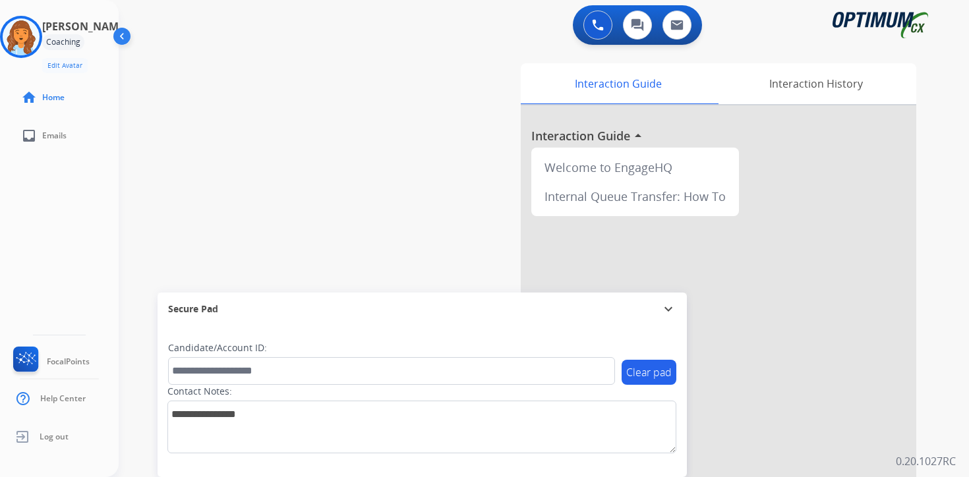
click at [955, 367] on div "0 Voice Interactions 0 Chat Interactions 0 Email Interactions swap_horiz Break …" at bounding box center [544, 238] width 850 height 477
click at [949, 457] on p "0.20.1027RC" at bounding box center [925, 461] width 60 height 16
click at [40, 40] on img at bounding box center [21, 36] width 37 height 37
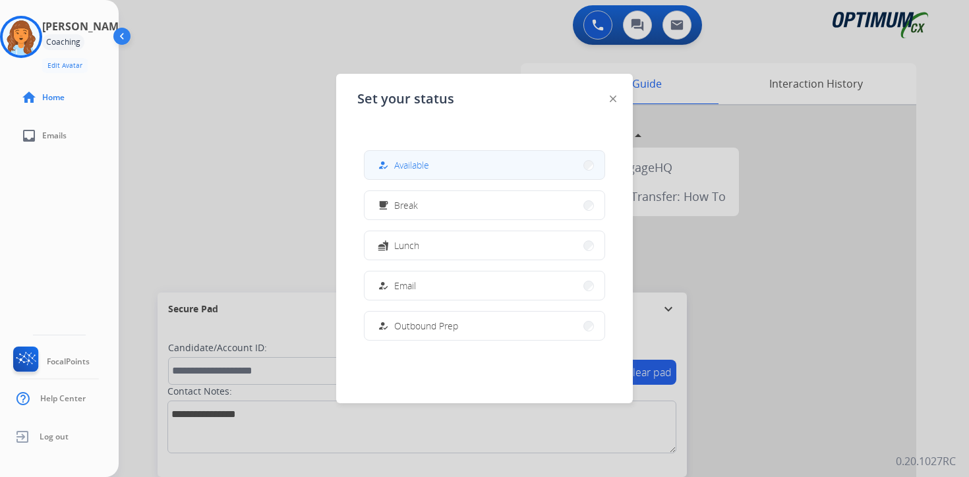
click at [474, 169] on button "how_to_reg Available" at bounding box center [484, 165] width 240 height 28
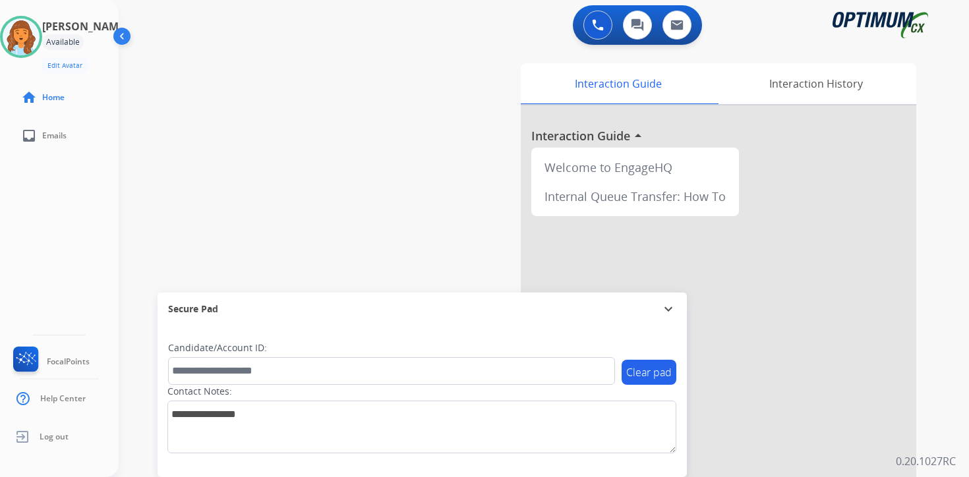
click at [959, 445] on div "0 Voice Interactions 0 Chat Interactions 0 Email Interactions swap_horiz Break …" at bounding box center [544, 238] width 850 height 477
click at [34, 39] on img at bounding box center [21, 36] width 37 height 37
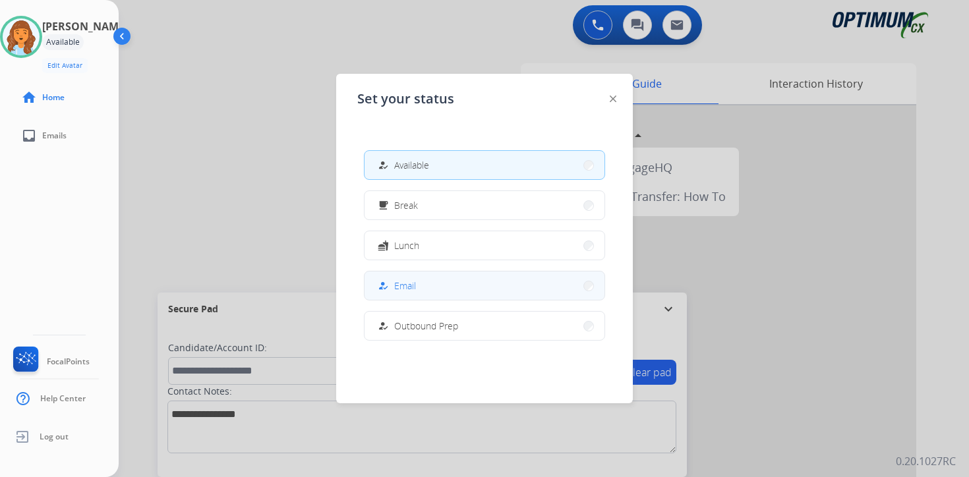
scroll to position [329, 0]
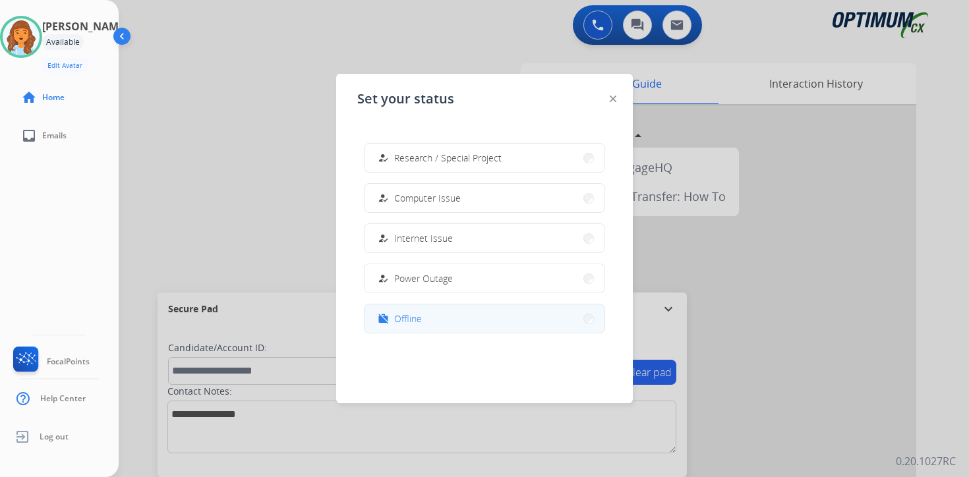
click at [414, 322] on span "Offline" at bounding box center [408, 319] width 28 height 14
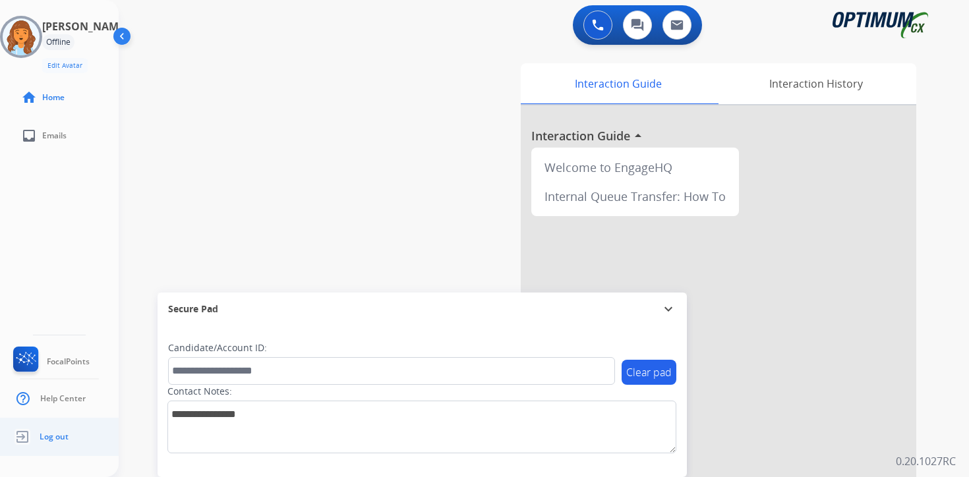
click at [32, 439] on img at bounding box center [23, 436] width 24 height 25
